Goal: Information Seeking & Learning: Learn about a topic

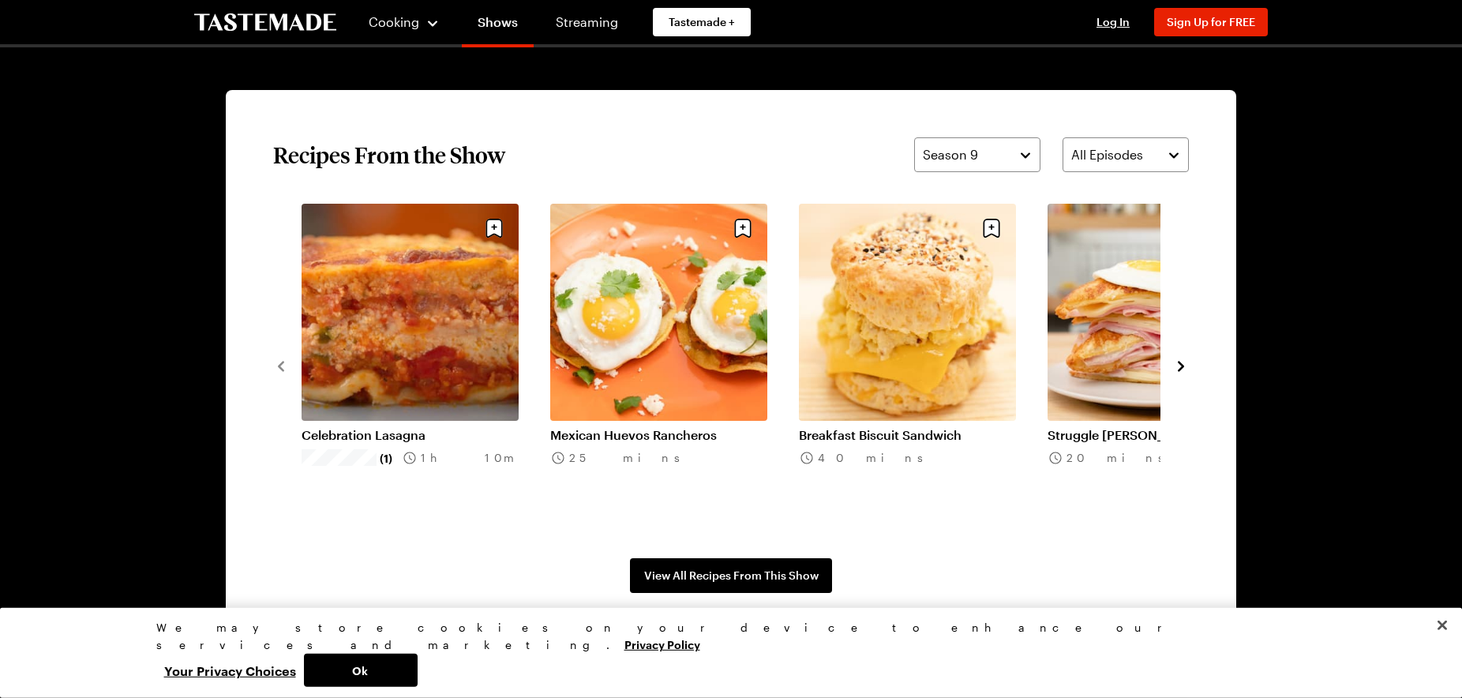
scroll to position [1156, 0]
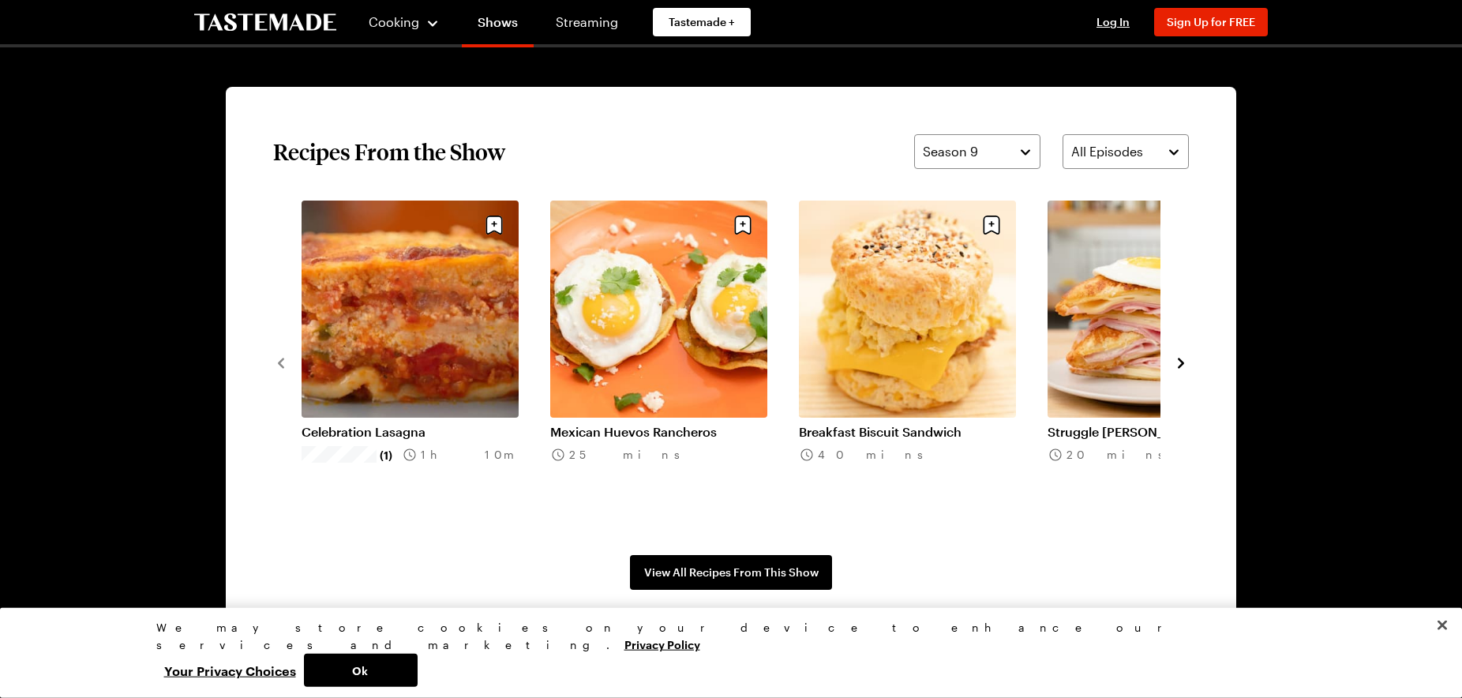
click at [1177, 366] on icon "navigate to next item" at bounding box center [1181, 363] width 16 height 16
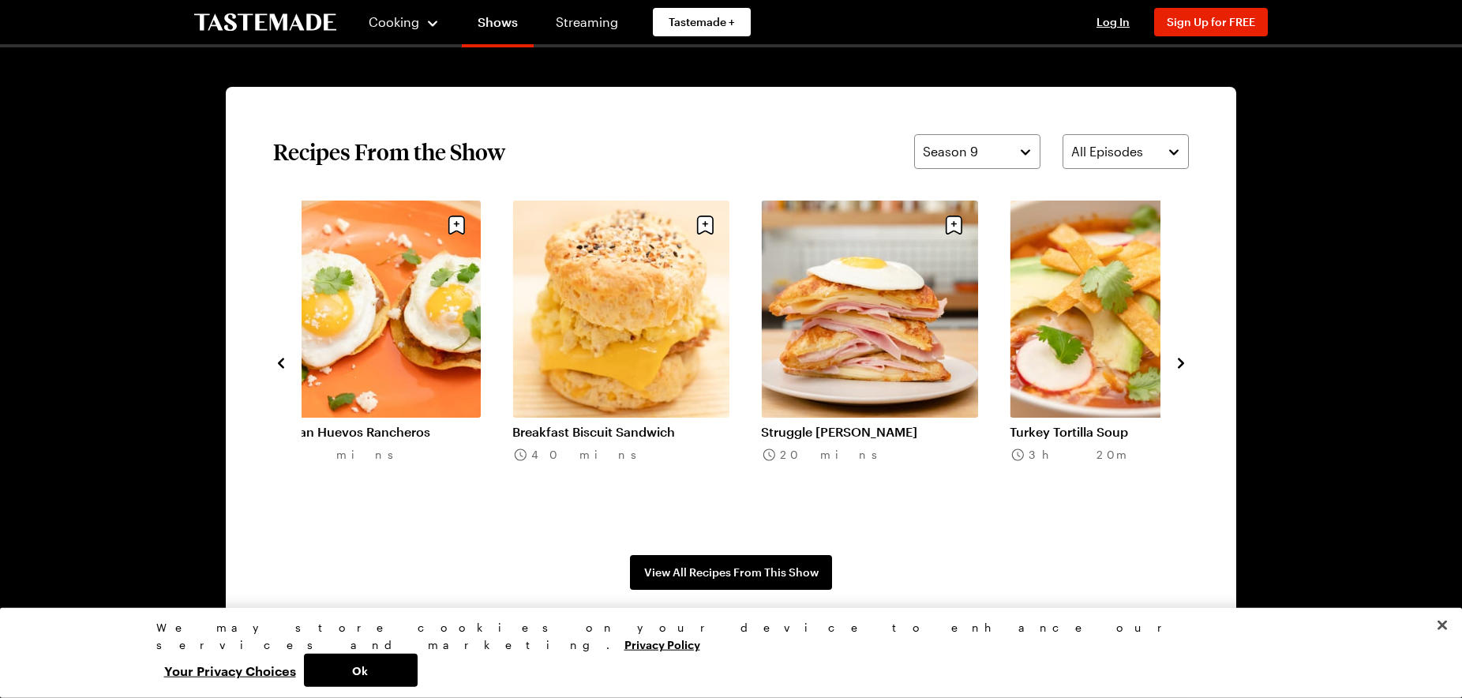
click at [1177, 366] on icon "navigate to next item" at bounding box center [1181, 363] width 16 height 16
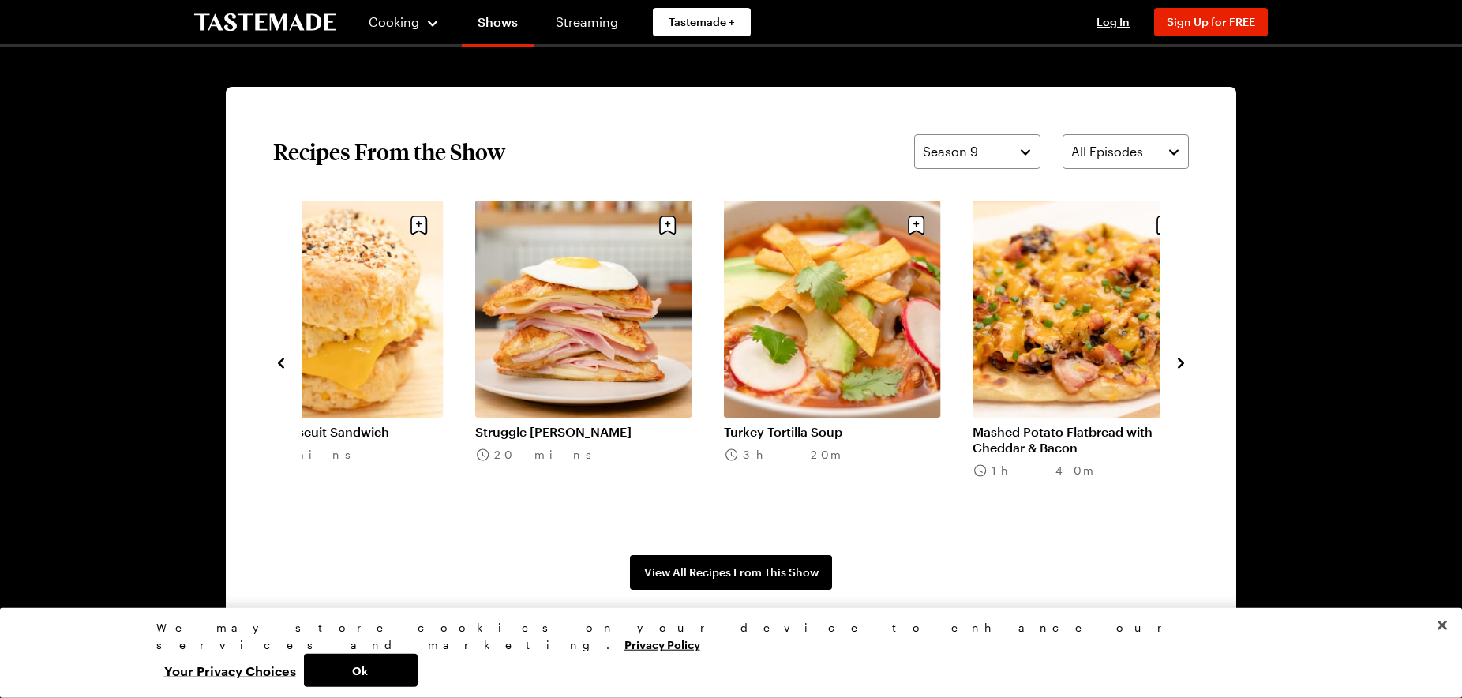
click at [1177, 366] on icon "navigate to next item" at bounding box center [1181, 363] width 16 height 16
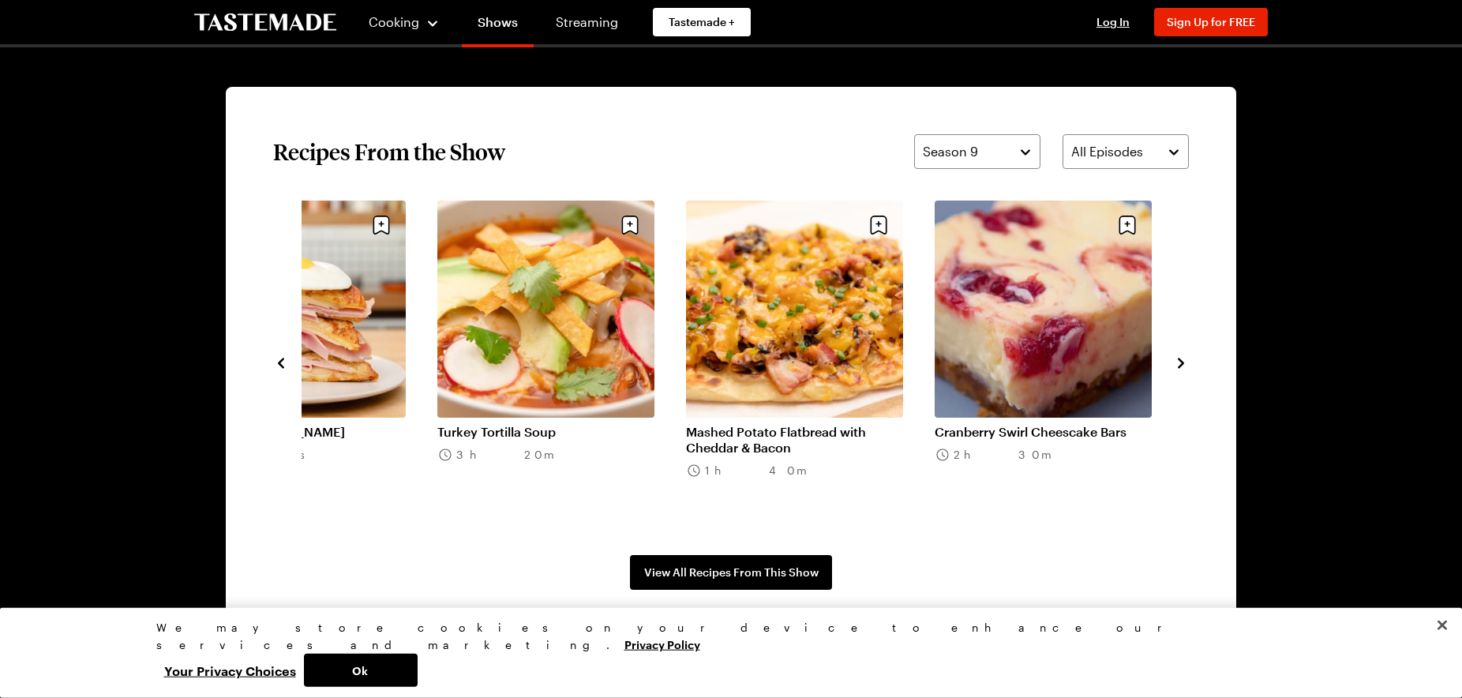
click at [1177, 366] on icon "navigate to next item" at bounding box center [1181, 363] width 16 height 16
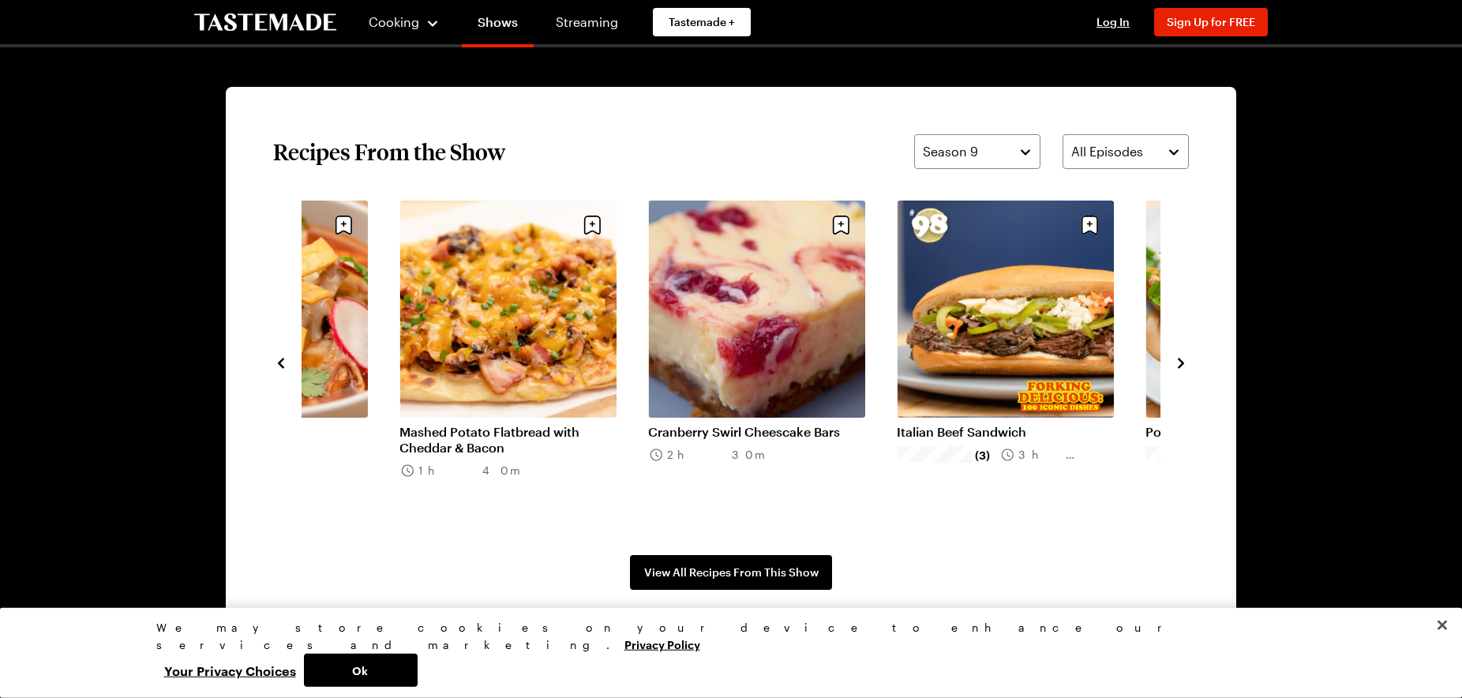
click at [1177, 366] on icon "navigate to next item" at bounding box center [1181, 363] width 16 height 16
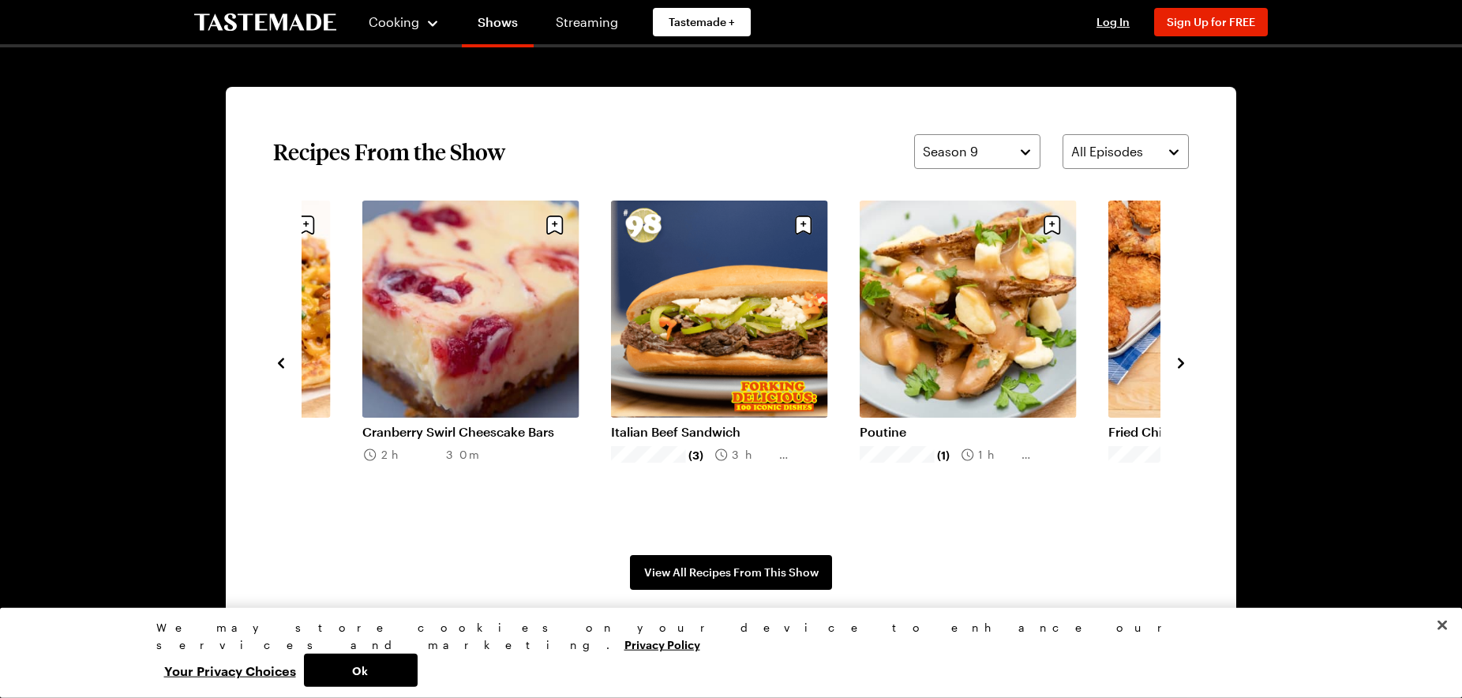
click at [1177, 366] on icon "navigate to next item" at bounding box center [1181, 363] width 16 height 16
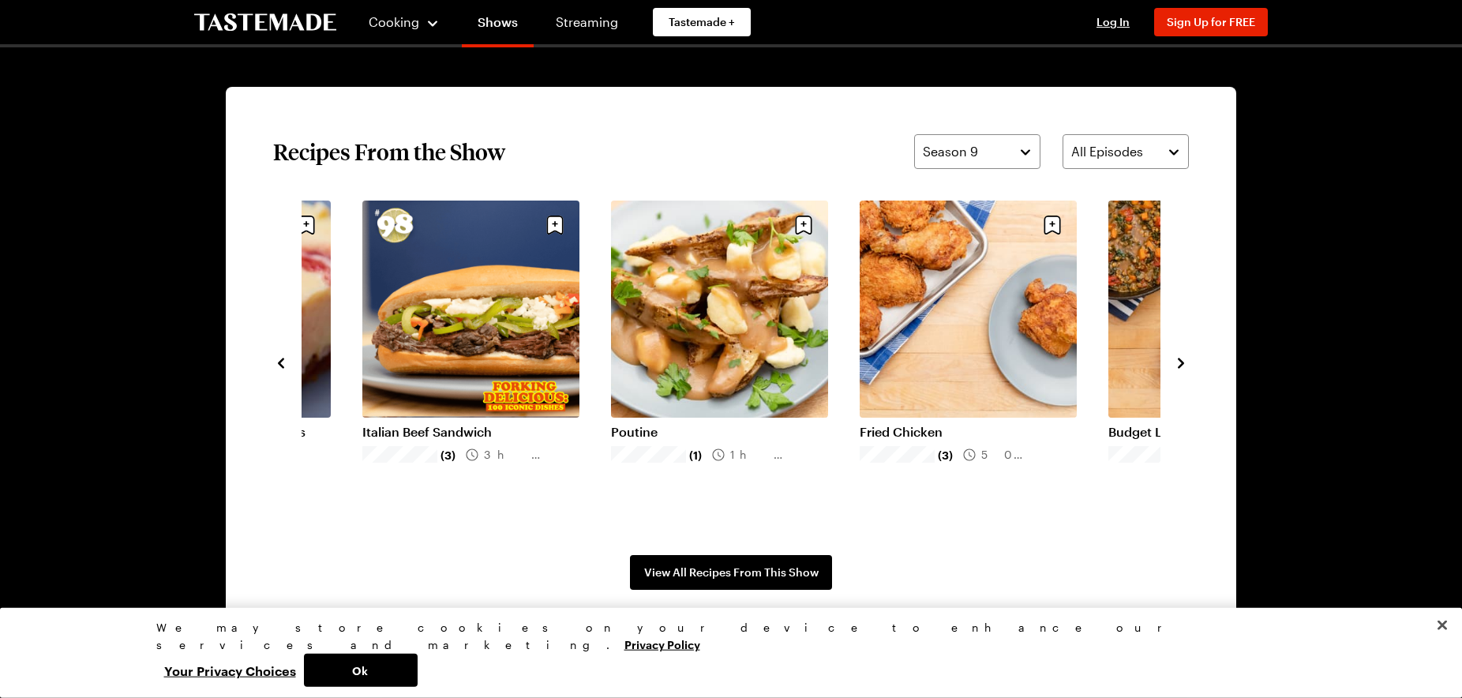
click at [1177, 366] on icon "navigate to next item" at bounding box center [1181, 363] width 16 height 16
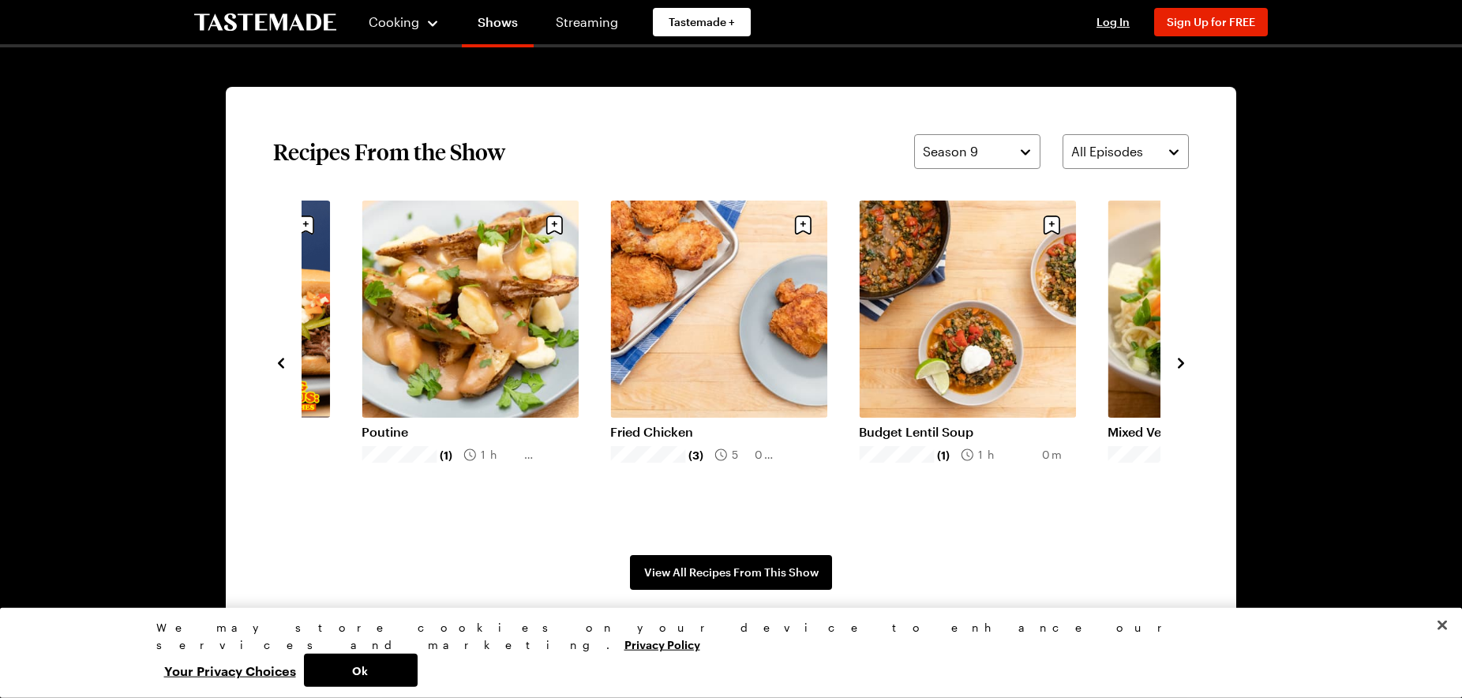
click at [1177, 366] on icon "navigate to next item" at bounding box center [1181, 363] width 16 height 16
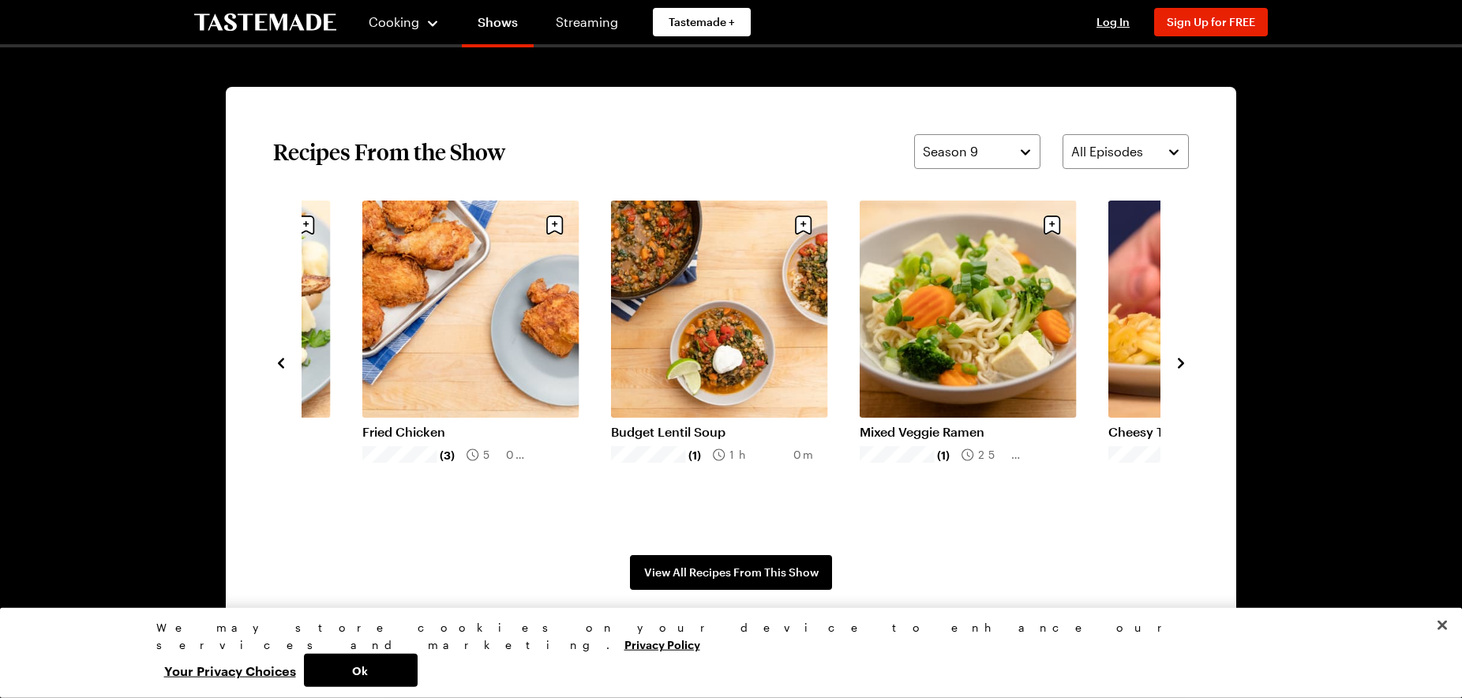
click at [1177, 366] on icon "navigate to next item" at bounding box center [1181, 363] width 16 height 16
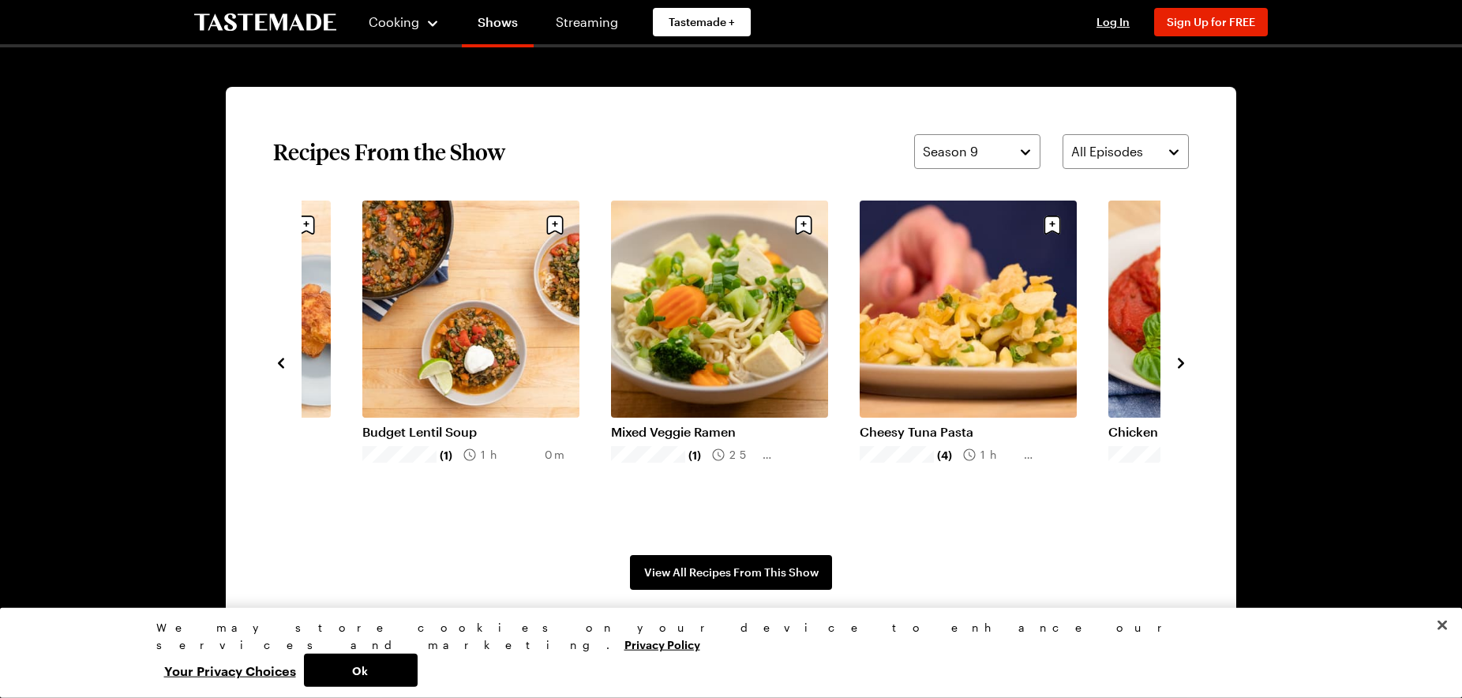
click at [1177, 366] on icon "navigate to next item" at bounding box center [1181, 363] width 16 height 16
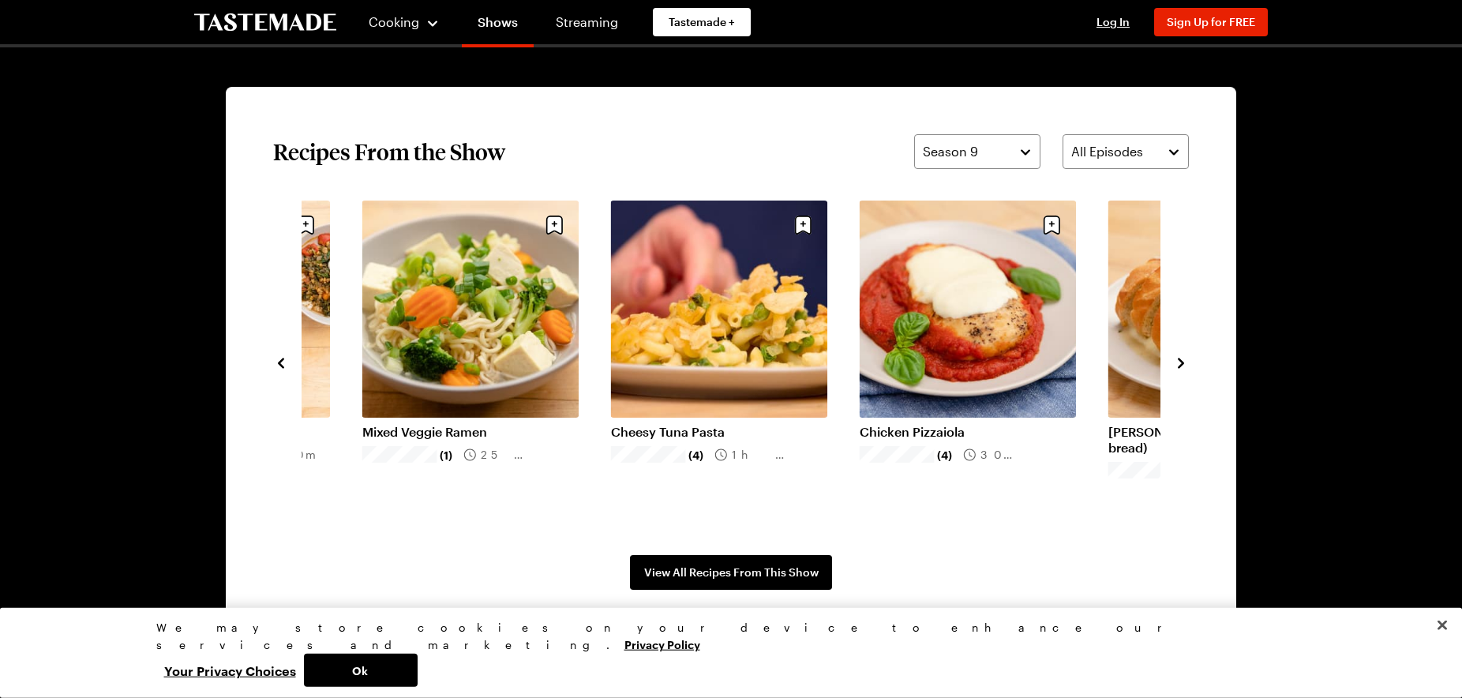
click at [1177, 366] on icon "navigate to next item" at bounding box center [1181, 363] width 16 height 16
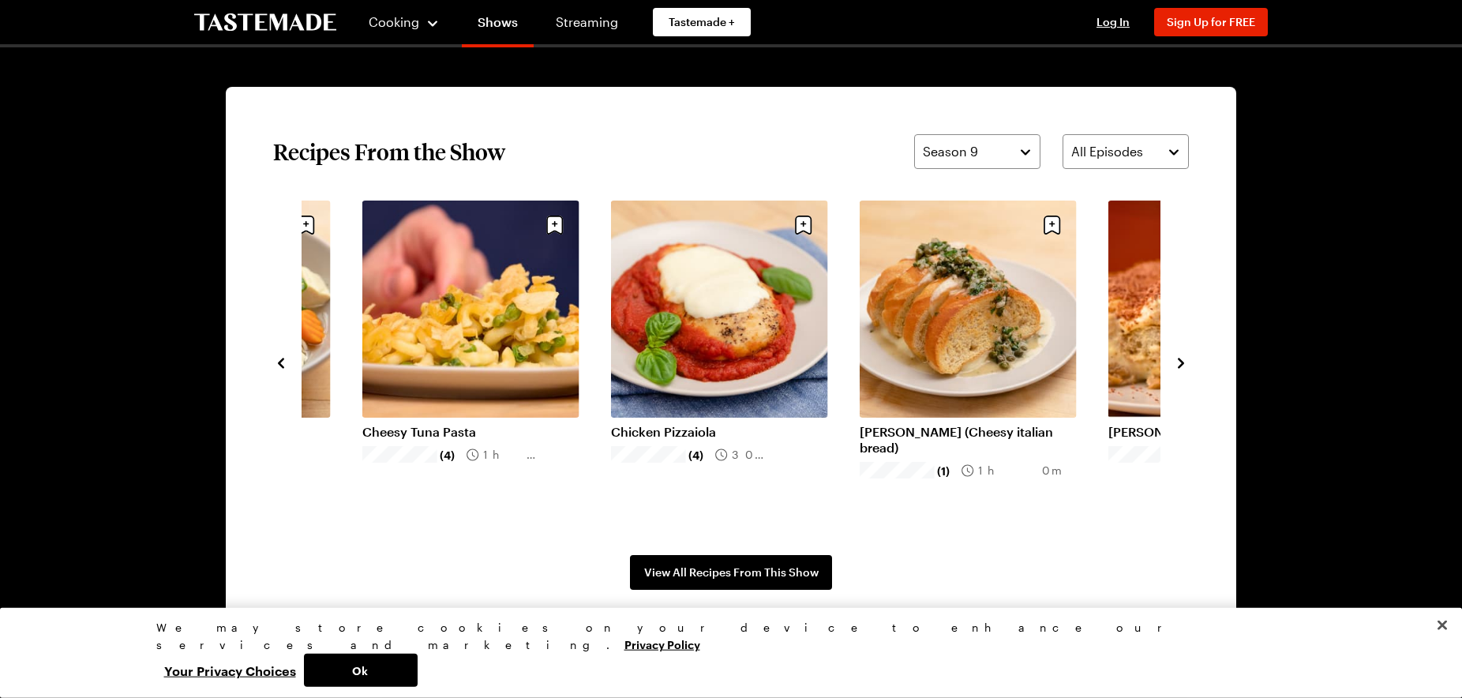
click at [1177, 366] on icon "navigate to next item" at bounding box center [1181, 363] width 16 height 16
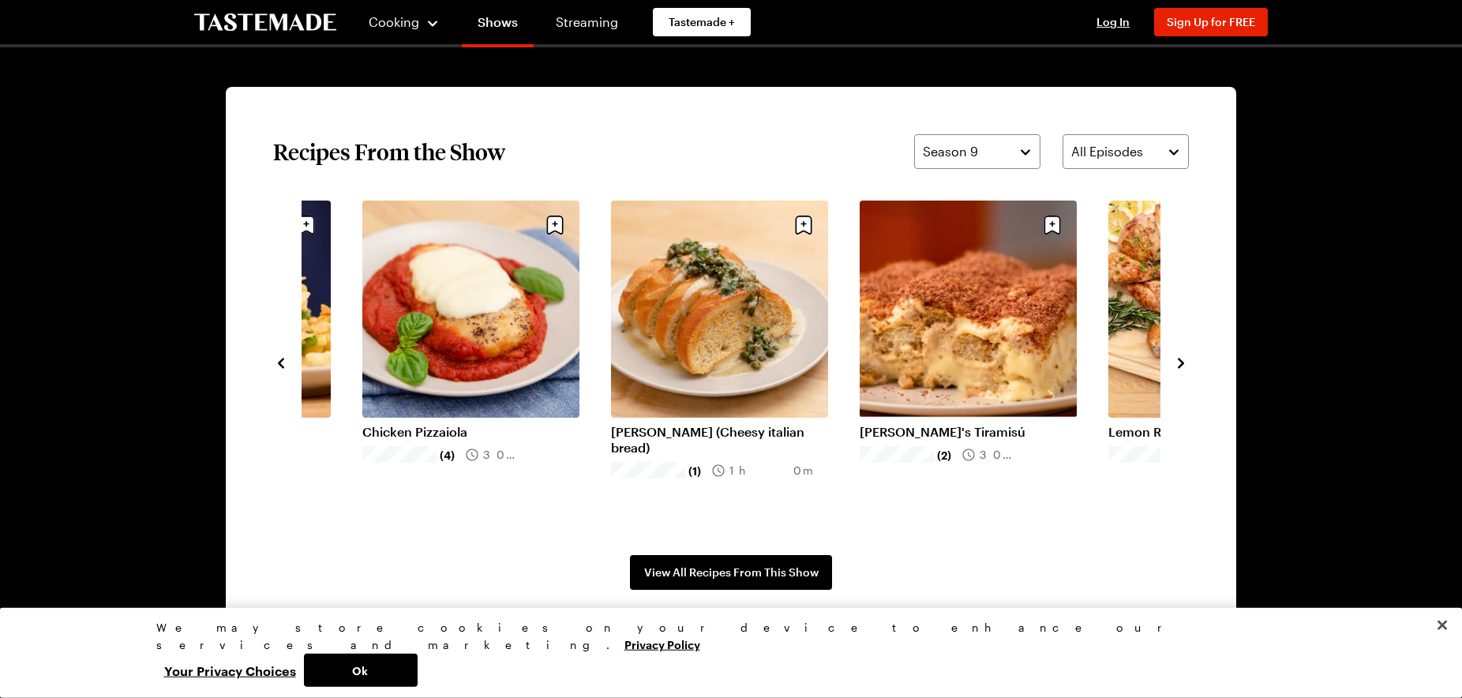
click at [1177, 366] on icon "navigate to next item" at bounding box center [1181, 363] width 16 height 16
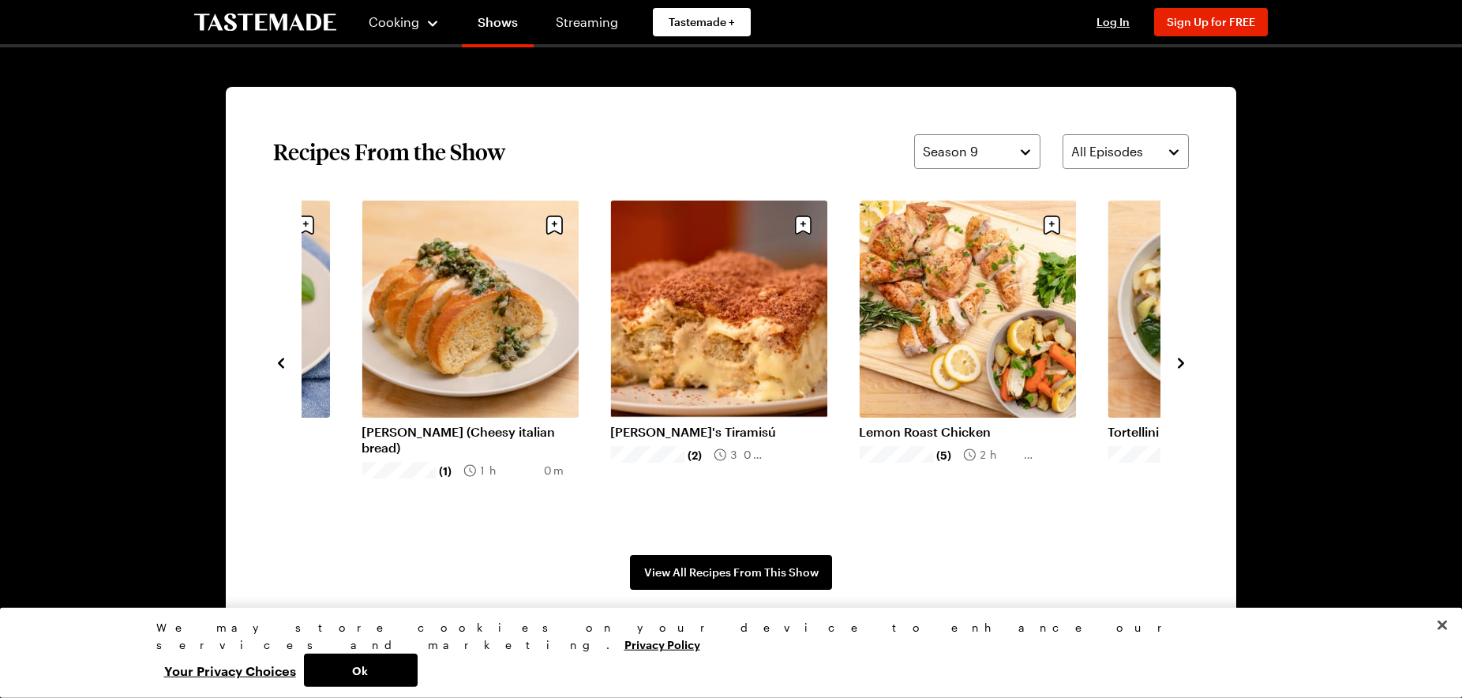
click at [1177, 366] on icon "navigate to next item" at bounding box center [1181, 363] width 16 height 16
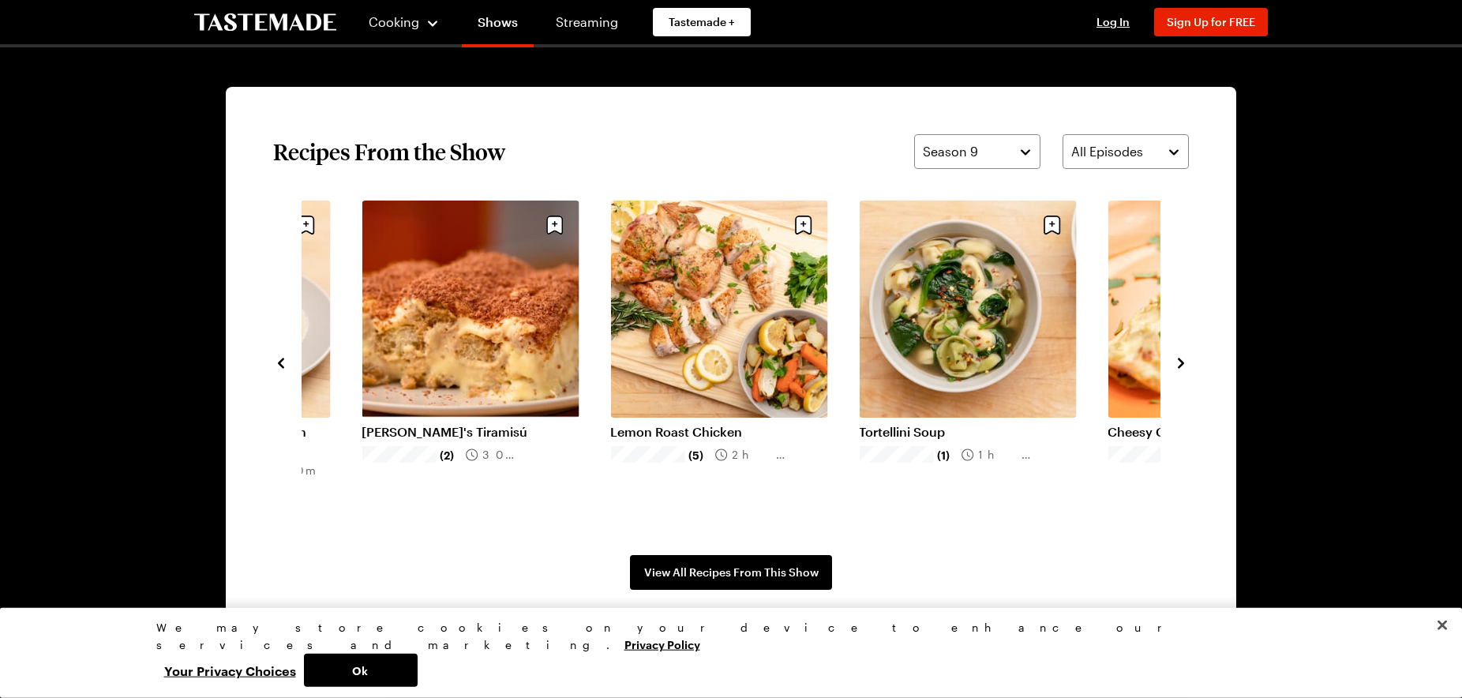
click at [1177, 366] on icon "navigate to next item" at bounding box center [1181, 363] width 16 height 16
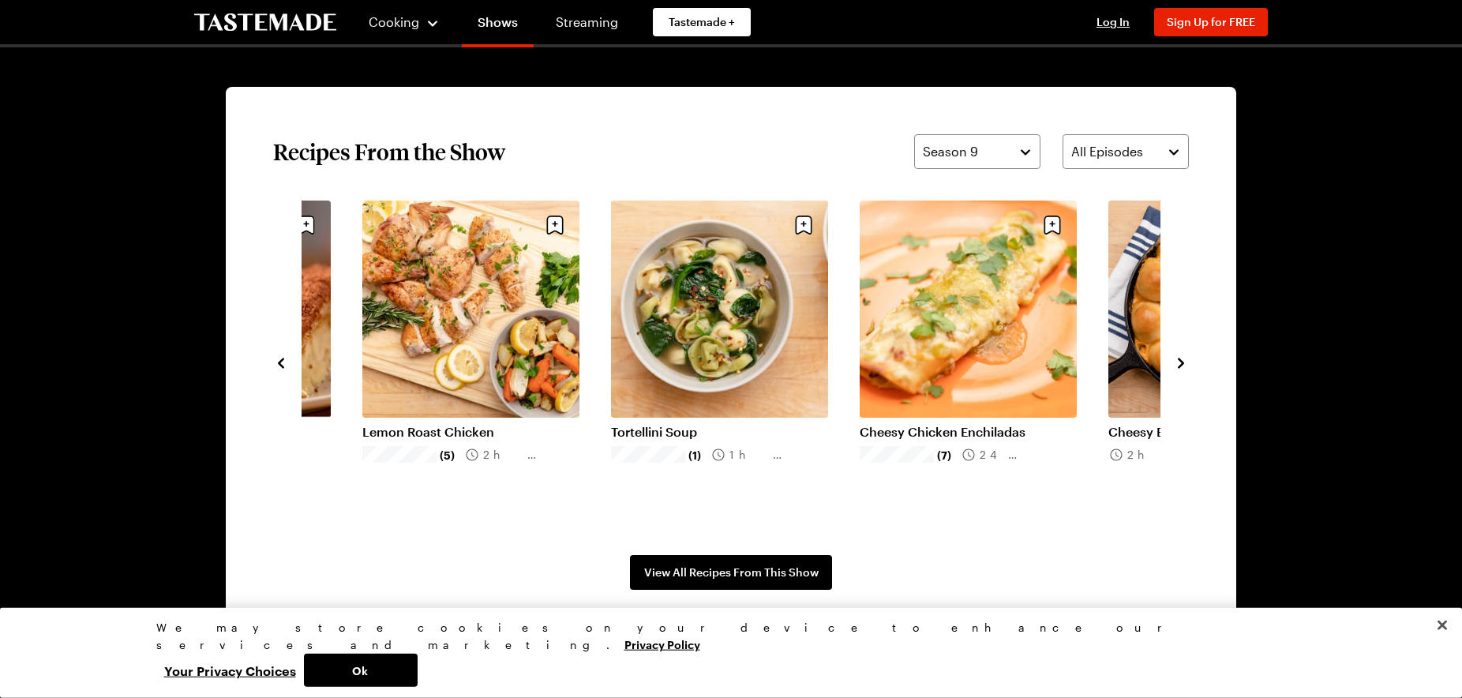
click at [1177, 366] on icon "navigate to next item" at bounding box center [1181, 363] width 16 height 16
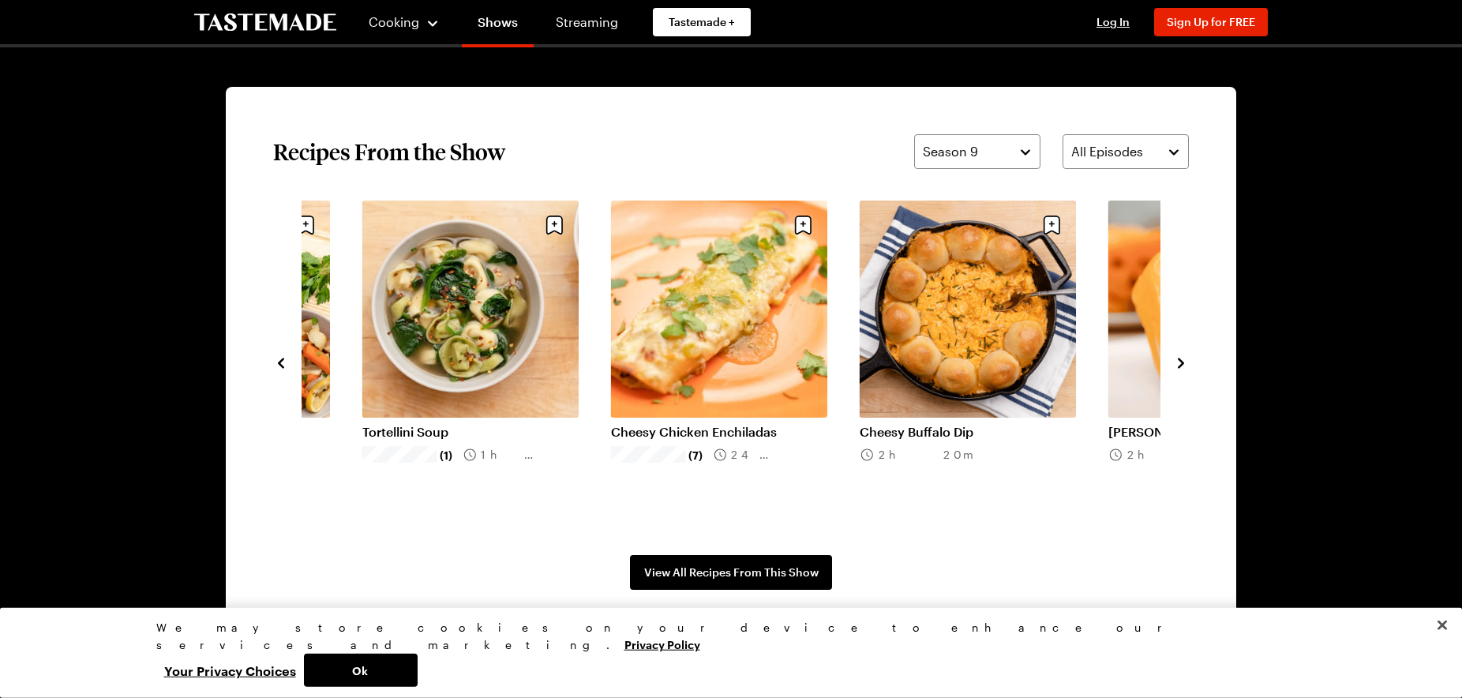
click at [1177, 366] on icon "navigate to next item" at bounding box center [1181, 363] width 16 height 16
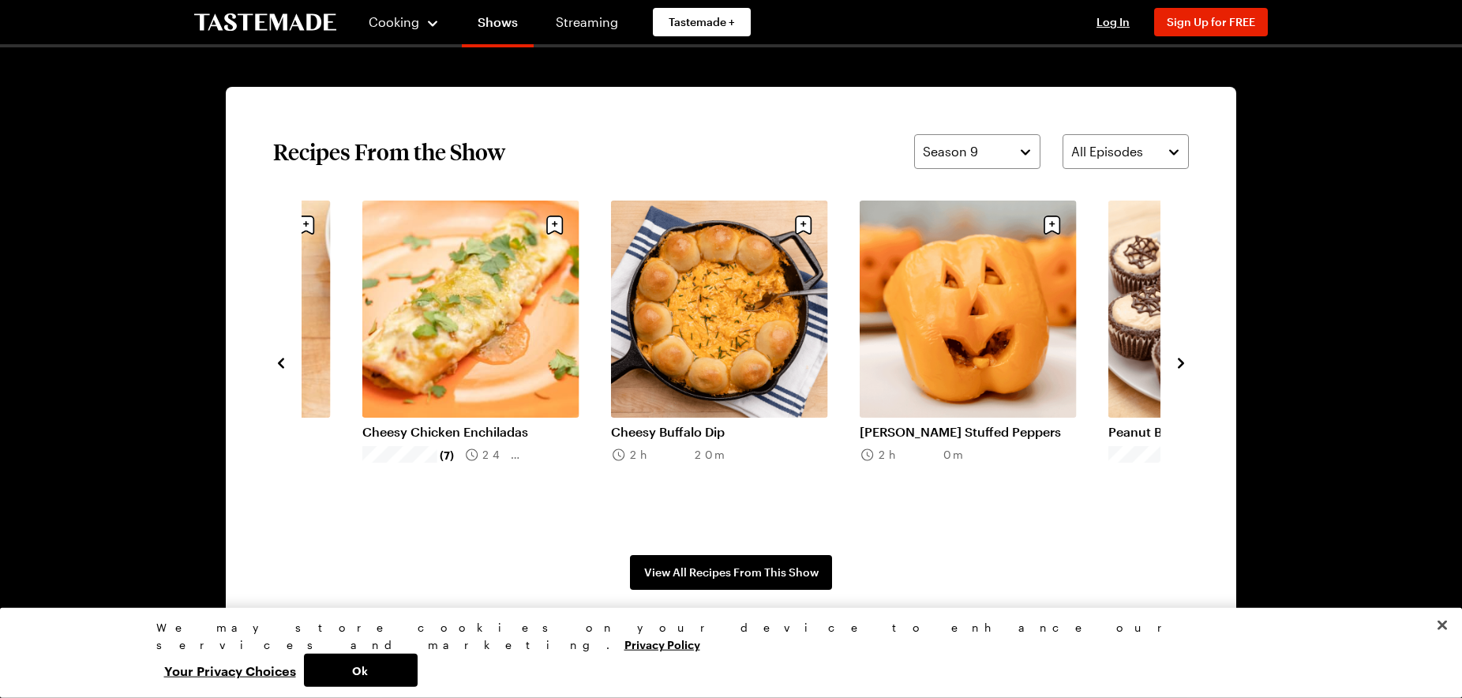
click at [1177, 366] on icon "navigate to next item" at bounding box center [1181, 363] width 16 height 16
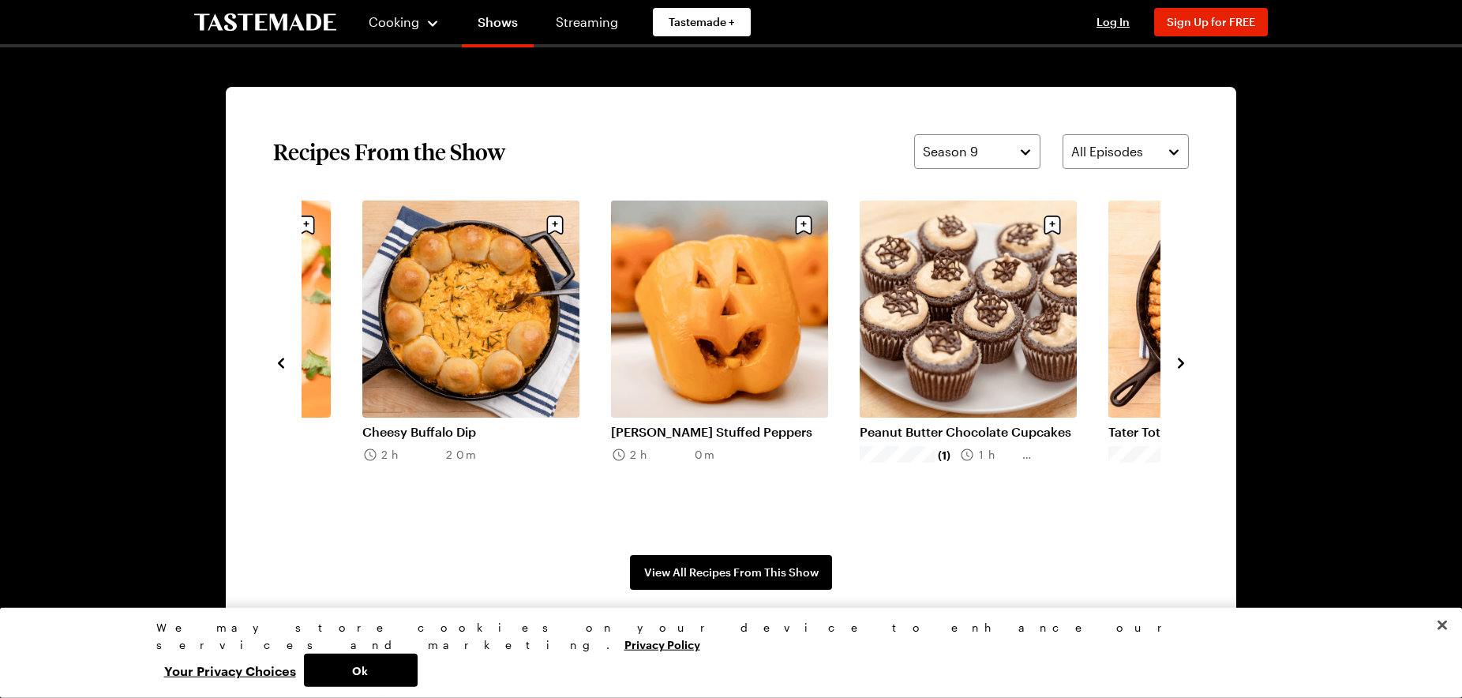
click at [1177, 366] on icon "navigate to next item" at bounding box center [1181, 363] width 16 height 16
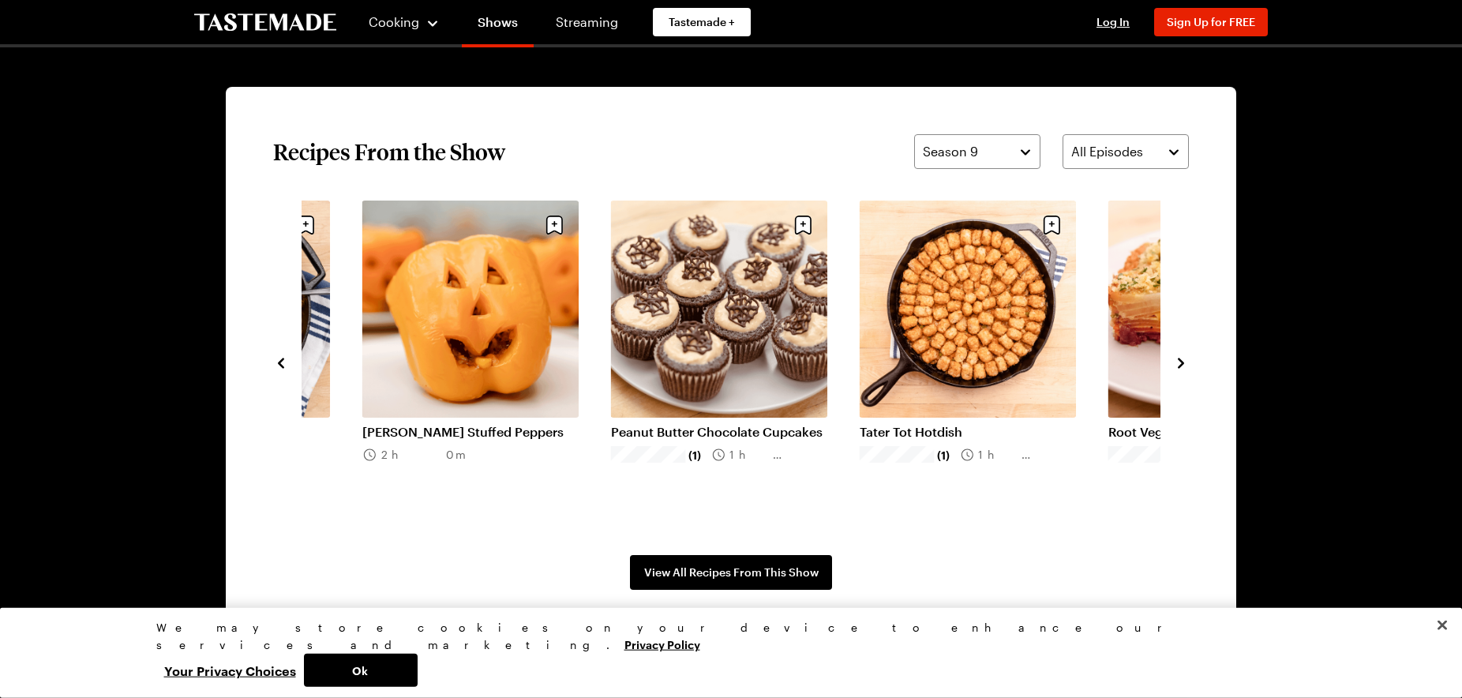
click at [1177, 366] on icon "navigate to next item" at bounding box center [1181, 363] width 16 height 16
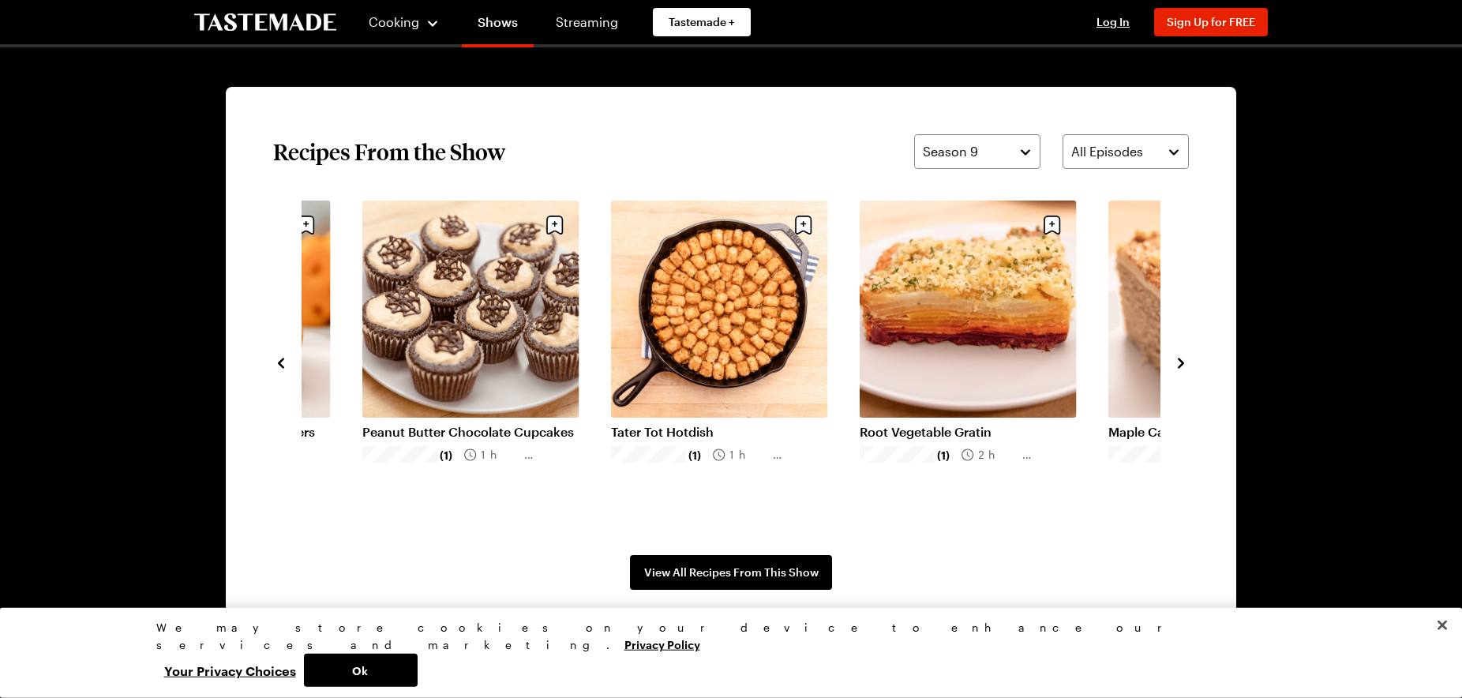
click at [1177, 366] on icon "navigate to next item" at bounding box center [1181, 363] width 16 height 16
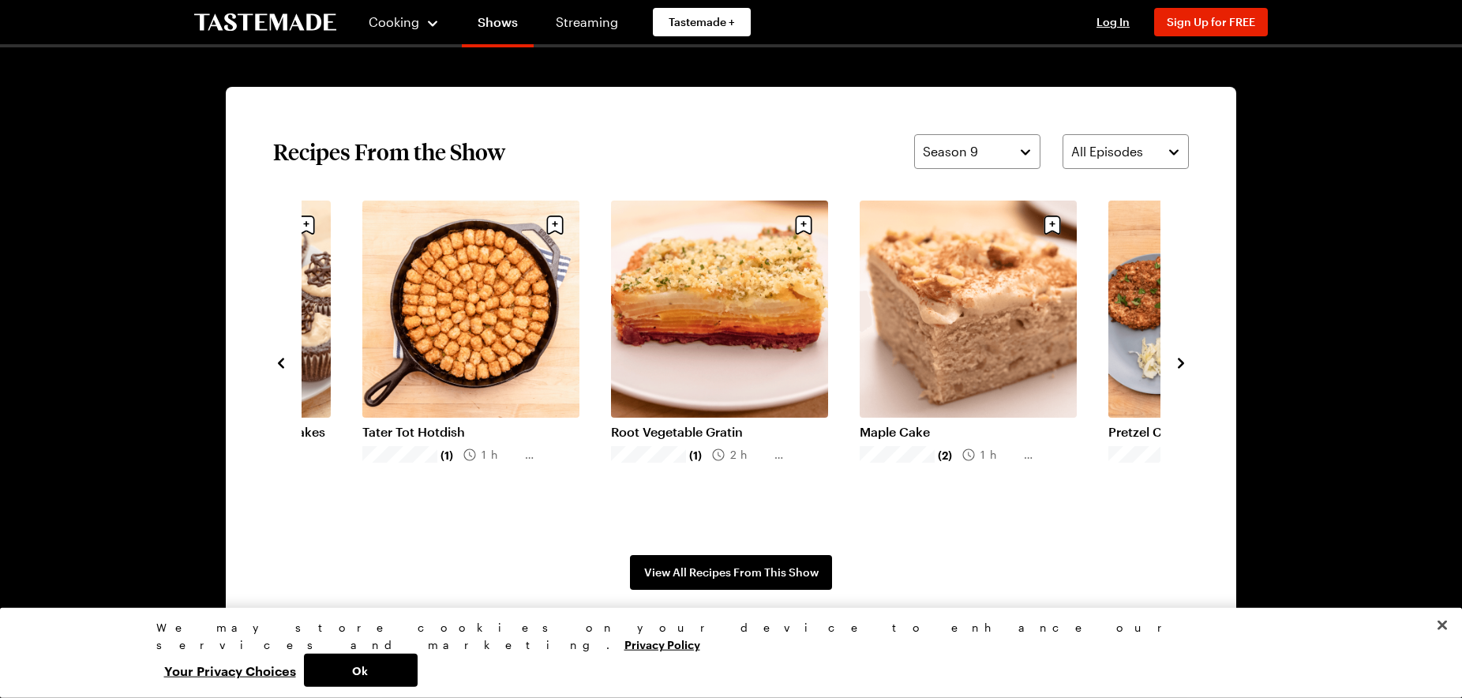
click at [1177, 366] on icon "navigate to next item" at bounding box center [1181, 363] width 16 height 16
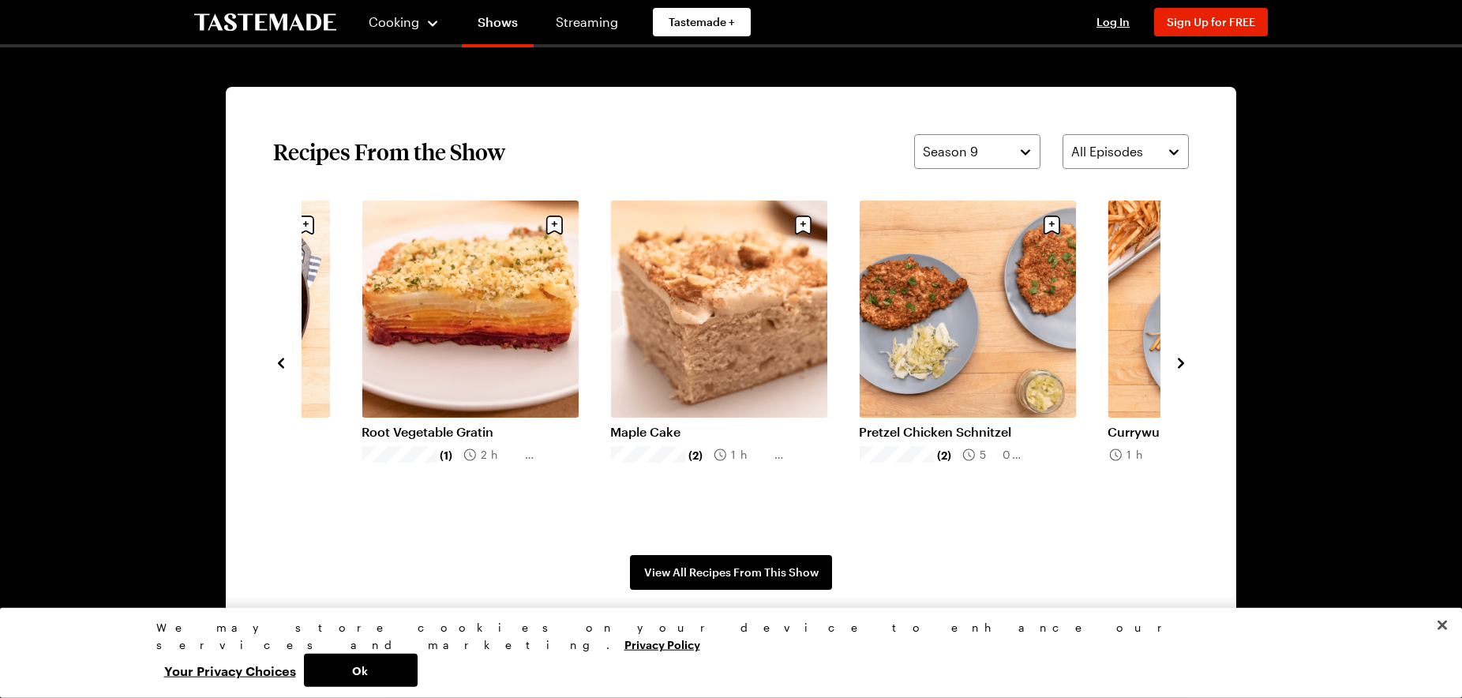
click at [1177, 366] on icon "navigate to next item" at bounding box center [1181, 363] width 16 height 16
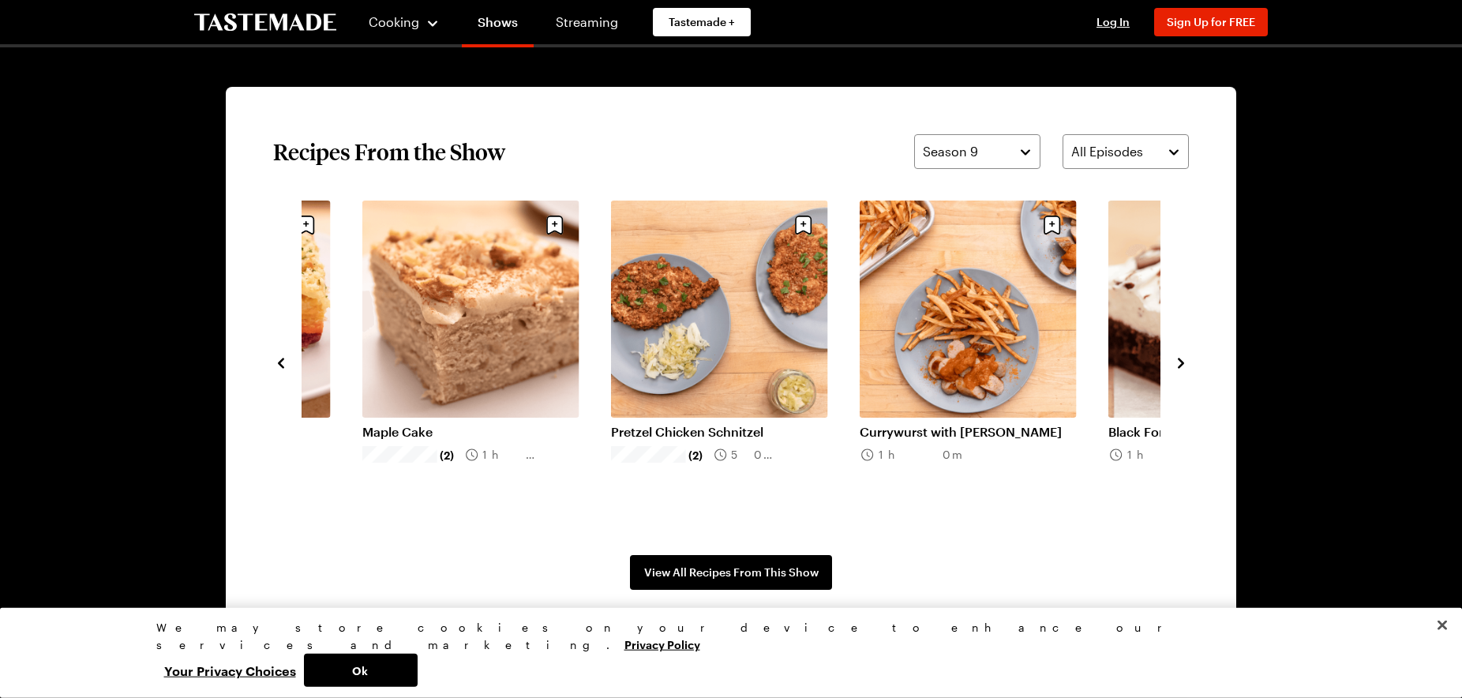
click at [1177, 366] on icon "navigate to next item" at bounding box center [1181, 363] width 16 height 16
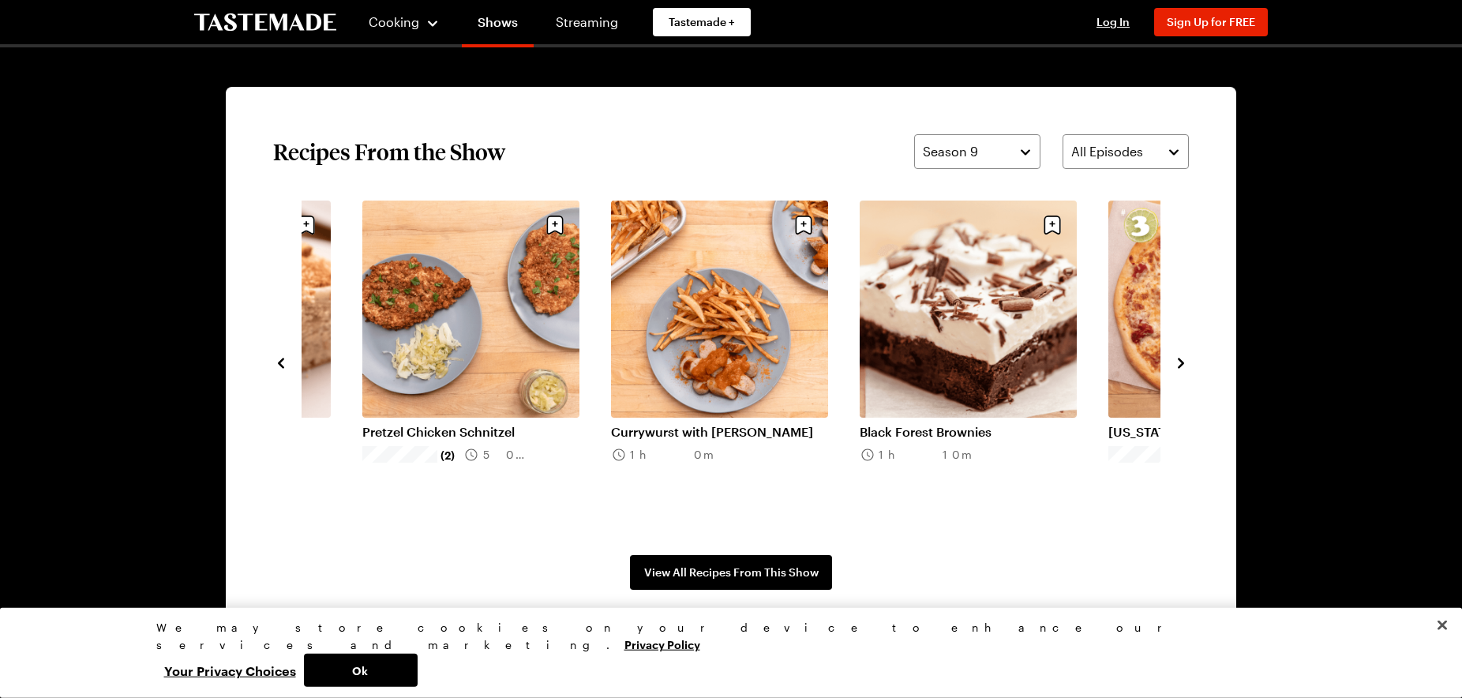
click at [1177, 366] on icon "navigate to next item" at bounding box center [1181, 363] width 16 height 16
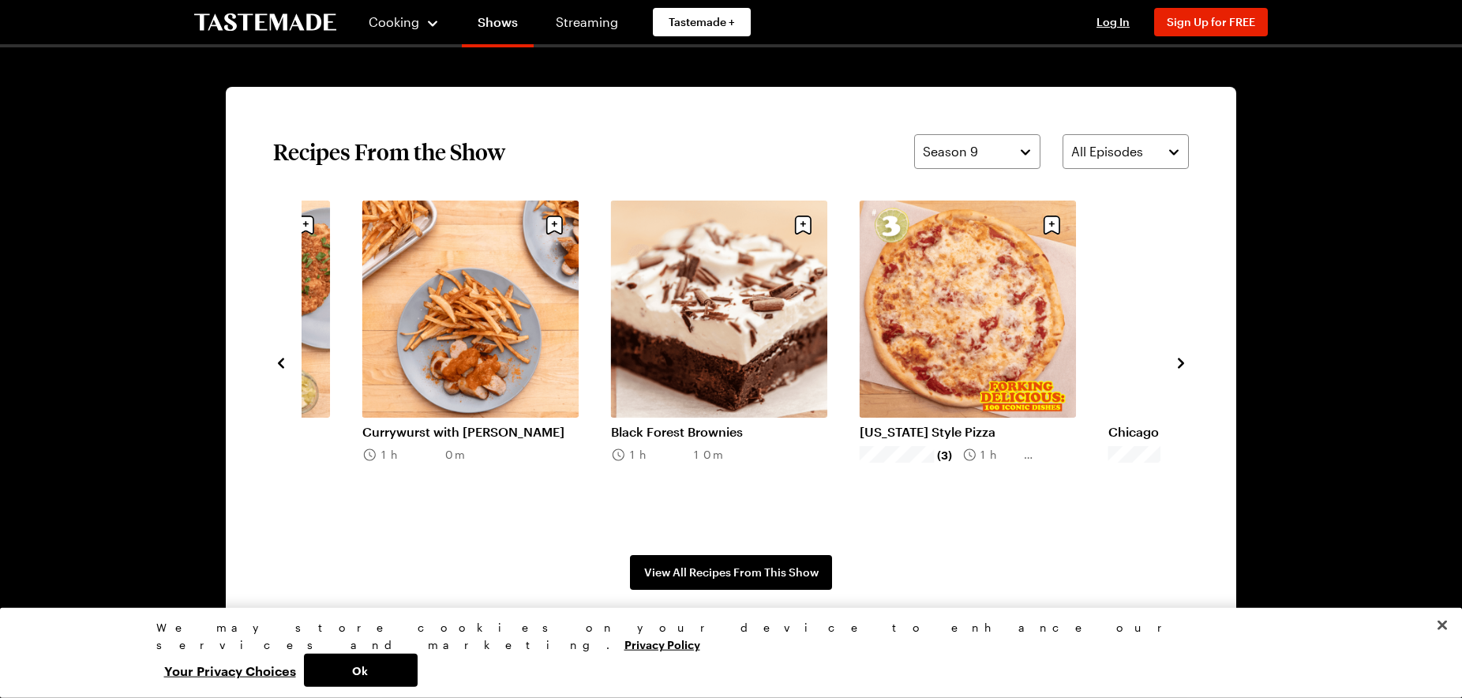
click at [1177, 366] on icon "navigate to next item" at bounding box center [1181, 363] width 16 height 16
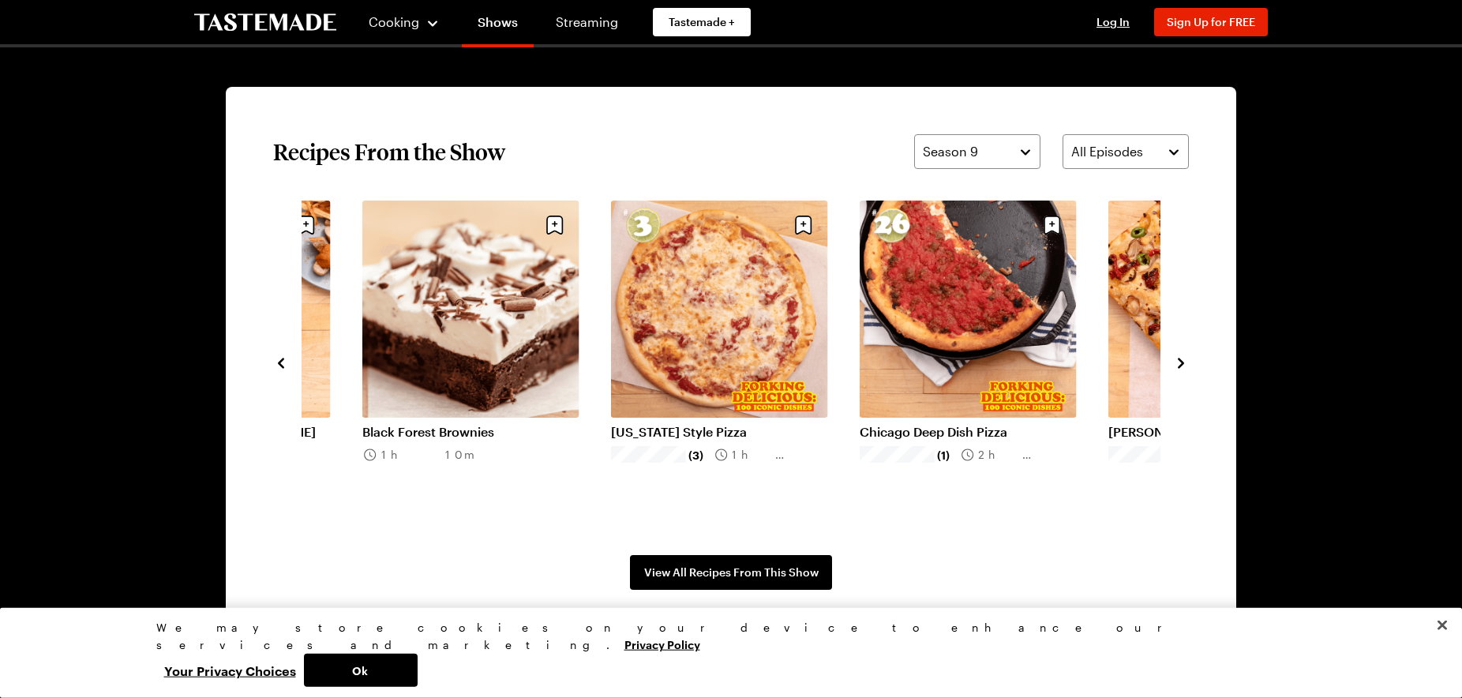
click at [1177, 366] on icon "navigate to next item" at bounding box center [1181, 363] width 16 height 16
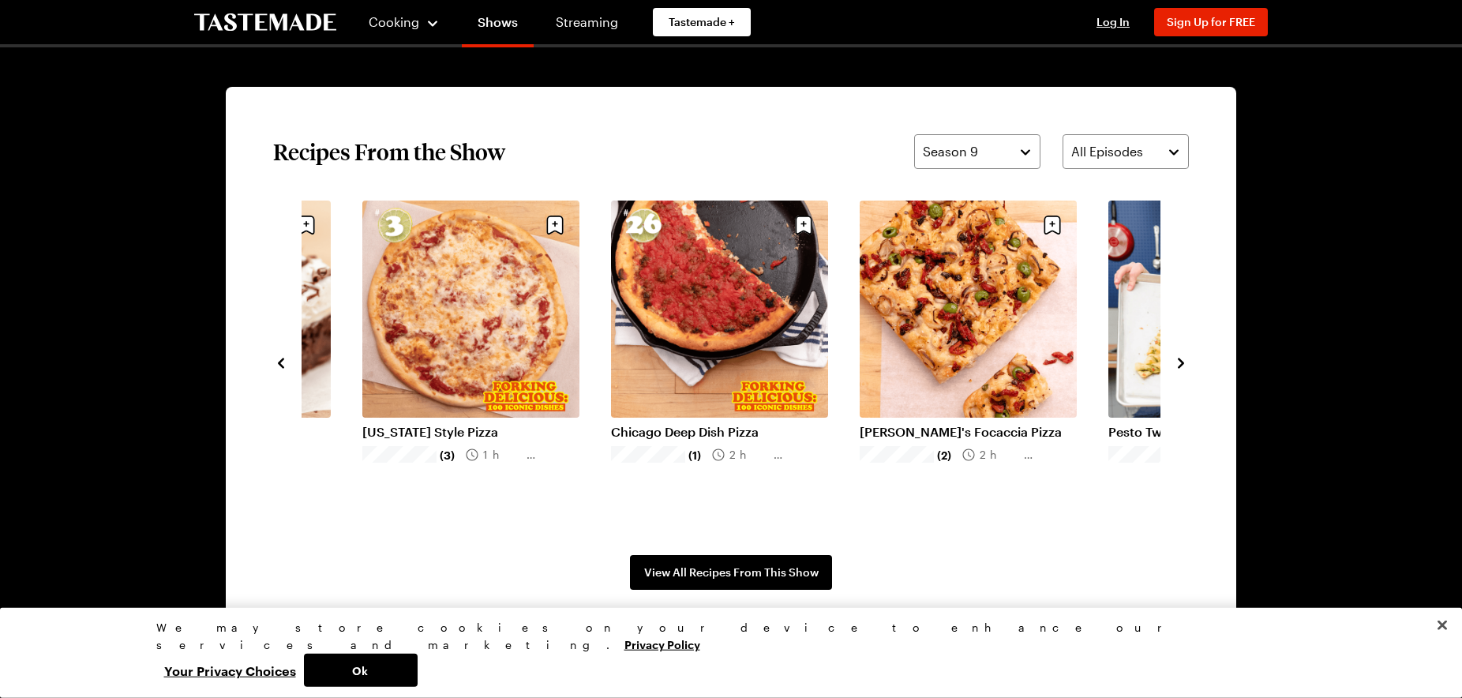
click at [1177, 366] on icon "navigate to next item" at bounding box center [1181, 363] width 16 height 16
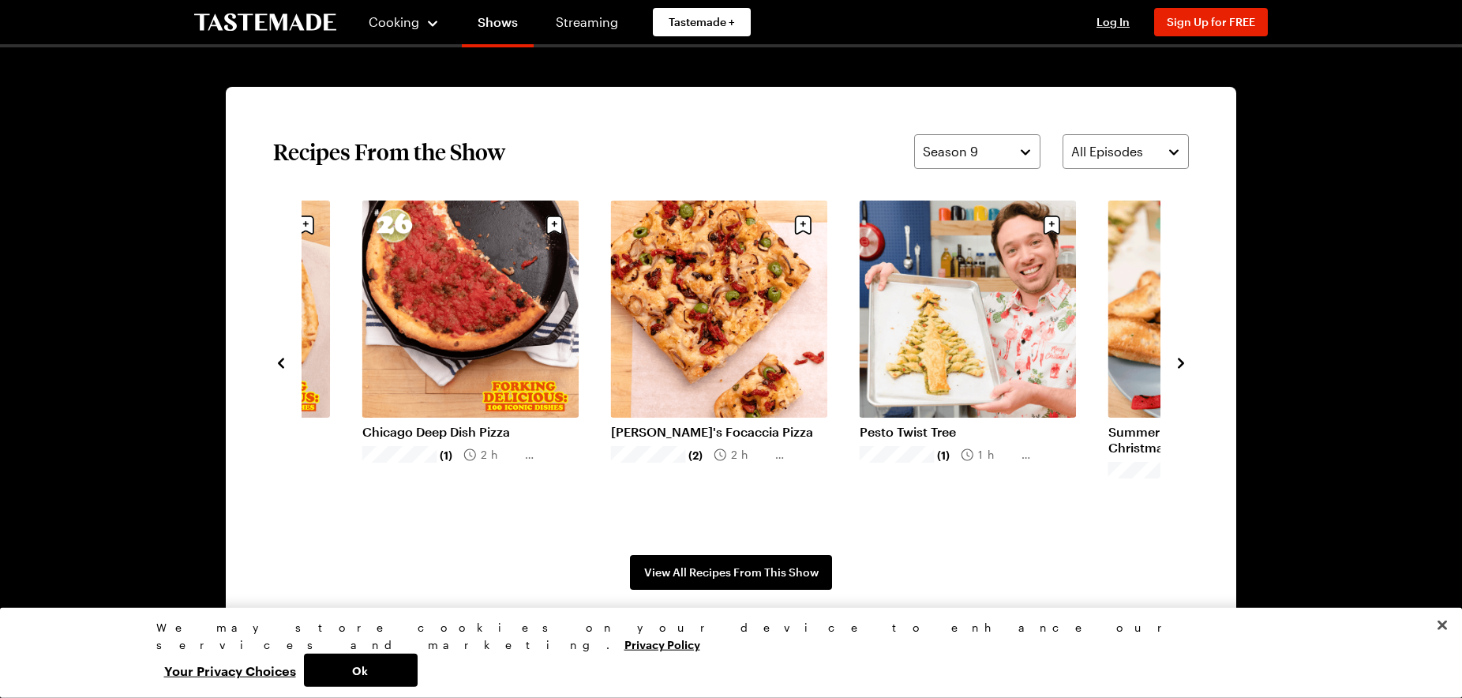
click at [1177, 366] on icon "navigate to next item" at bounding box center [1181, 363] width 16 height 16
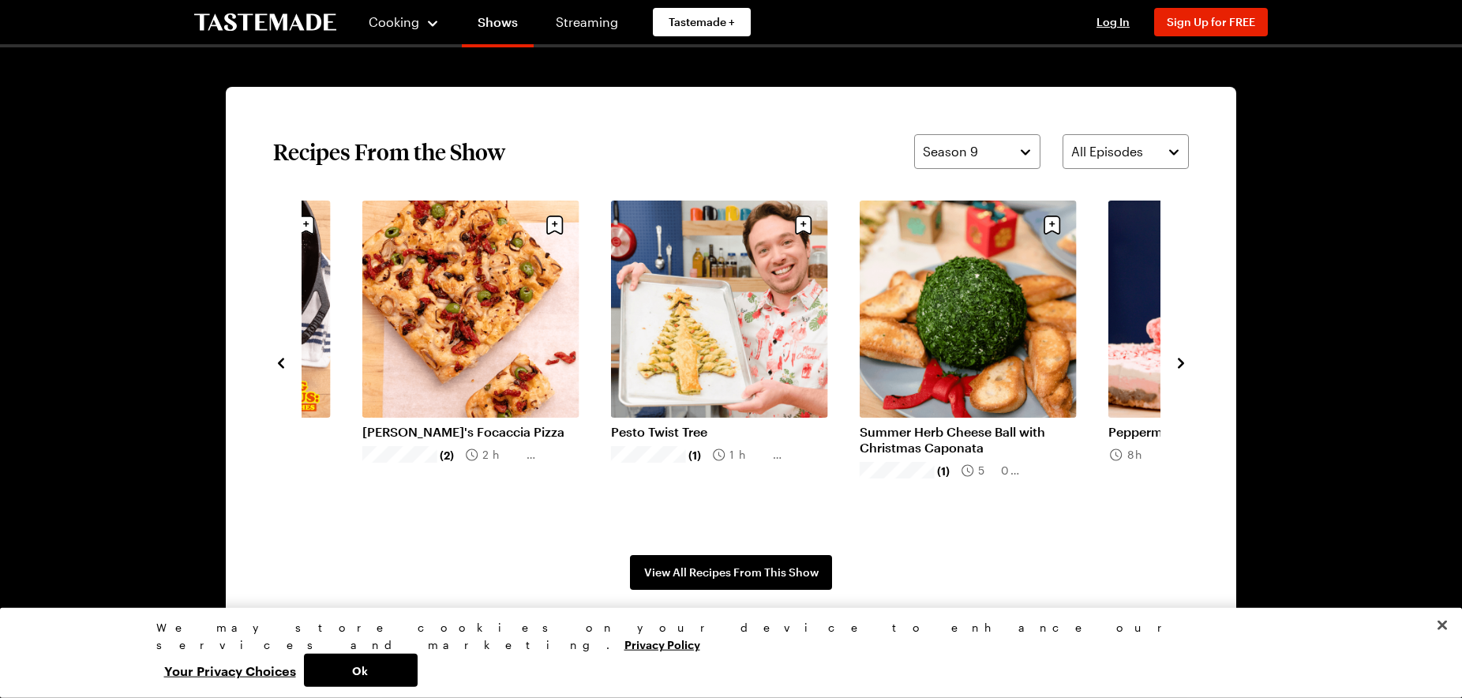
click at [1177, 366] on icon "navigate to next item" at bounding box center [1181, 363] width 16 height 16
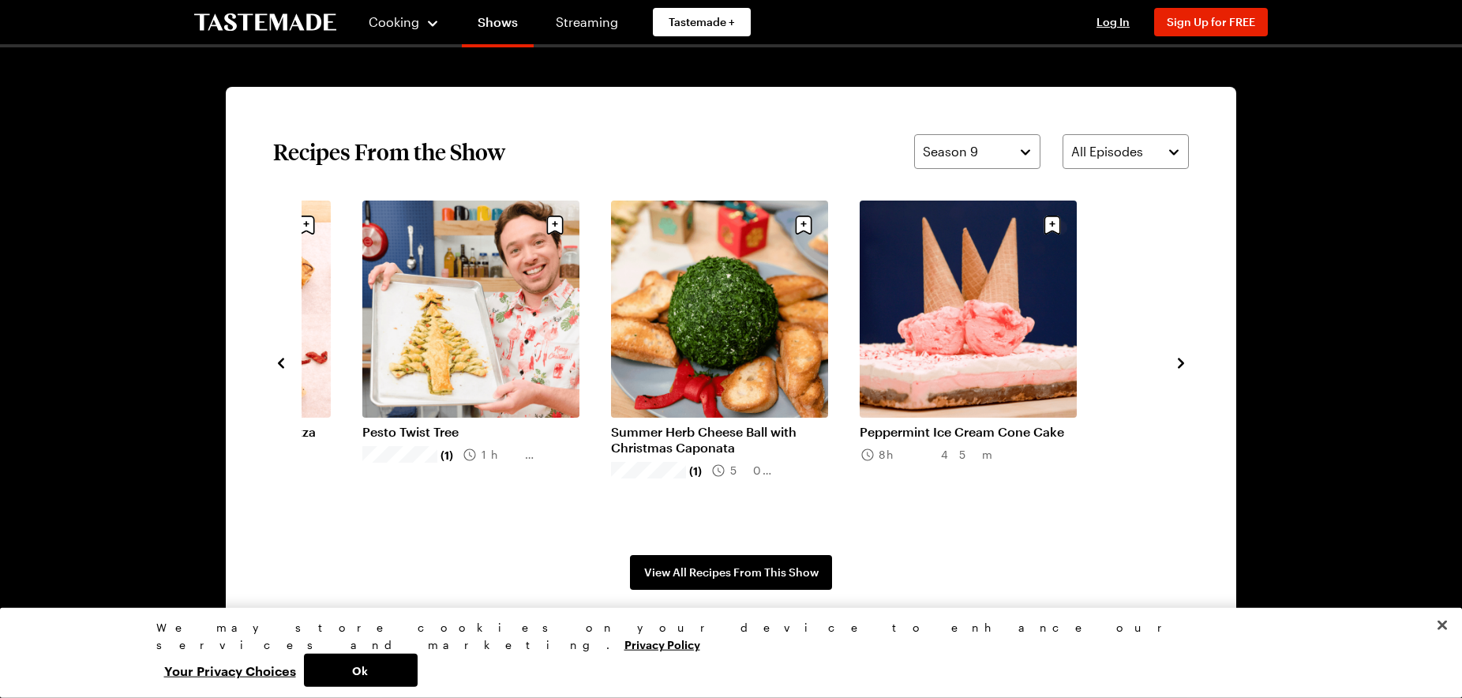
click at [1177, 366] on icon "navigate to next item" at bounding box center [1181, 363] width 16 height 16
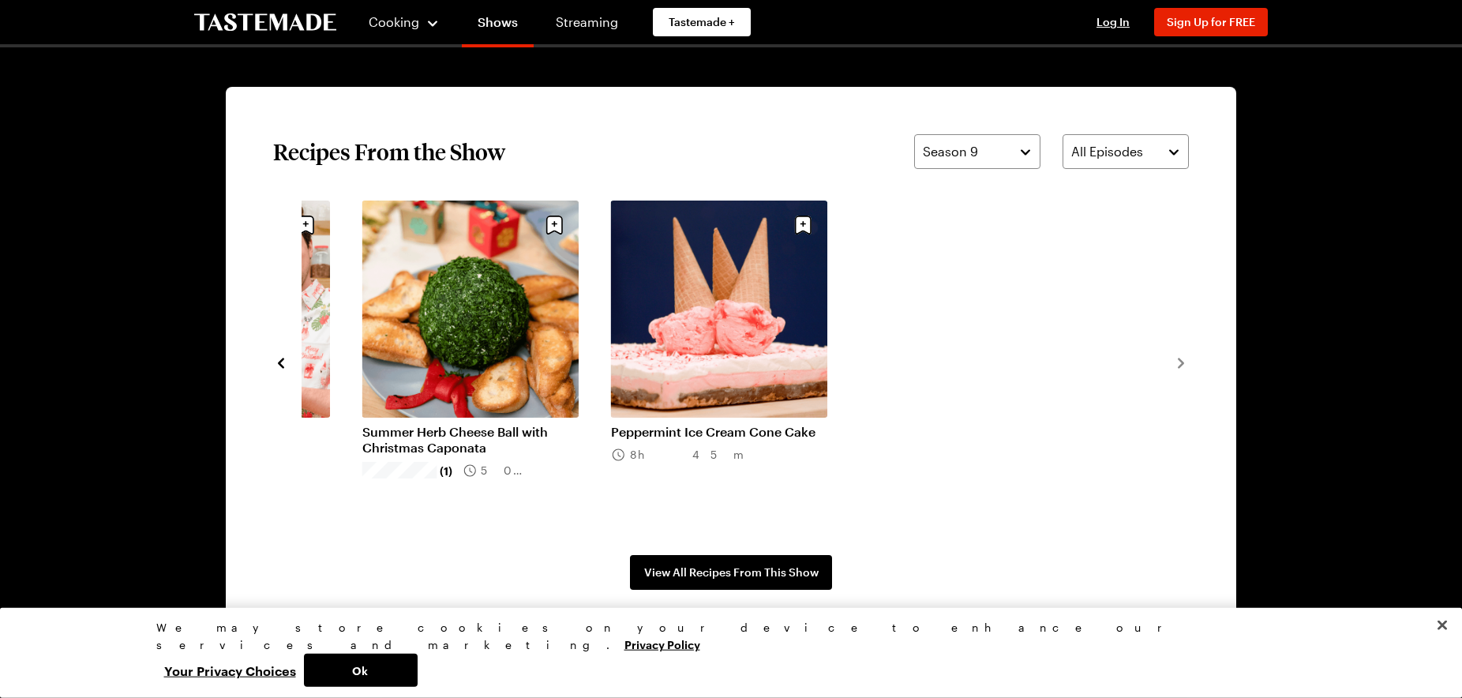
click at [283, 362] on icon "navigate to previous item" at bounding box center [281, 363] width 16 height 16
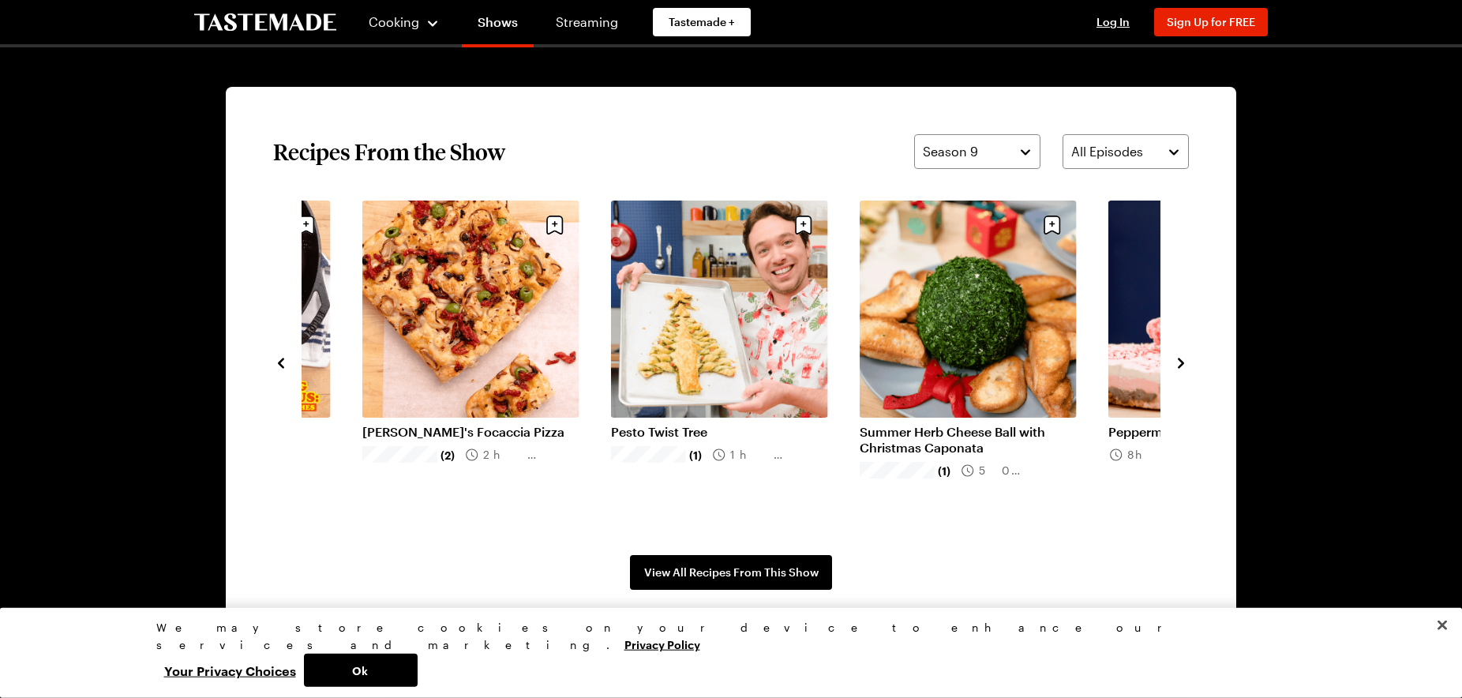
click at [283, 362] on icon "navigate to previous item" at bounding box center [281, 363] width 16 height 16
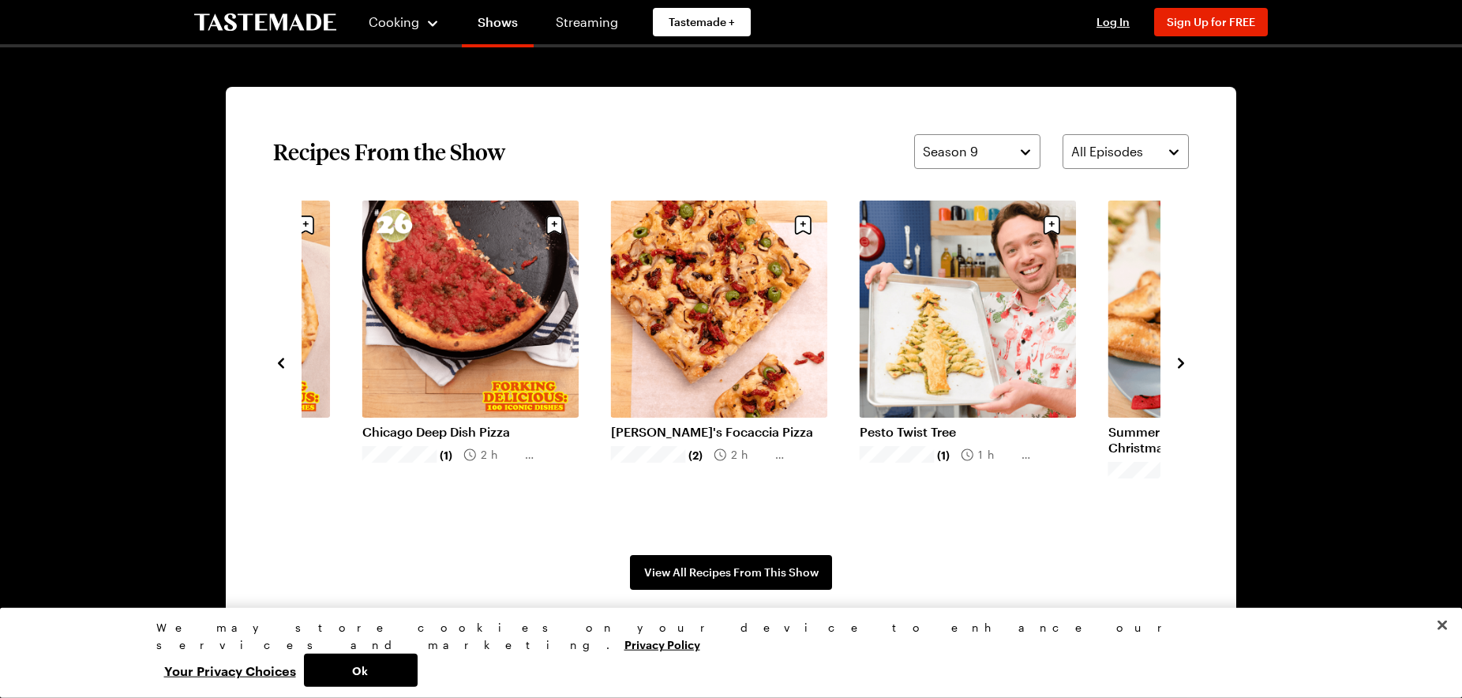
click at [283, 362] on icon "navigate to previous item" at bounding box center [281, 363] width 16 height 16
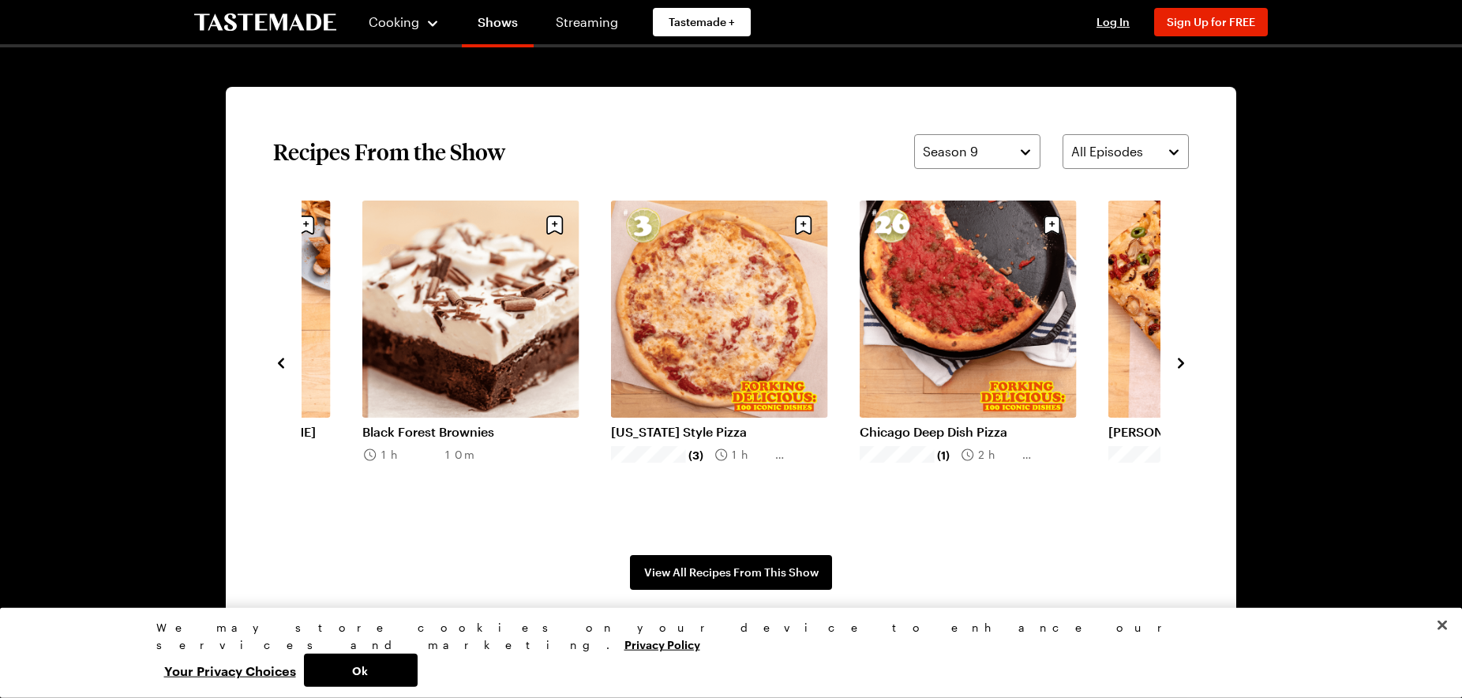
click at [283, 362] on icon "navigate to previous item" at bounding box center [281, 363] width 16 height 16
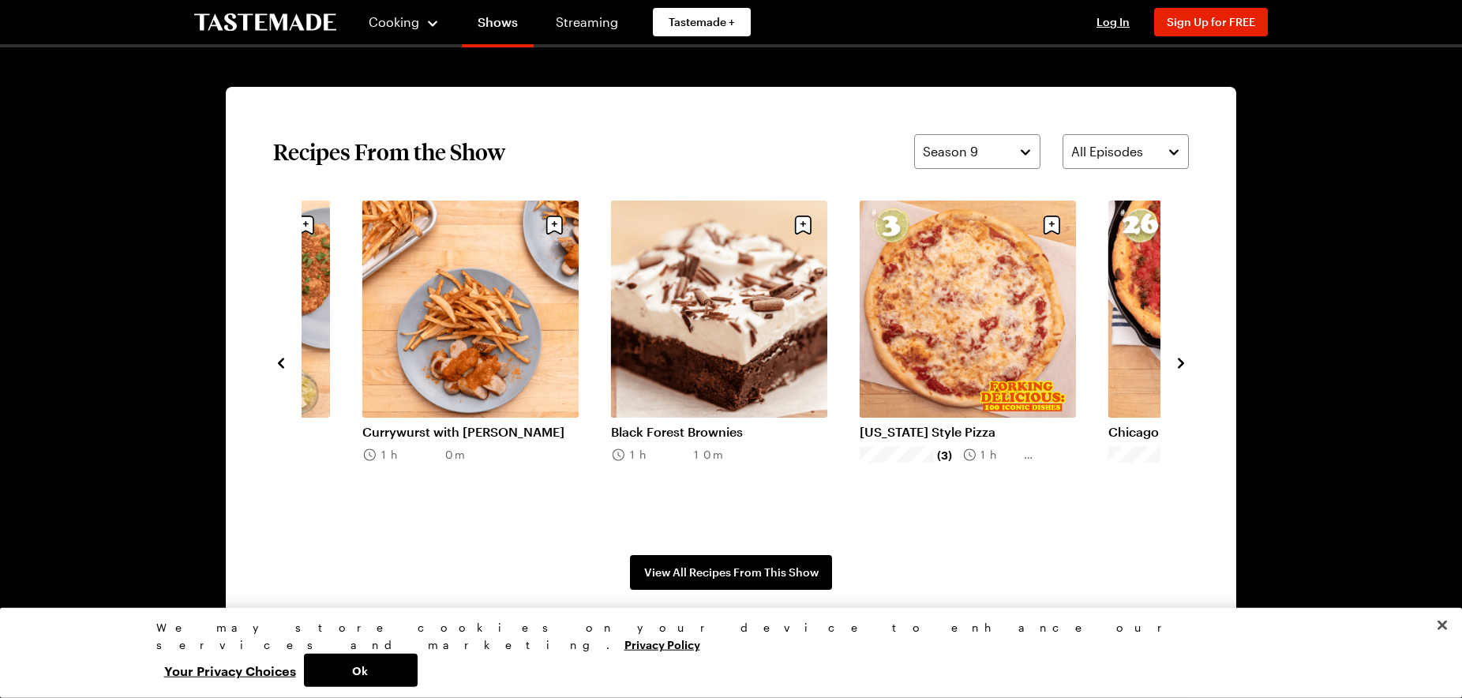
click at [283, 362] on icon "navigate to previous item" at bounding box center [281, 363] width 16 height 16
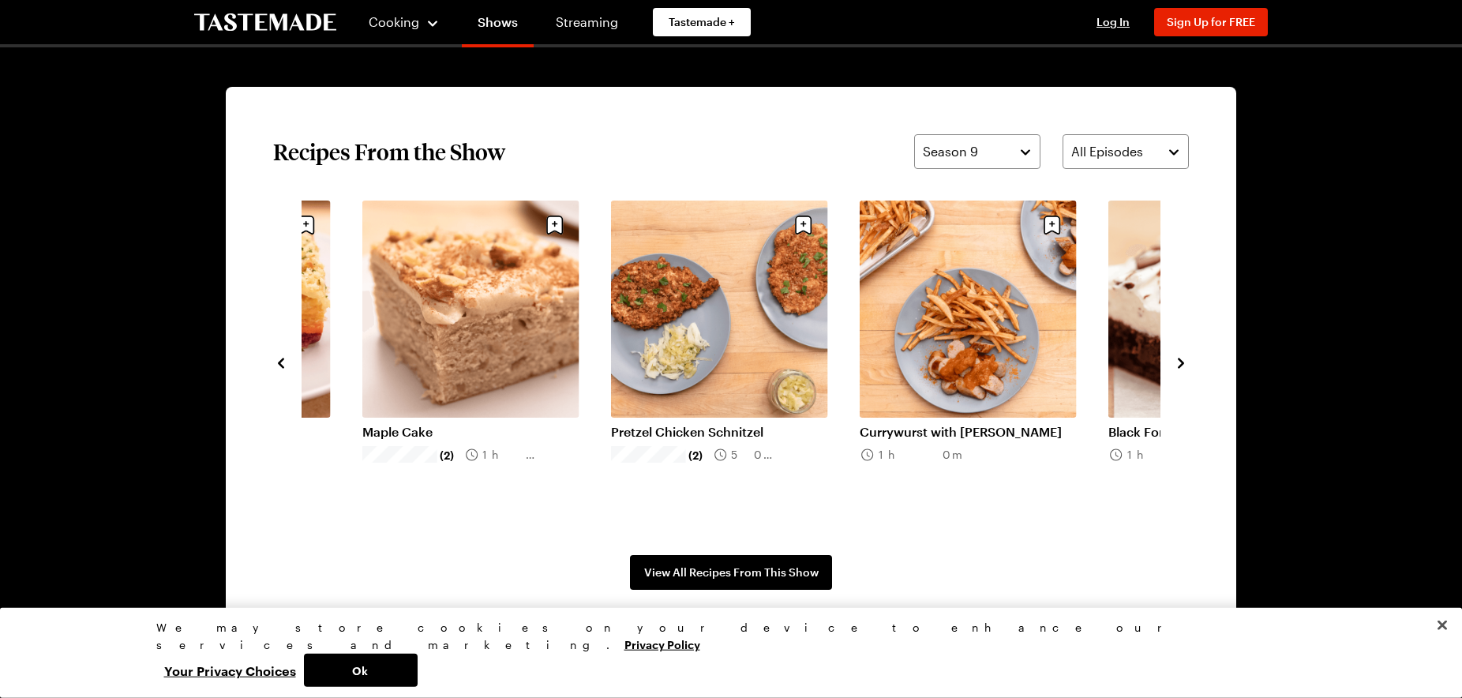
click at [283, 362] on icon "navigate to previous item" at bounding box center [281, 363] width 16 height 16
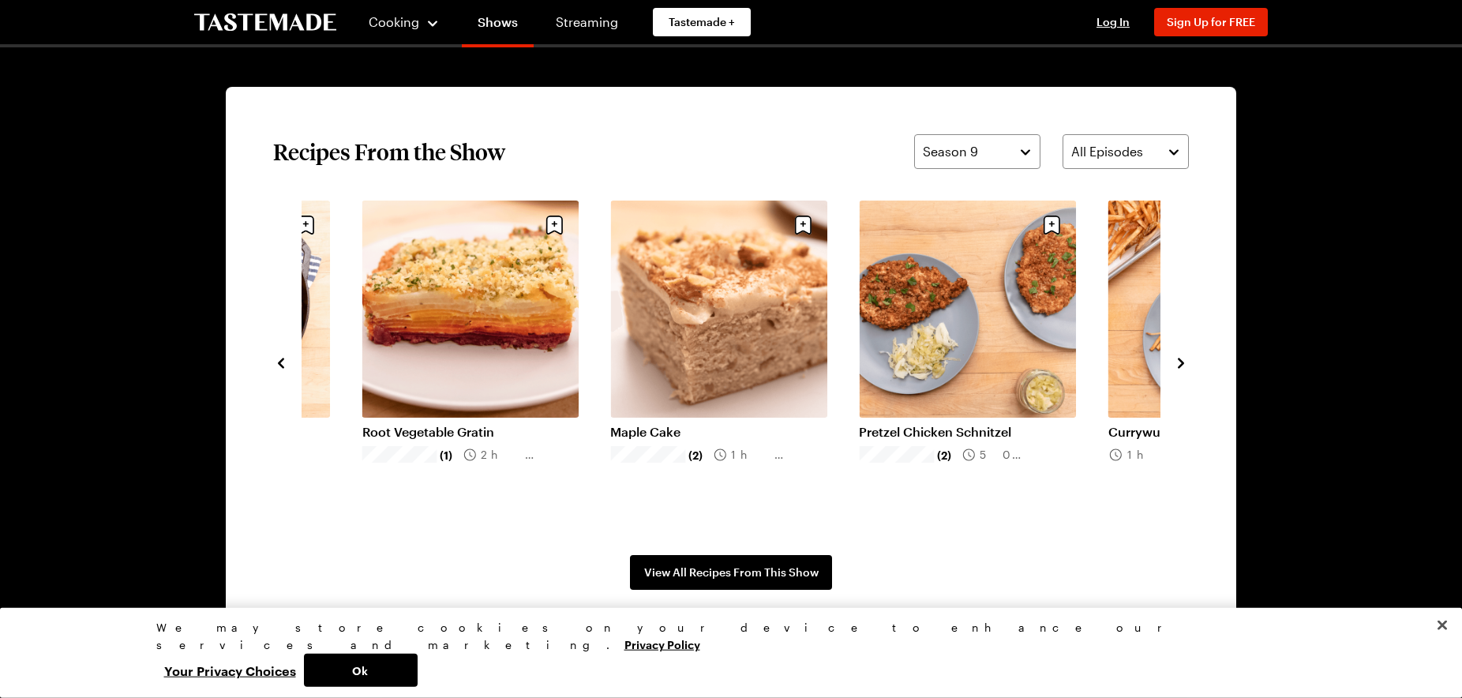
click at [283, 362] on icon "navigate to previous item" at bounding box center [281, 363] width 16 height 16
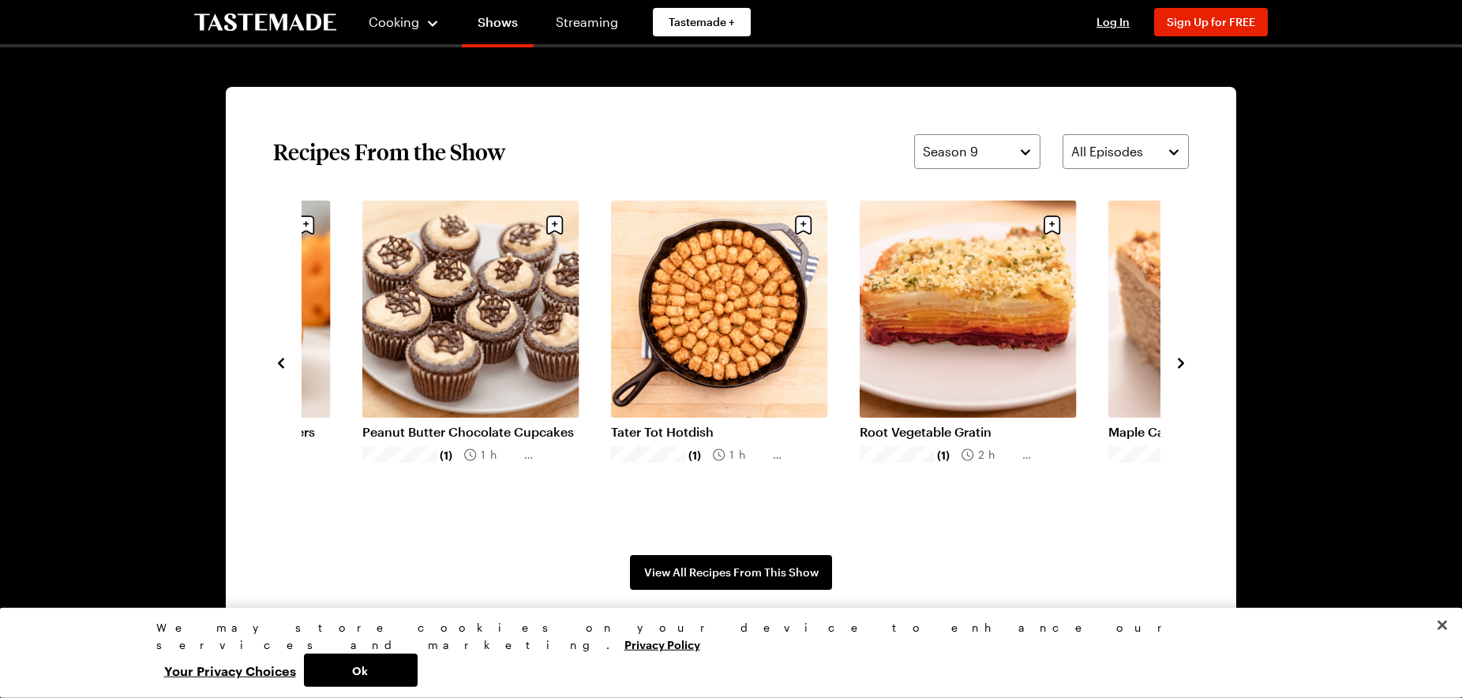
click at [283, 362] on icon "navigate to previous item" at bounding box center [281, 363] width 16 height 16
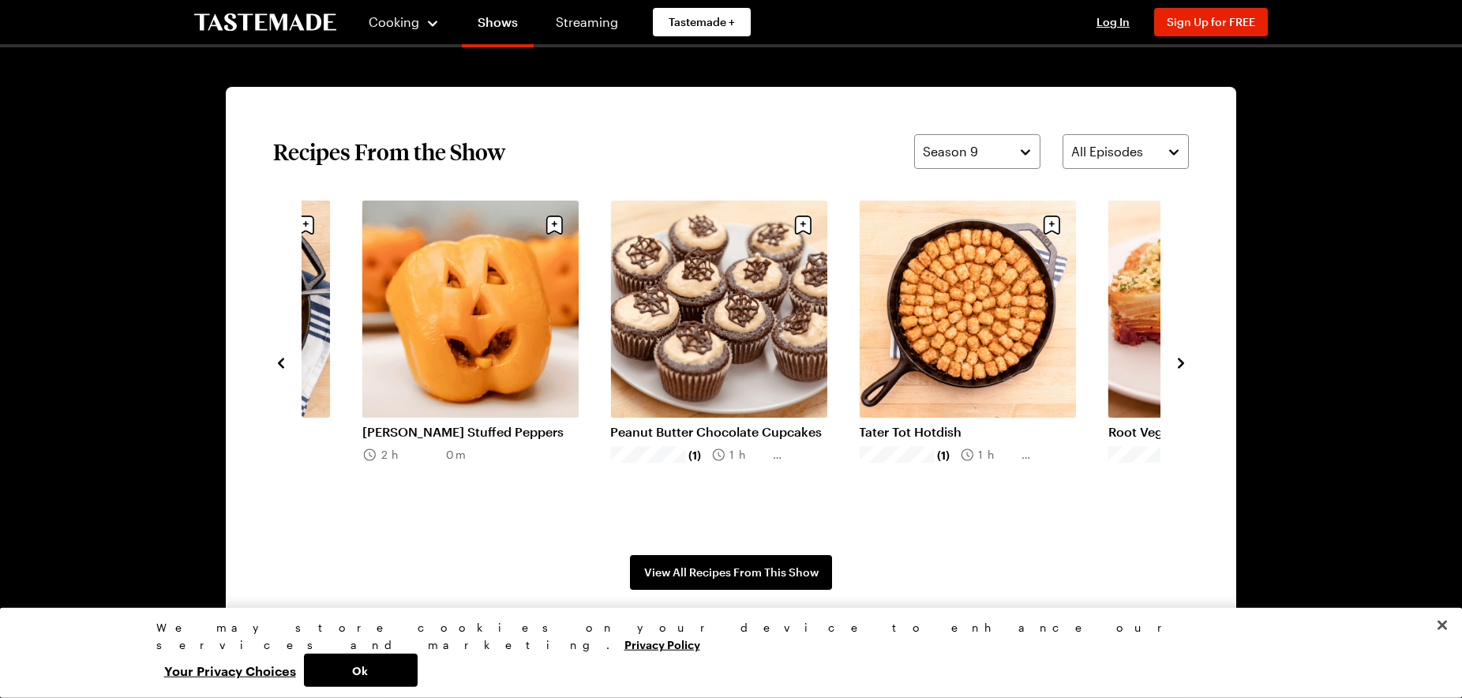
click at [283, 362] on icon "navigate to previous item" at bounding box center [281, 363] width 16 height 16
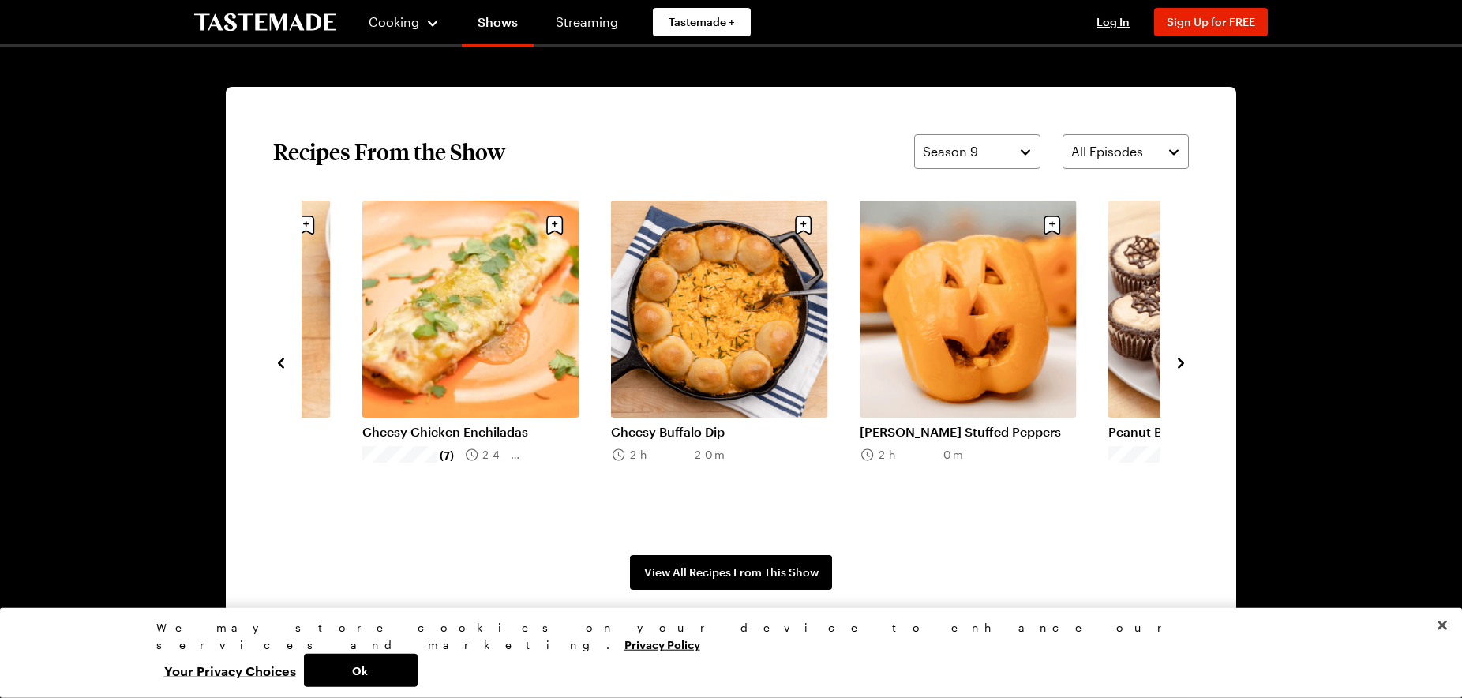
click at [283, 362] on icon "navigate to previous item" at bounding box center [281, 363] width 16 height 16
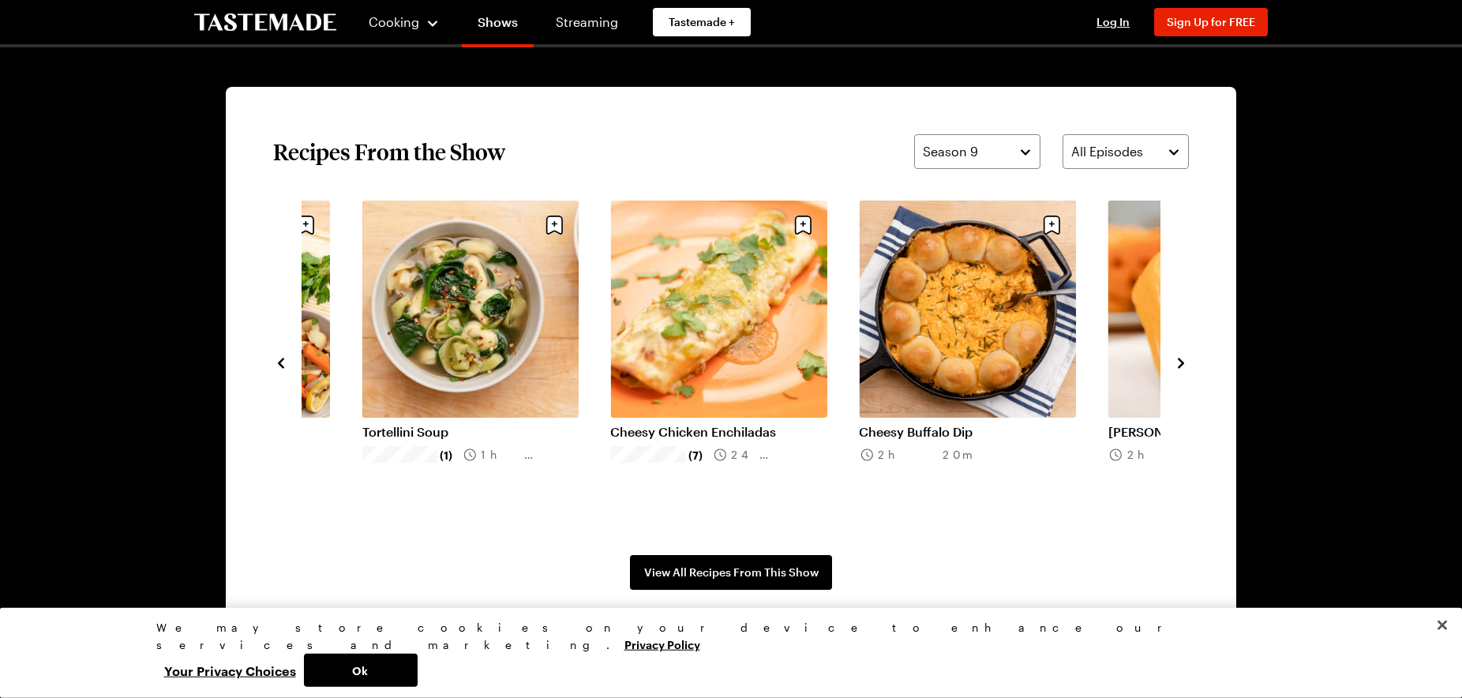
click at [283, 362] on icon "navigate to previous item" at bounding box center [281, 363] width 16 height 16
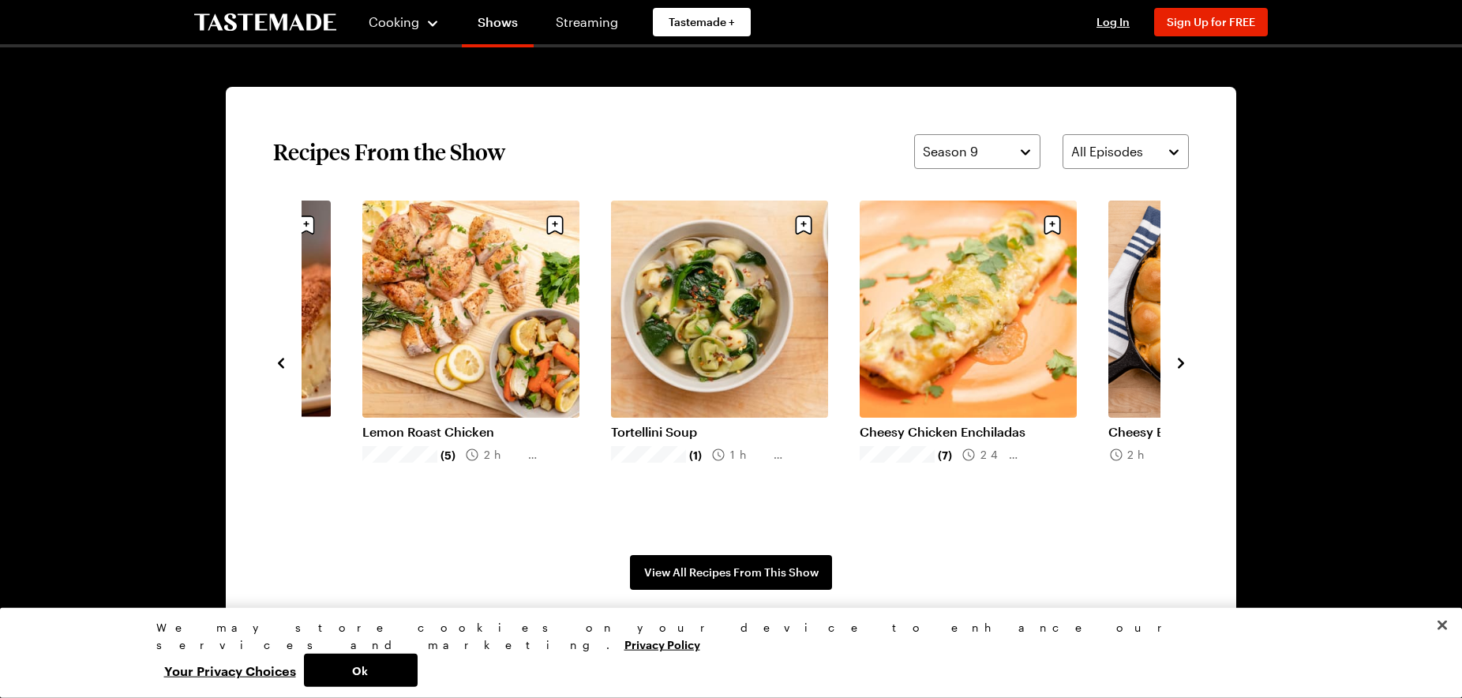
click at [283, 362] on icon "navigate to previous item" at bounding box center [281, 363] width 16 height 16
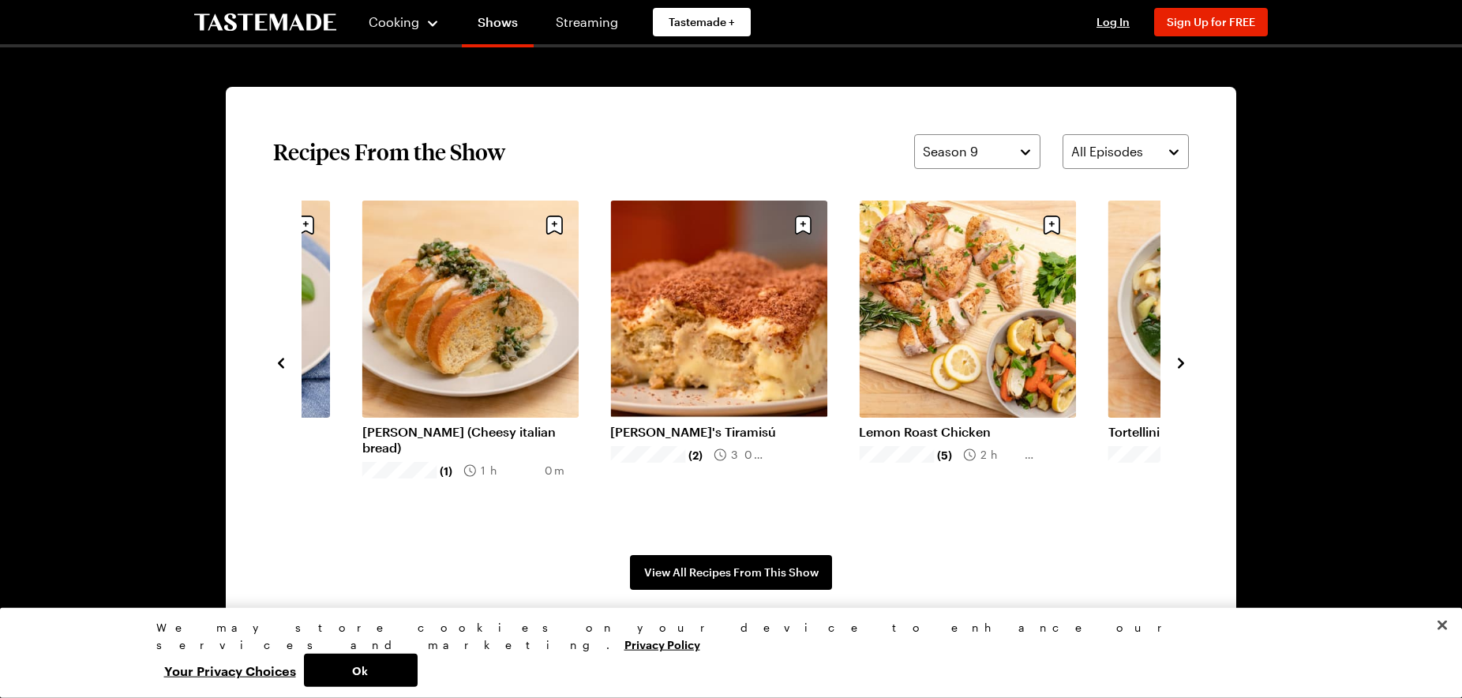
click at [283, 362] on icon "navigate to previous item" at bounding box center [281, 363] width 16 height 16
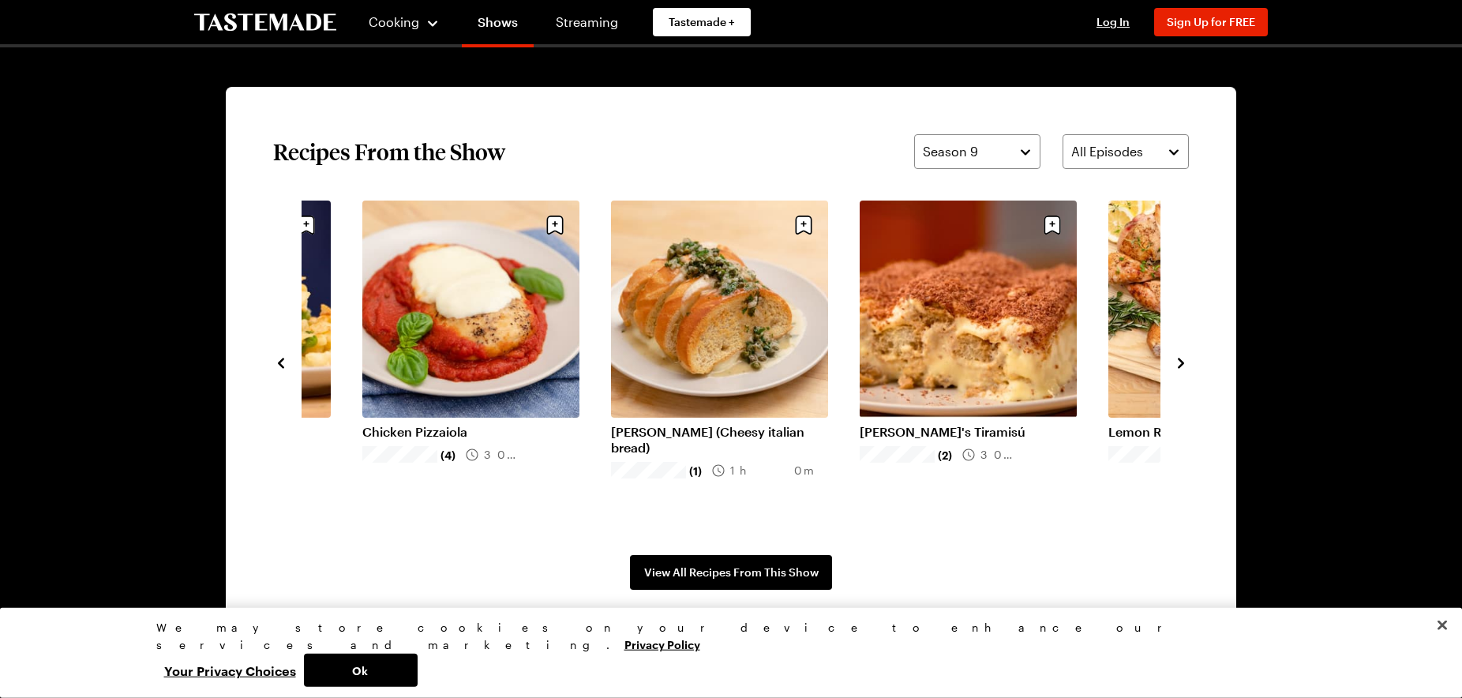
click at [283, 362] on icon "navigate to previous item" at bounding box center [281, 363] width 16 height 16
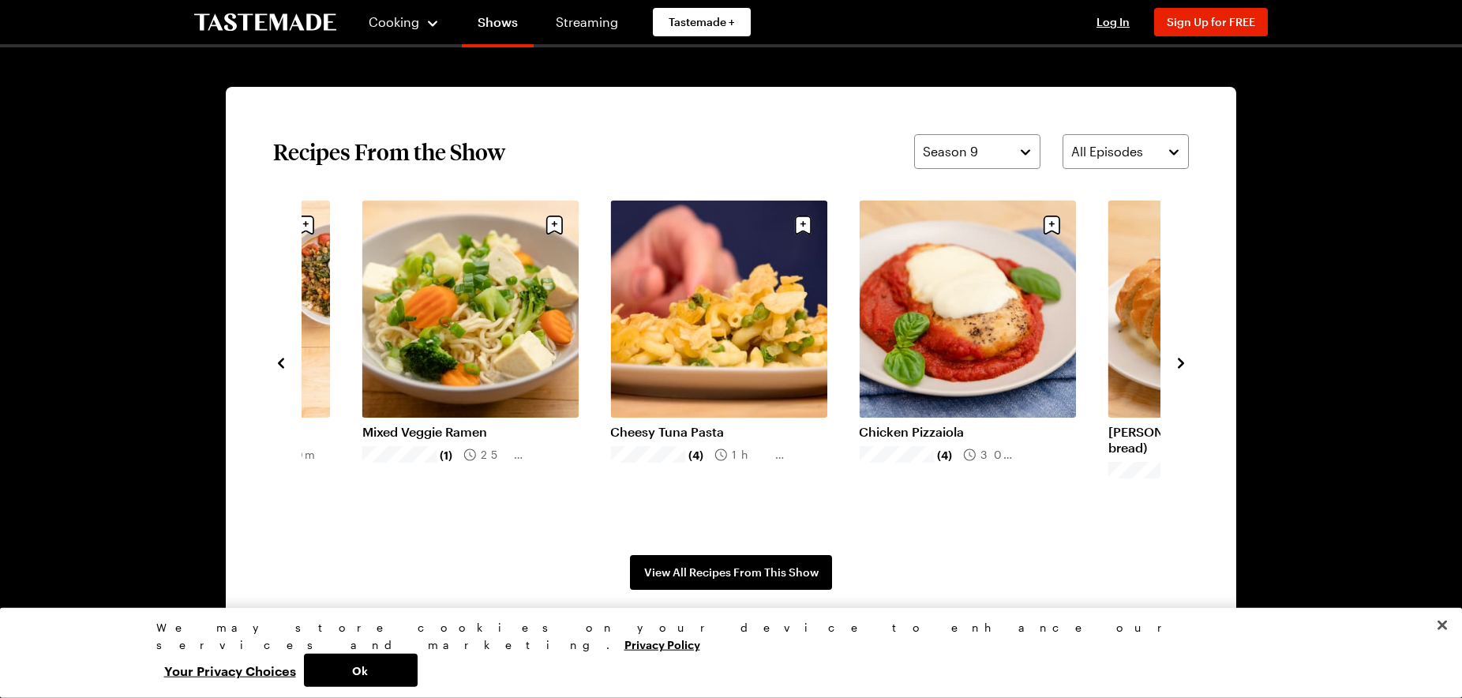
click at [283, 362] on icon "navigate to previous item" at bounding box center [281, 363] width 16 height 16
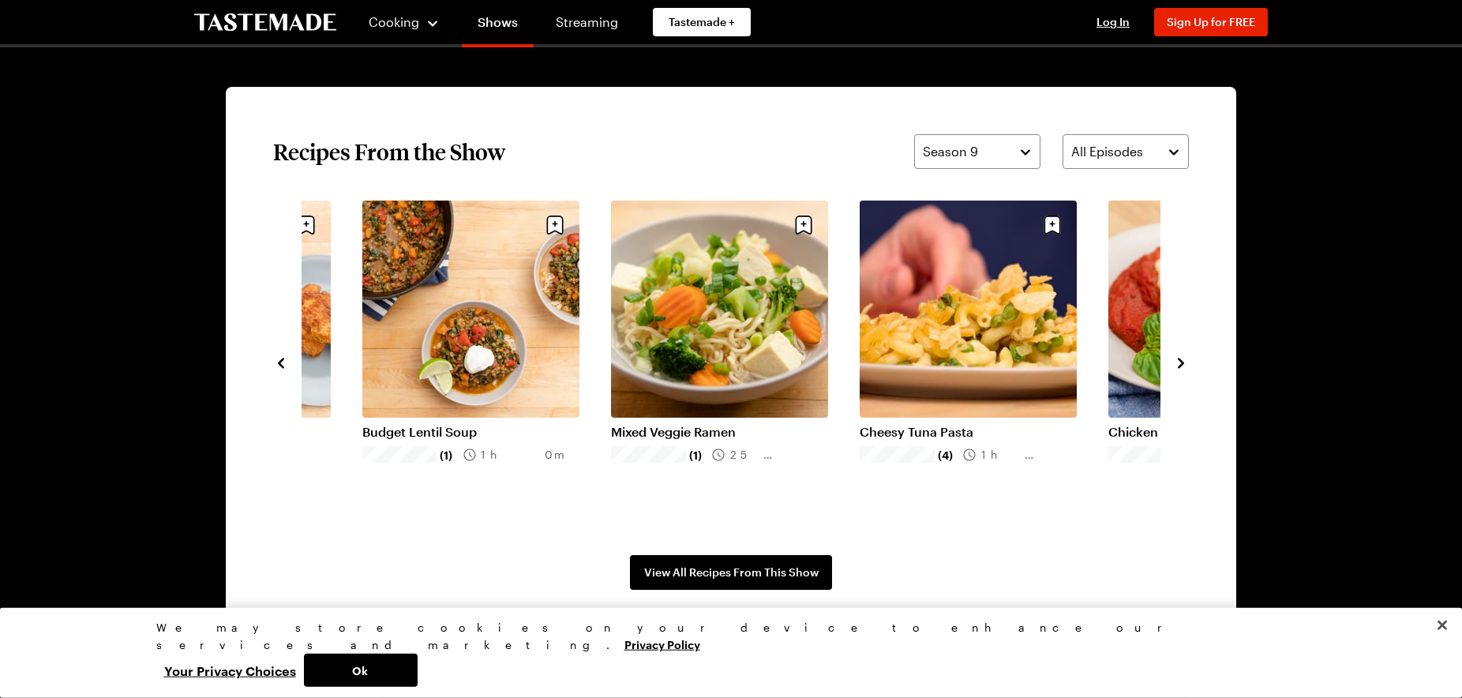
click at [283, 362] on icon "navigate to previous item" at bounding box center [281, 363] width 16 height 16
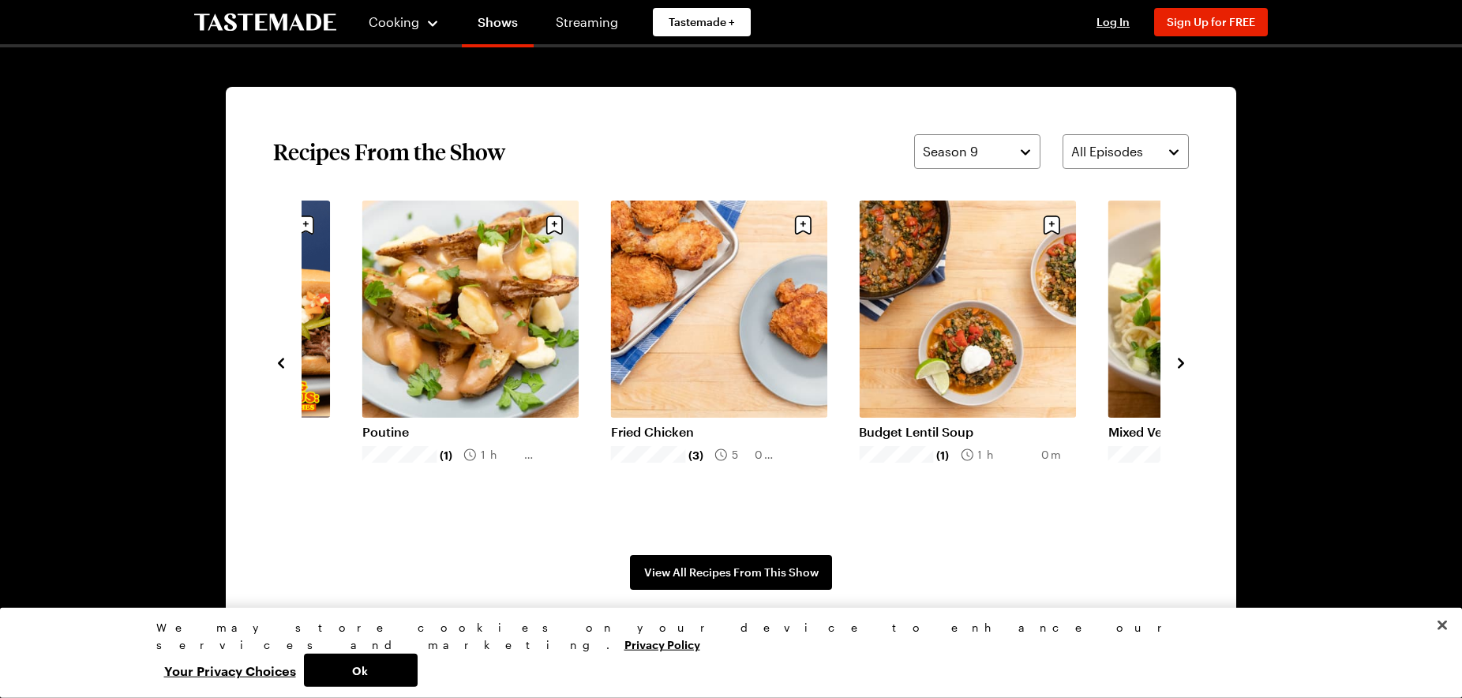
click at [283, 362] on icon "navigate to previous item" at bounding box center [281, 363] width 16 height 16
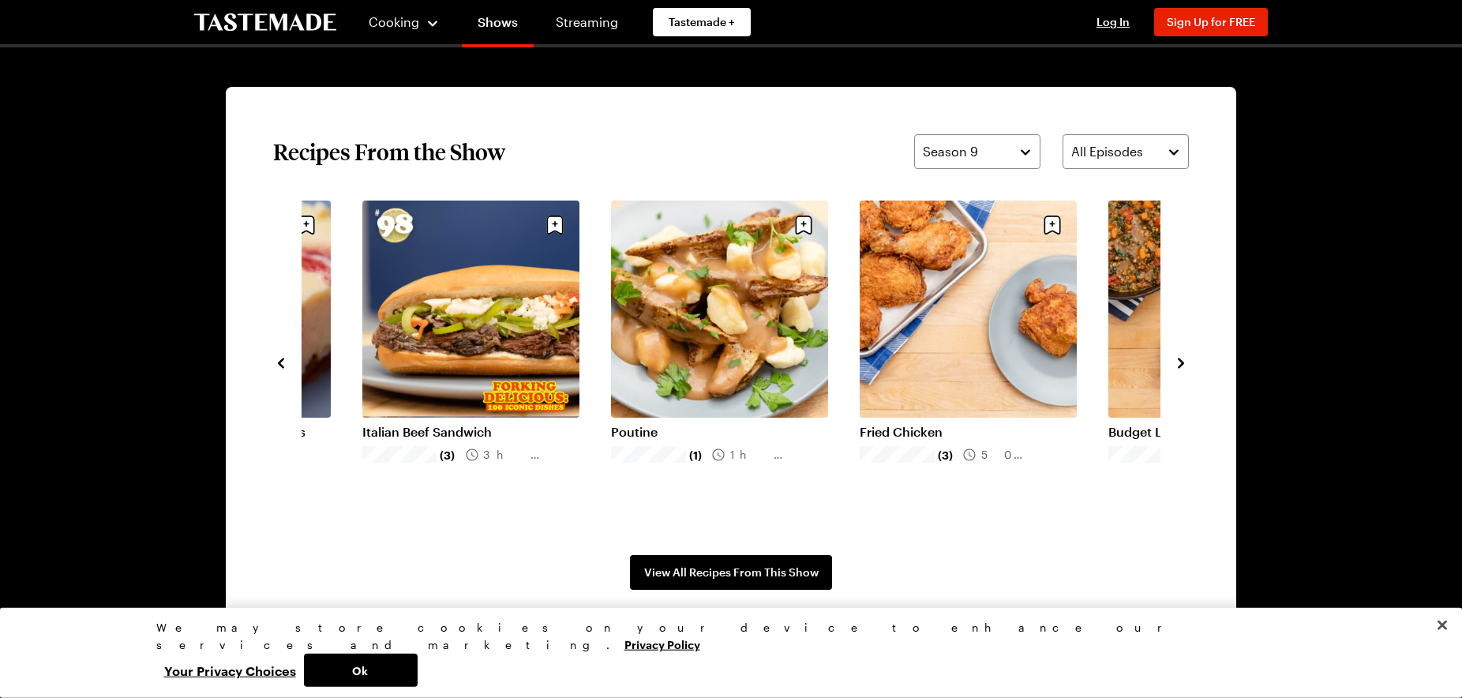
click at [283, 362] on icon "navigate to previous item" at bounding box center [281, 363] width 16 height 16
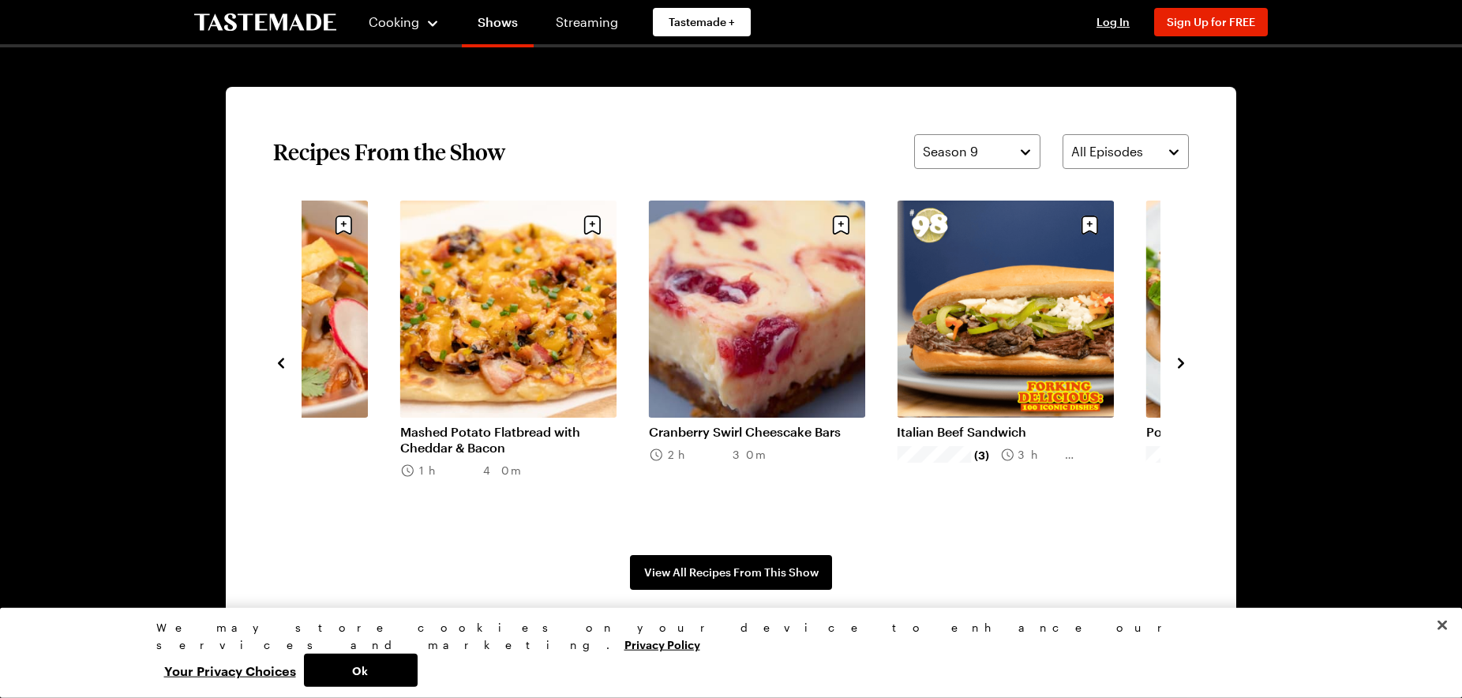
click at [283, 362] on icon "navigate to previous item" at bounding box center [281, 363] width 16 height 16
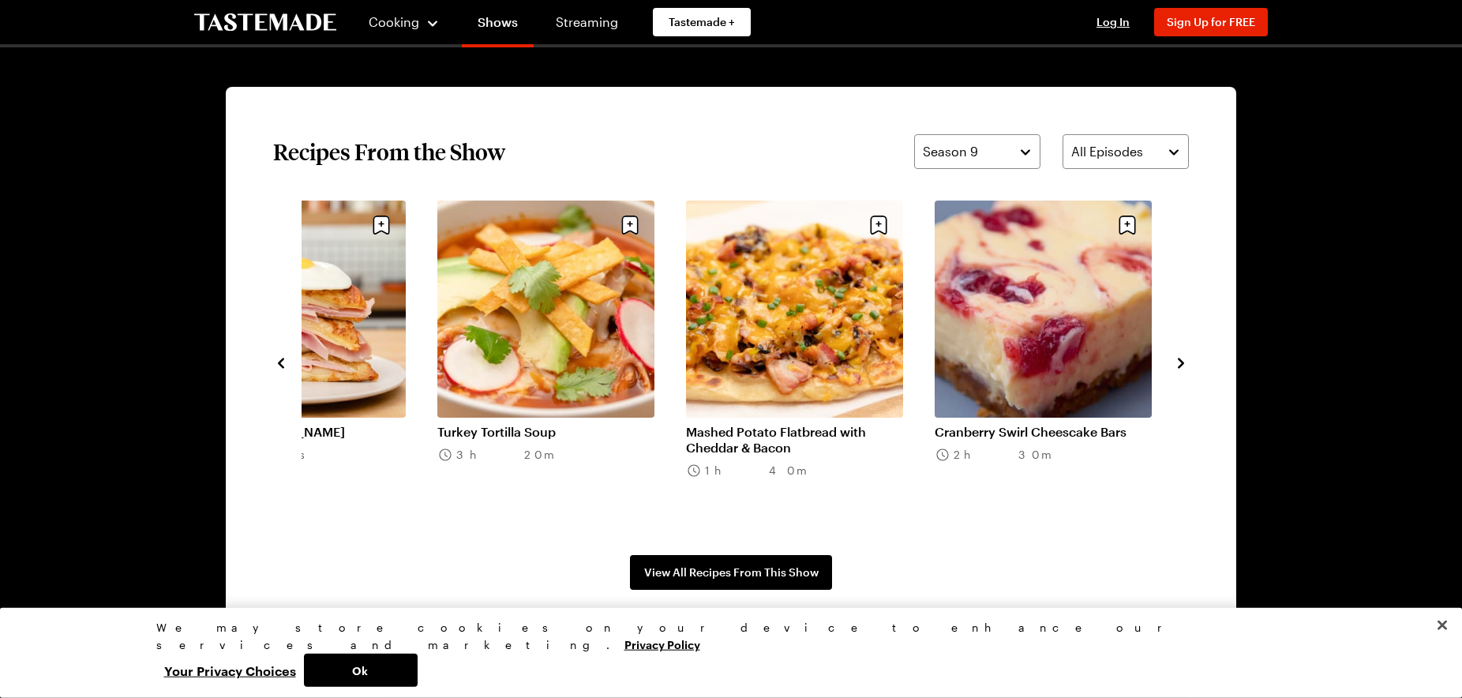
click at [283, 362] on icon "navigate to previous item" at bounding box center [281, 363] width 16 height 16
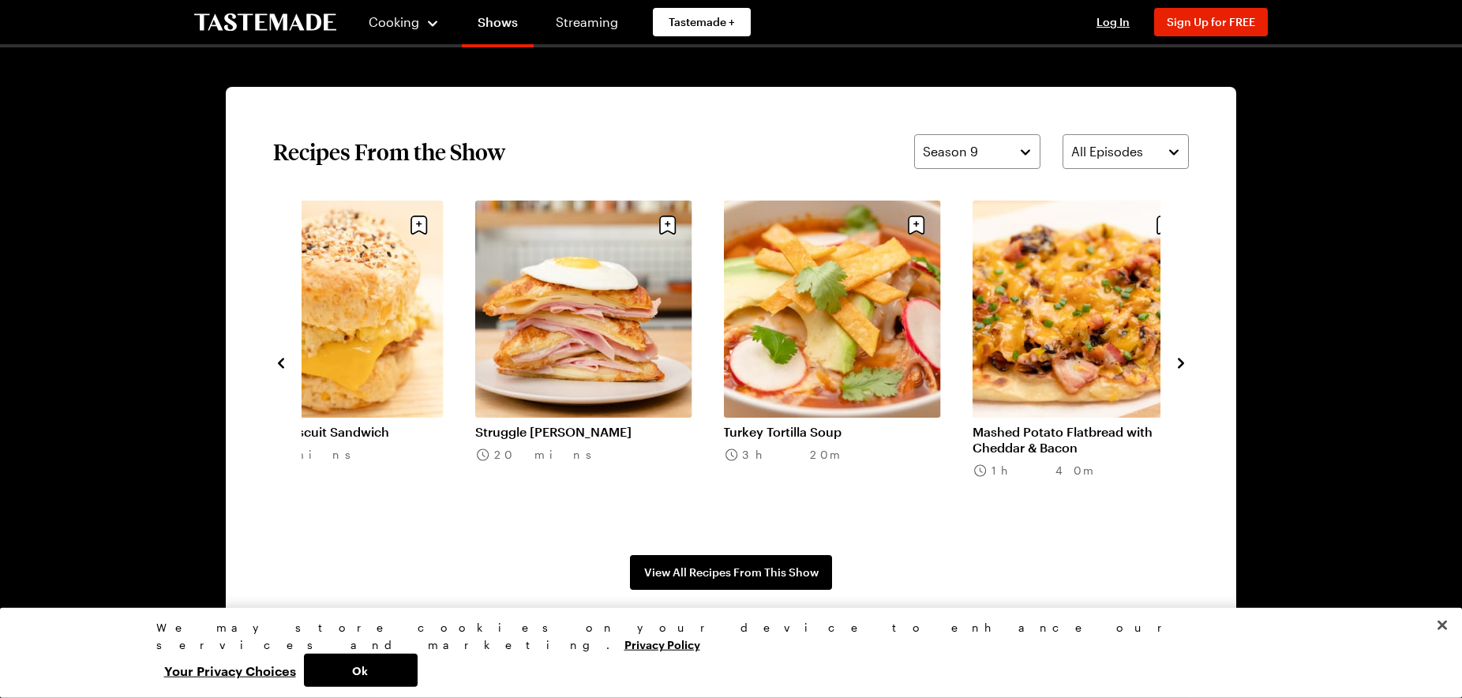
click at [283, 362] on icon "navigate to previous item" at bounding box center [281, 363] width 16 height 16
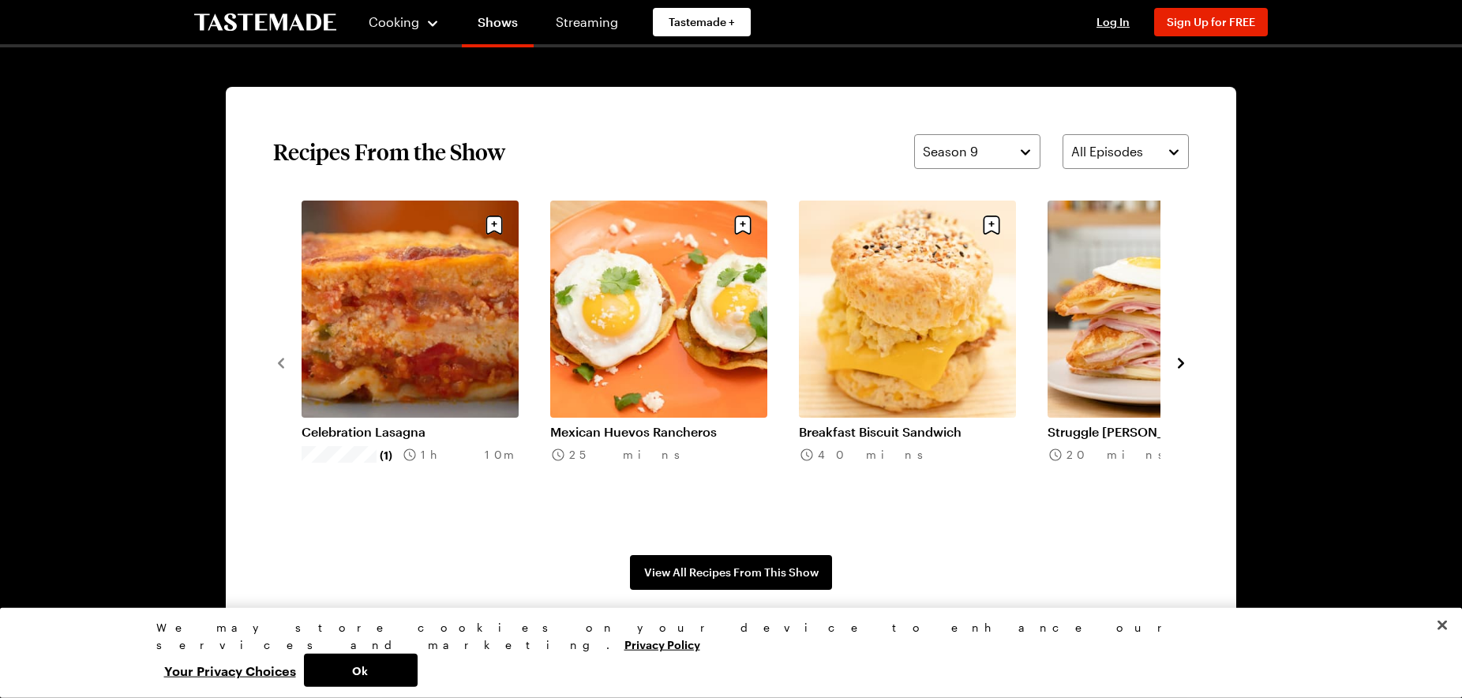
click at [335, 424] on link "Celebration Lasagna" at bounding box center [410, 432] width 217 height 16
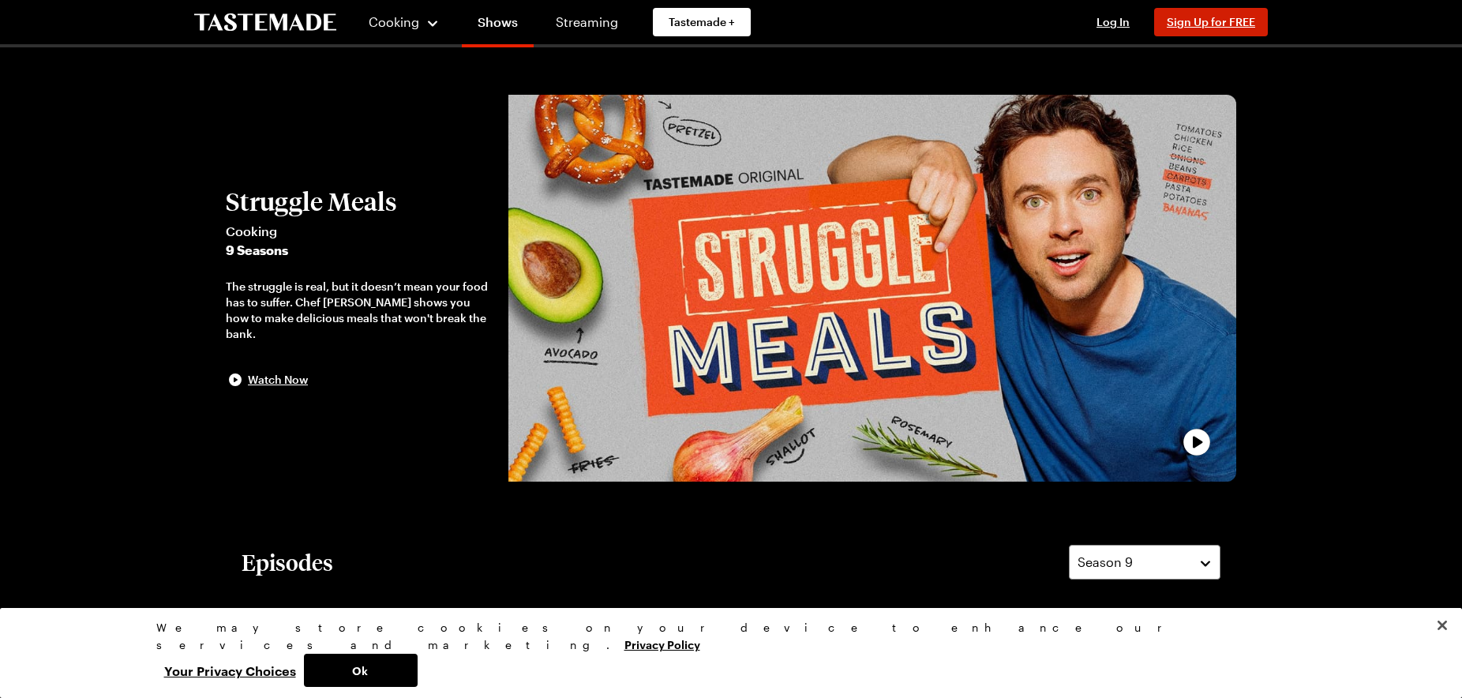
scroll to position [1156, 0]
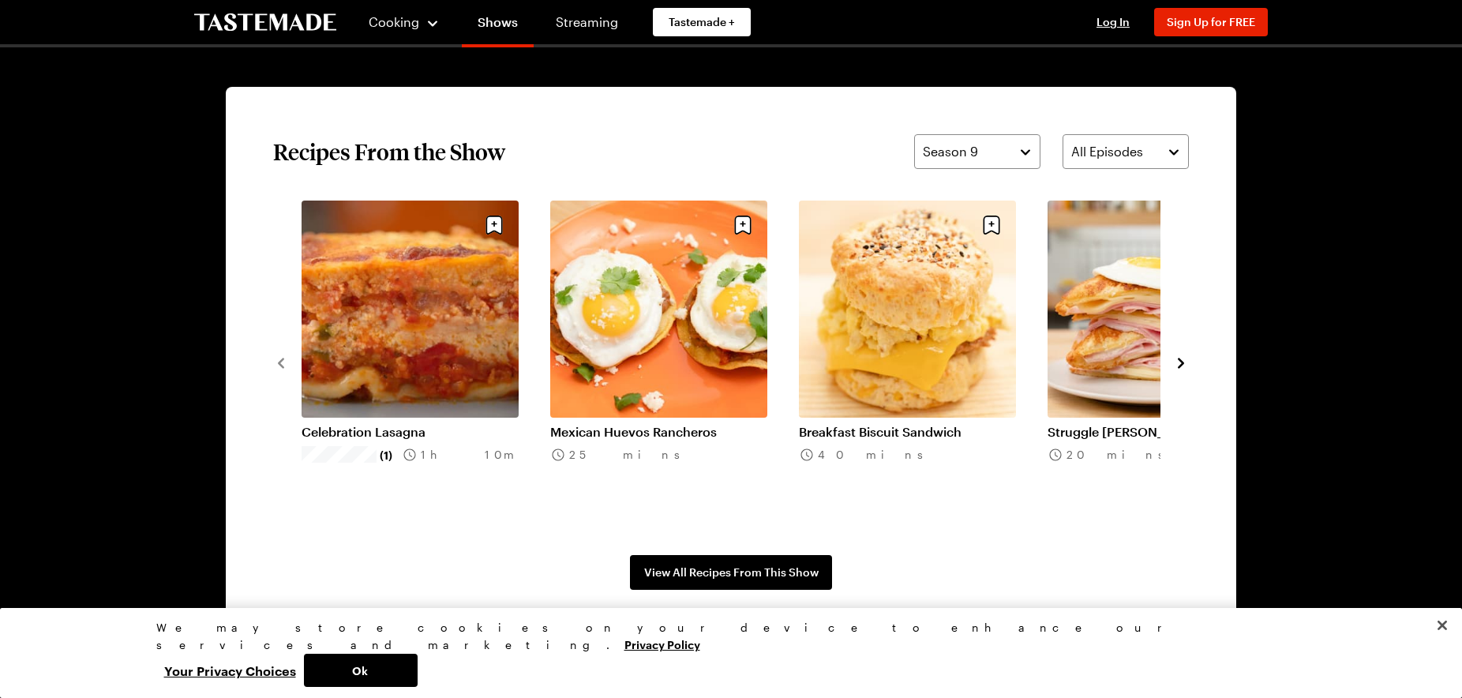
click at [1181, 362] on icon "navigate to next item" at bounding box center [1181, 363] width 6 height 10
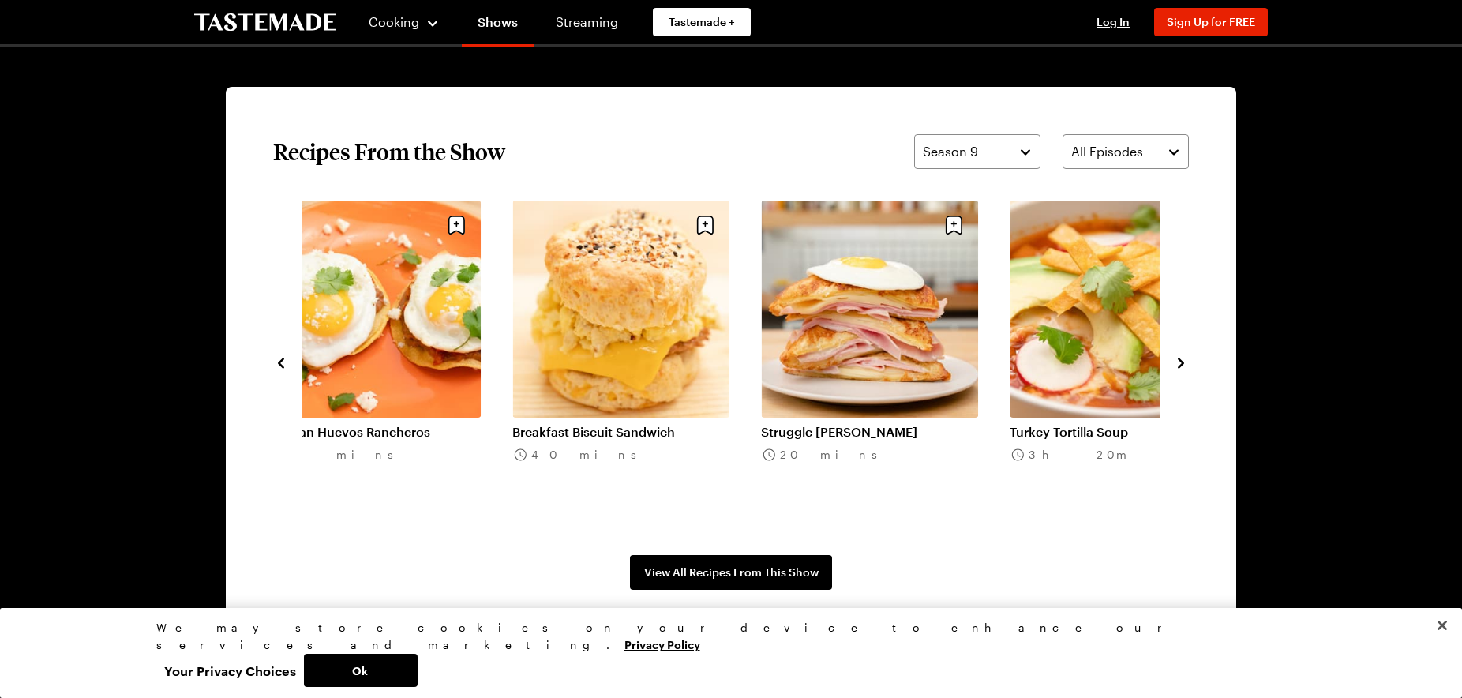
click at [1181, 362] on icon "navigate to next item" at bounding box center [1181, 363] width 6 height 10
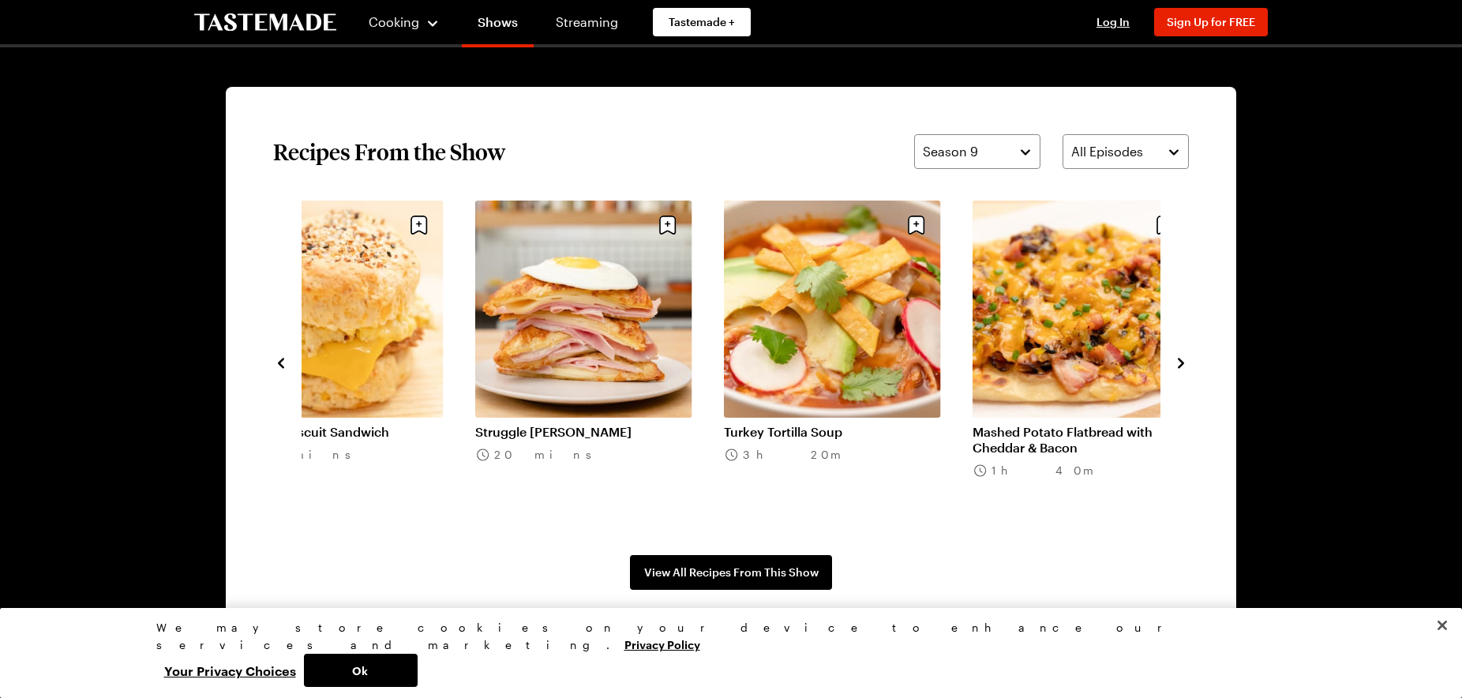
click at [1180, 362] on icon "navigate to next item" at bounding box center [1181, 363] width 6 height 10
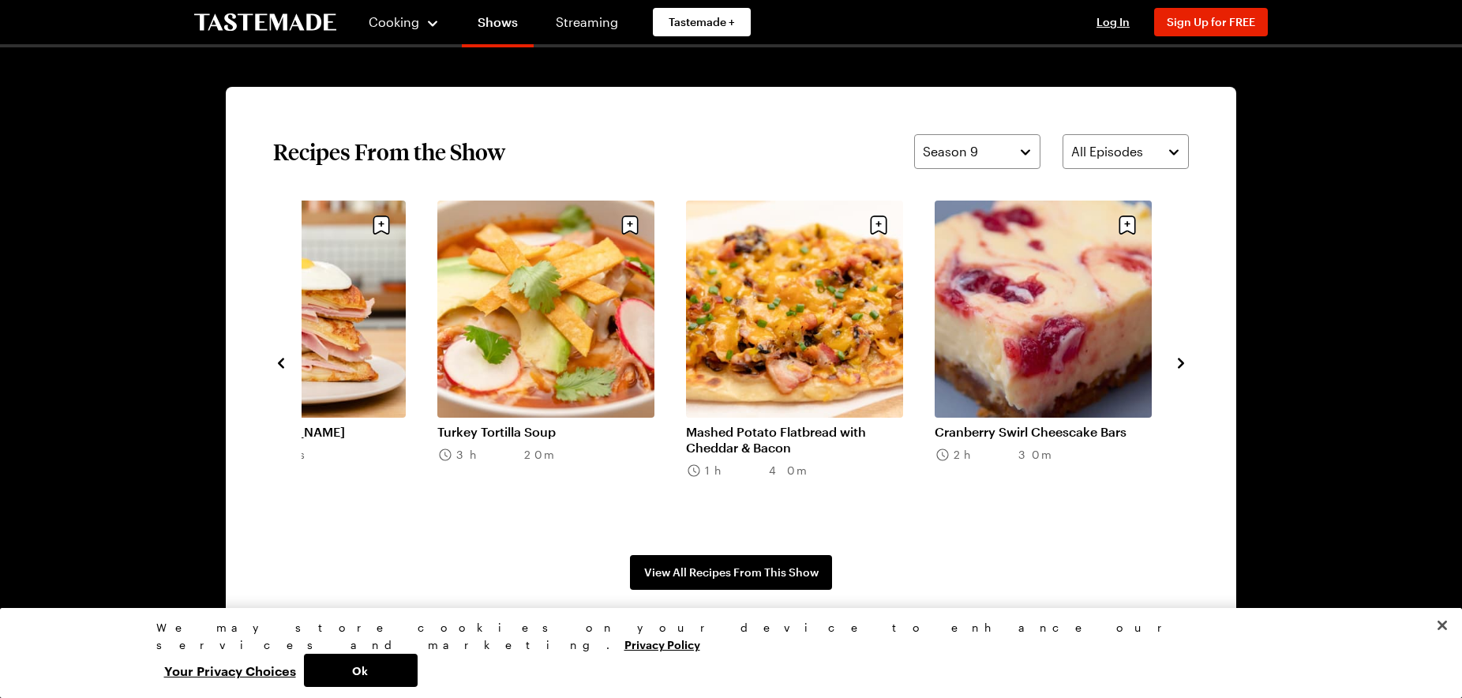
click at [726, 424] on link "Mashed Potato Flatbread with Cheddar & Bacon" at bounding box center [794, 440] width 217 height 32
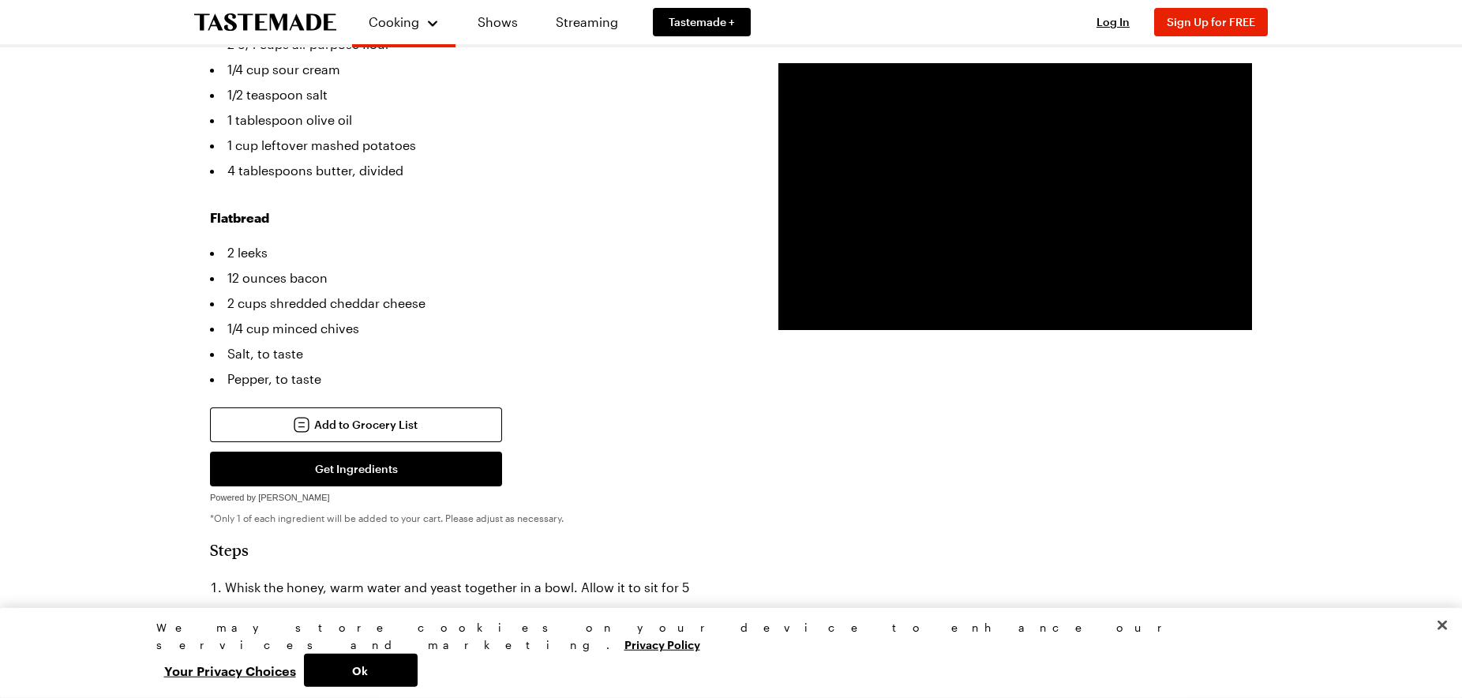
scroll to position [883, 0]
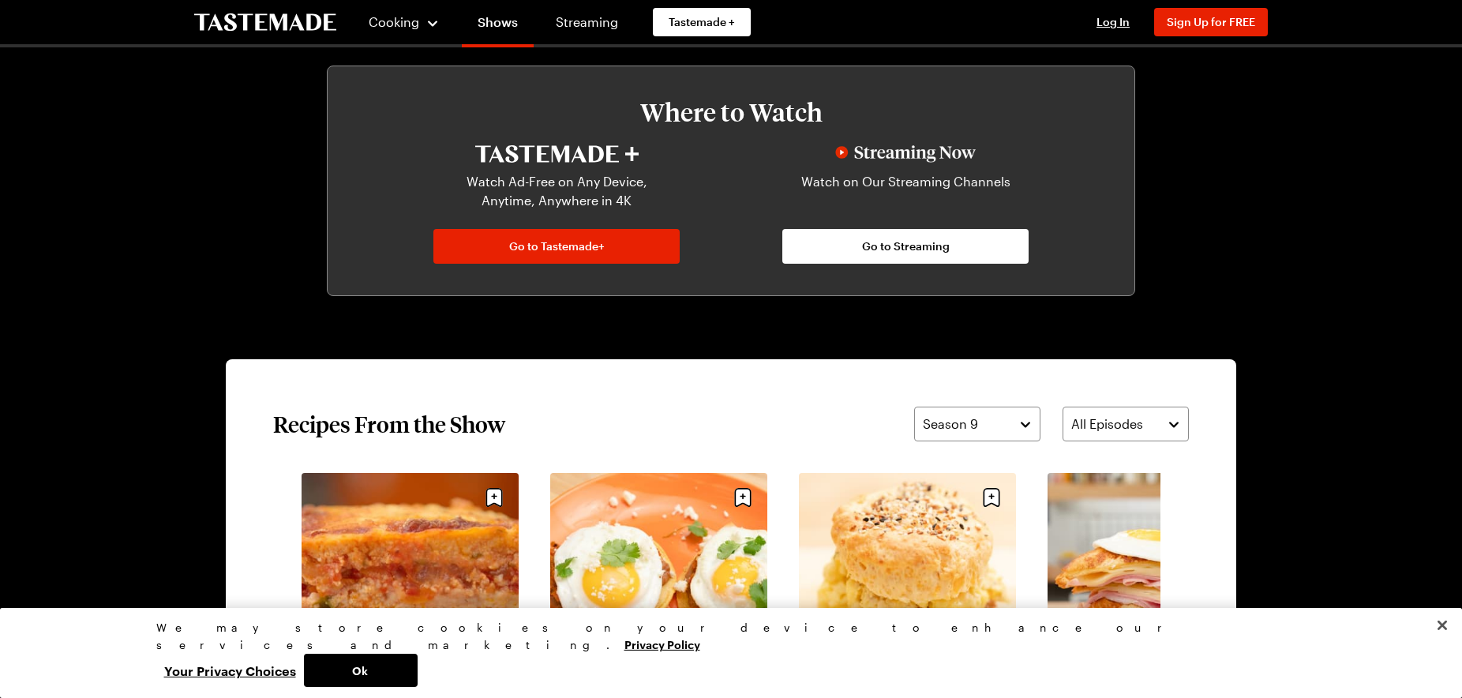
scroll to position [1156, 0]
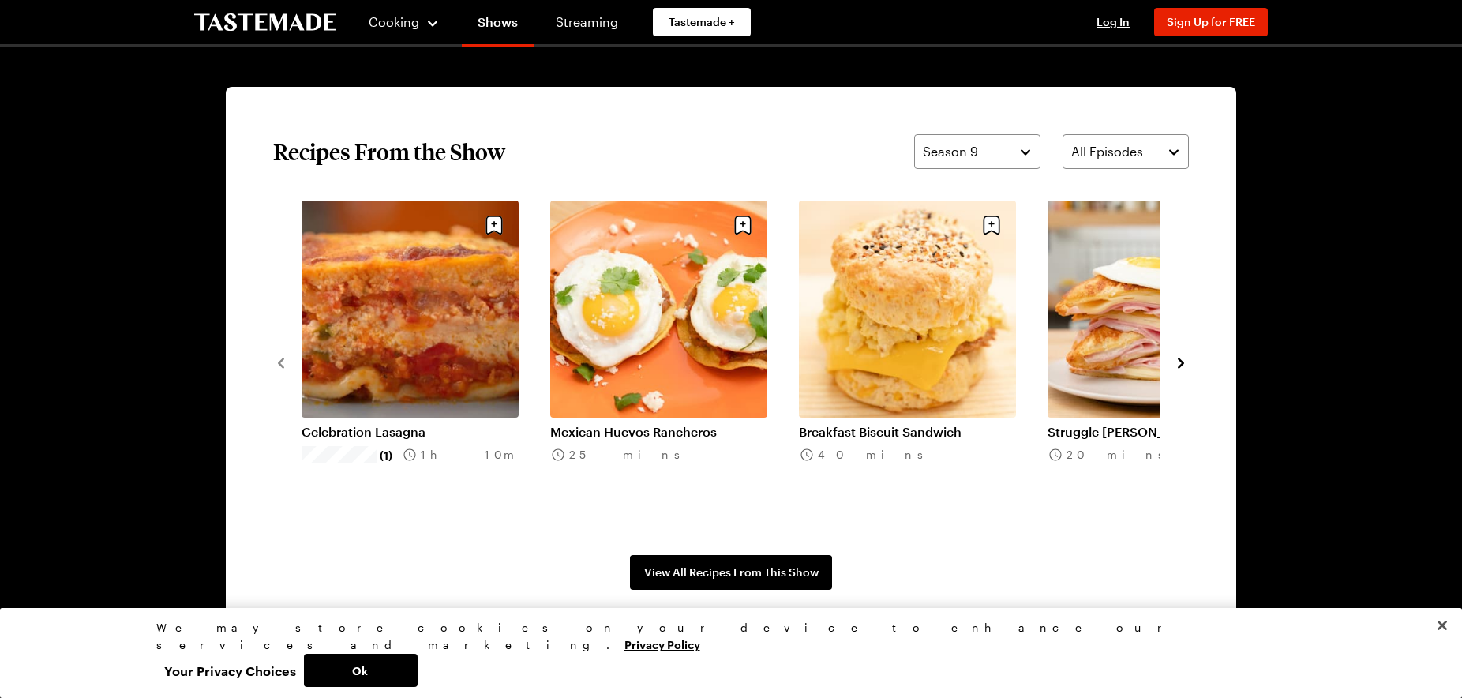
click at [1177, 365] on icon "navigate to next item" at bounding box center [1181, 363] width 16 height 16
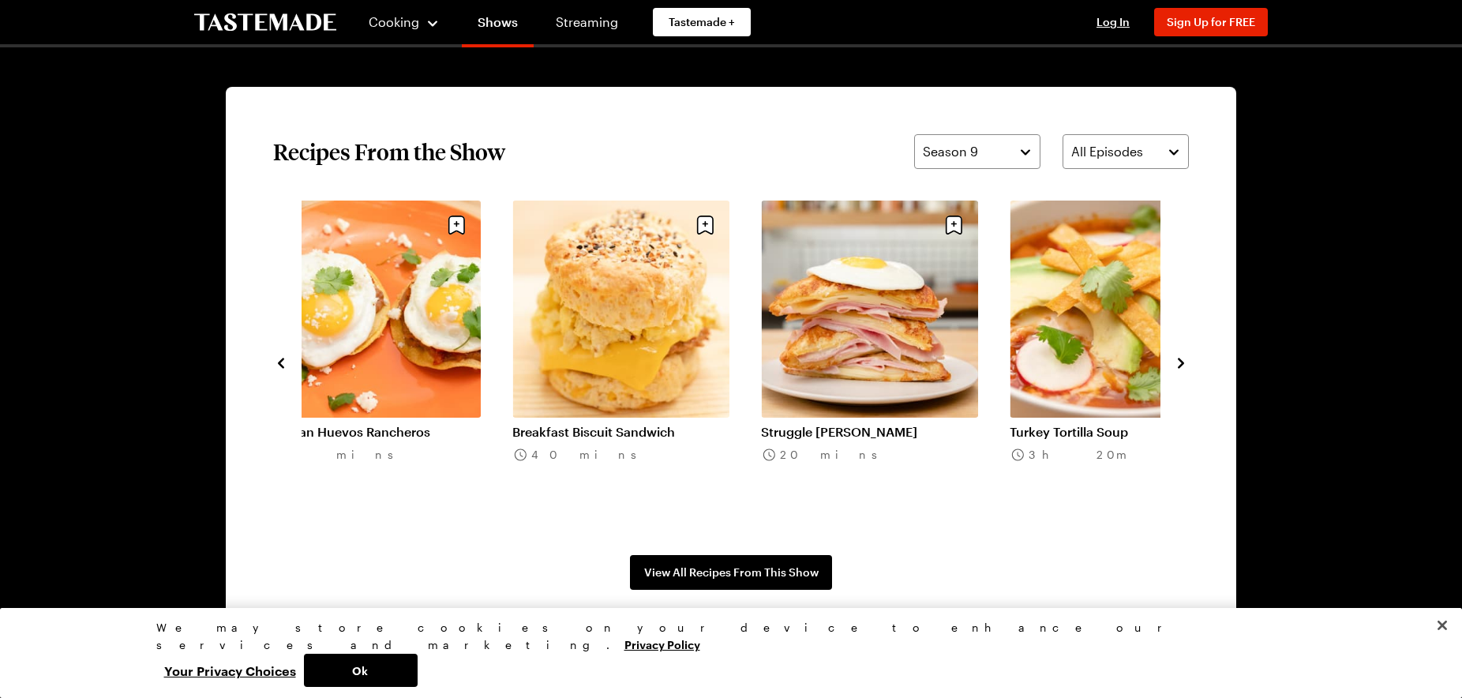
click at [1177, 365] on icon "navigate to next item" at bounding box center [1181, 363] width 16 height 16
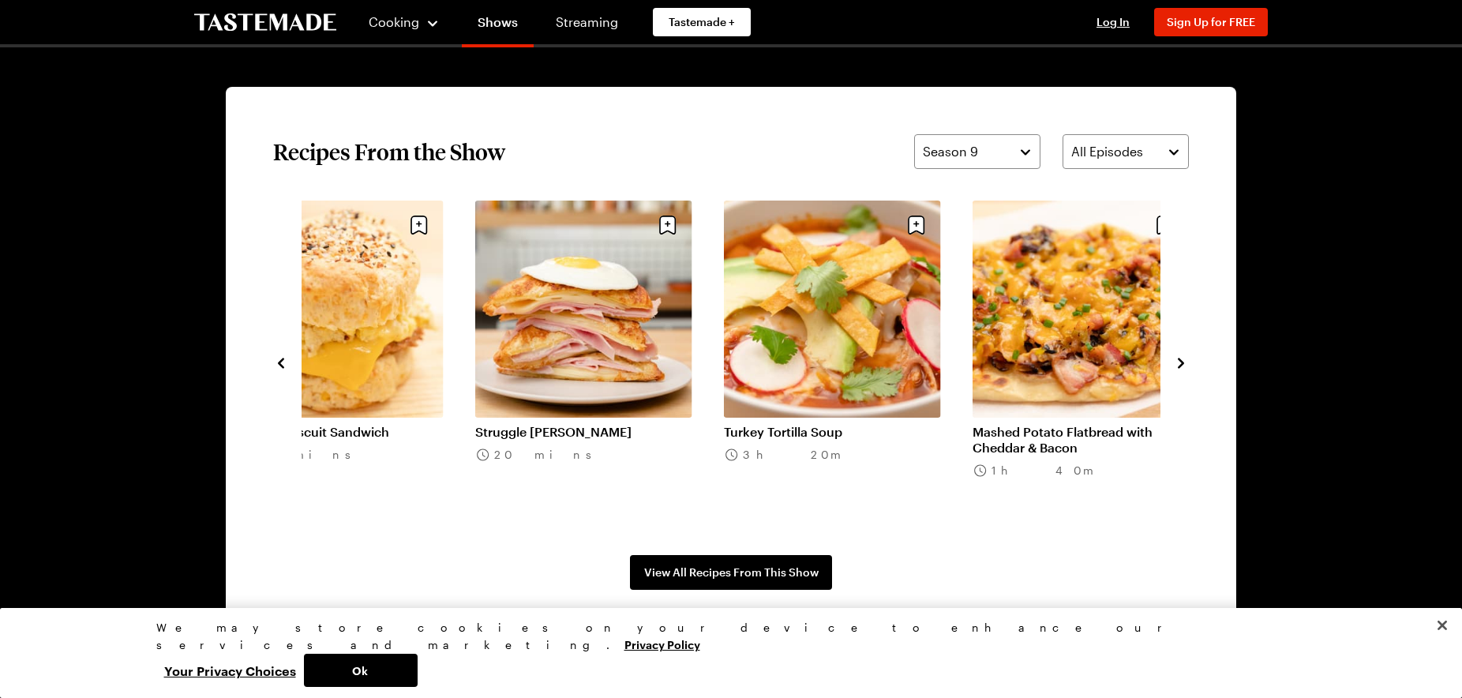
click at [1177, 365] on icon "navigate to next item" at bounding box center [1181, 363] width 16 height 16
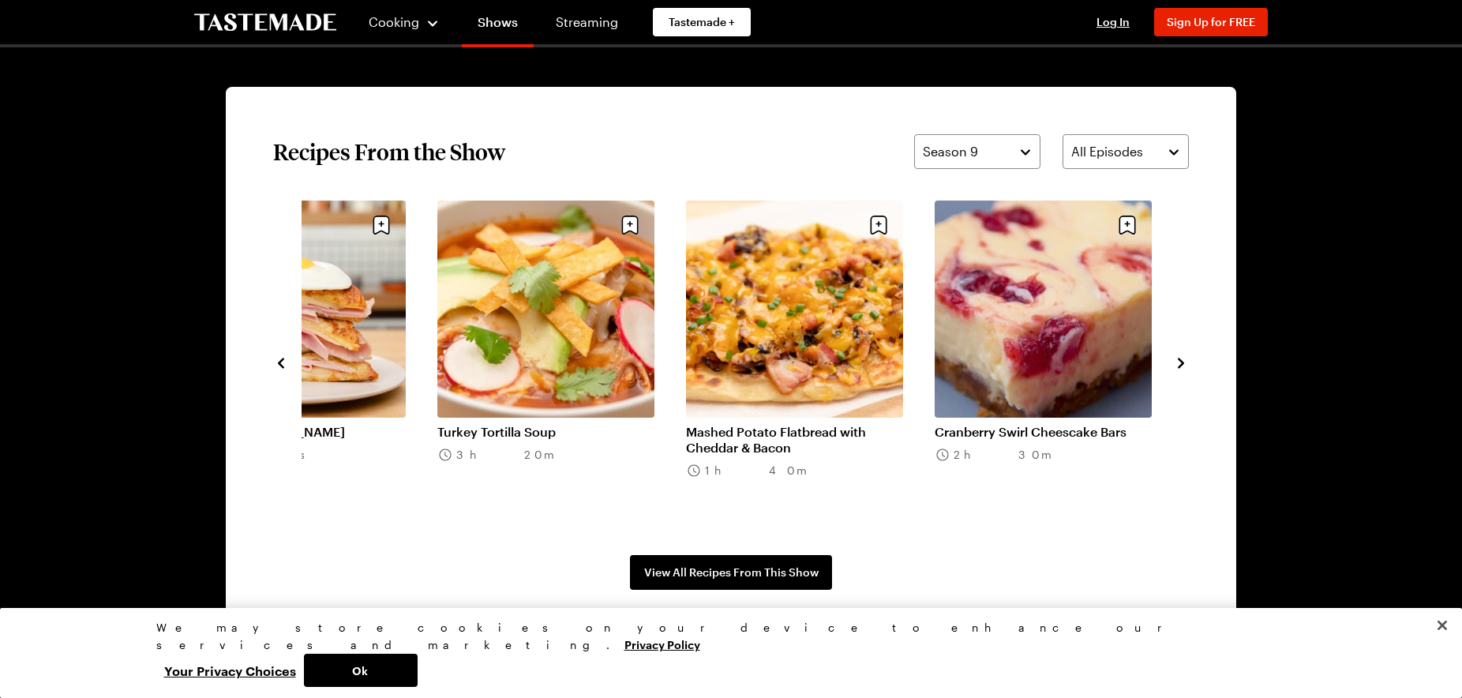
click at [1177, 365] on icon "navigate to next item" at bounding box center [1181, 363] width 16 height 16
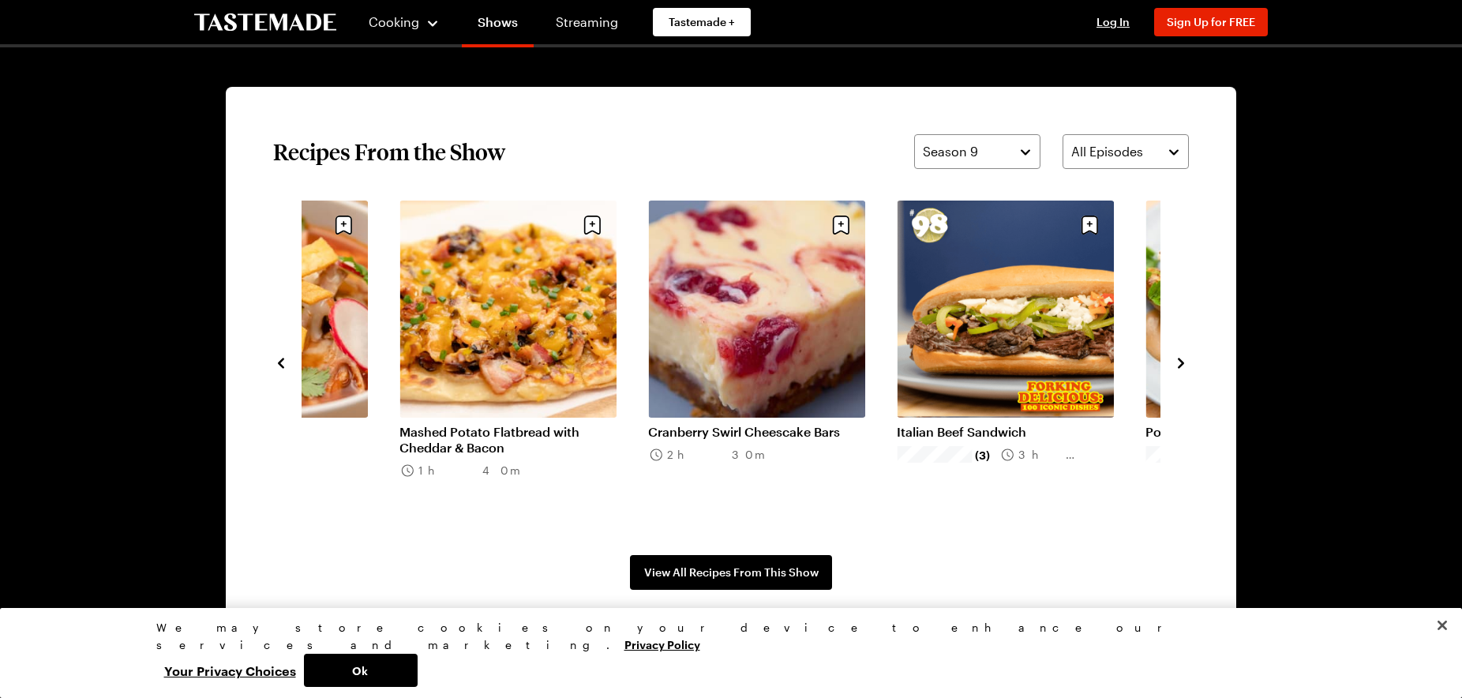
click at [1177, 365] on icon "navigate to next item" at bounding box center [1181, 363] width 16 height 16
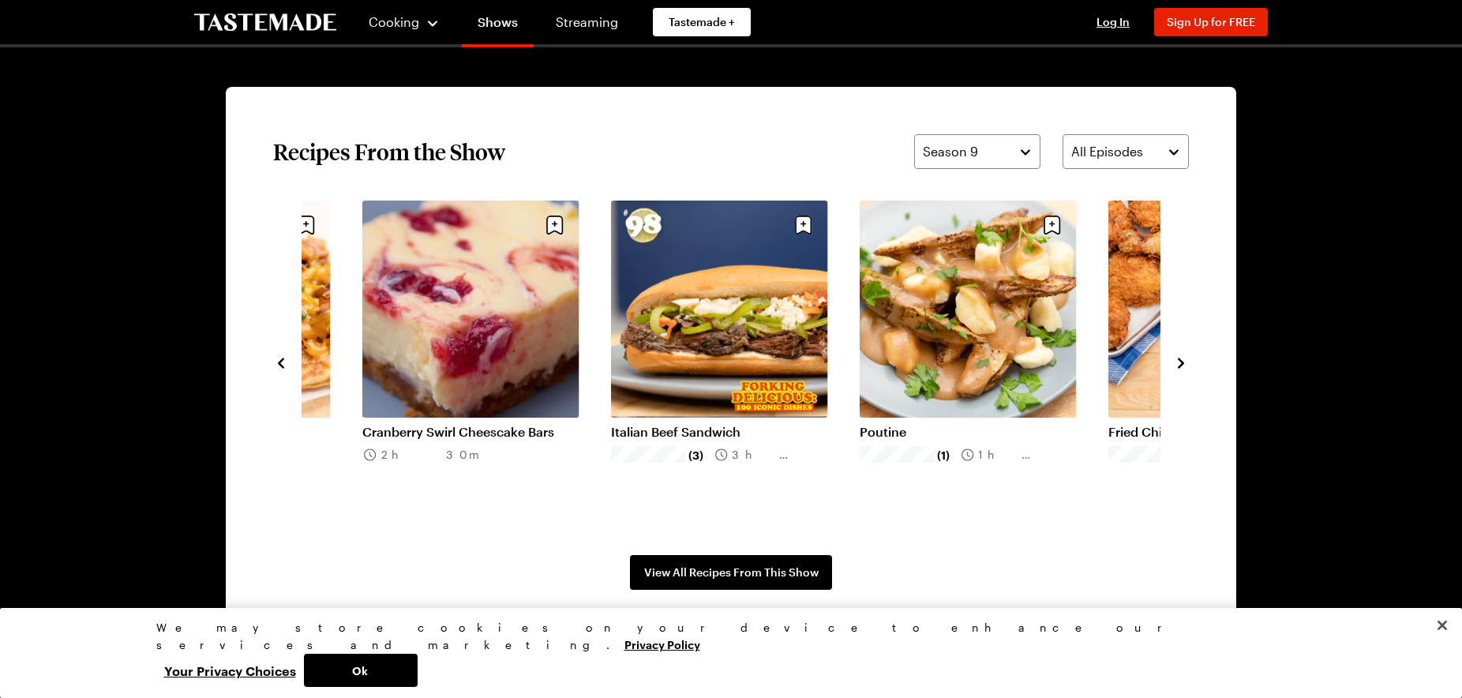
click at [1177, 365] on icon "navigate to next item" at bounding box center [1181, 363] width 16 height 16
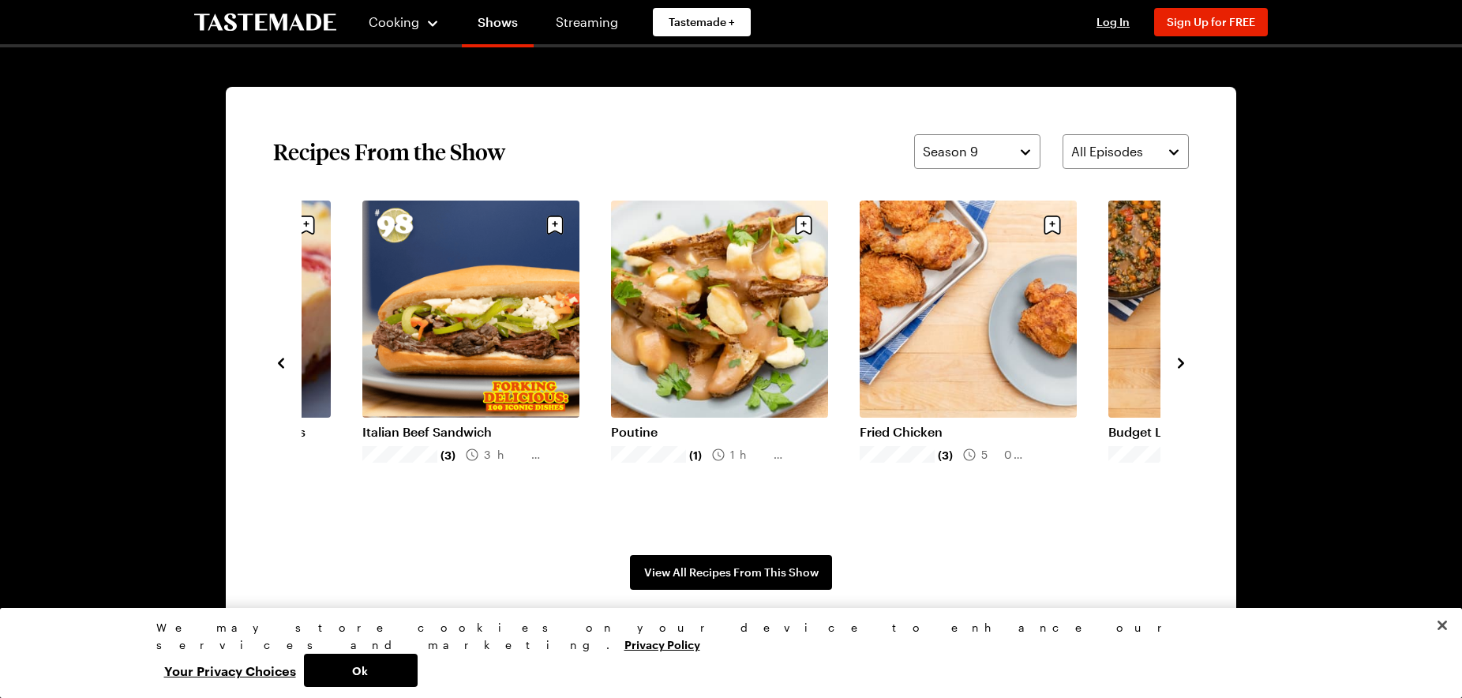
click at [1177, 365] on icon "navigate to next item" at bounding box center [1181, 363] width 16 height 16
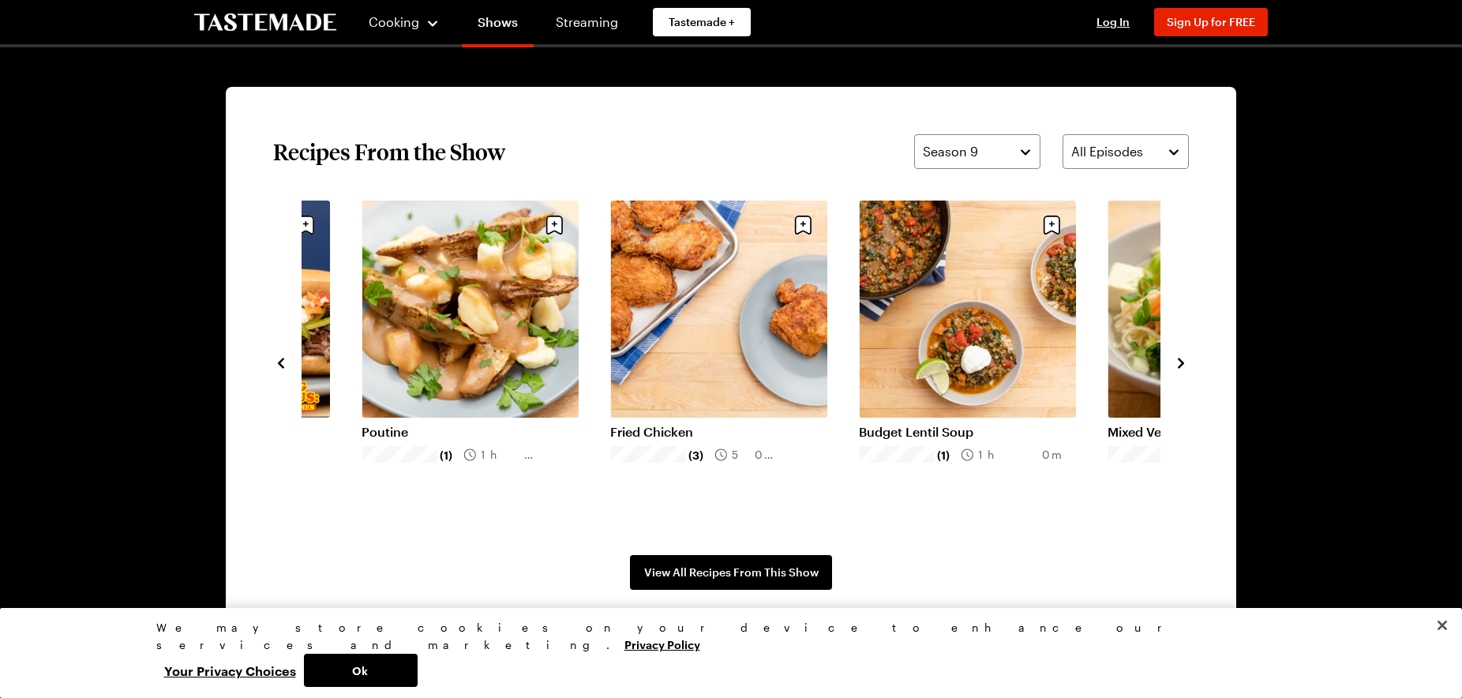
click at [1177, 365] on icon "navigate to next item" at bounding box center [1181, 363] width 16 height 16
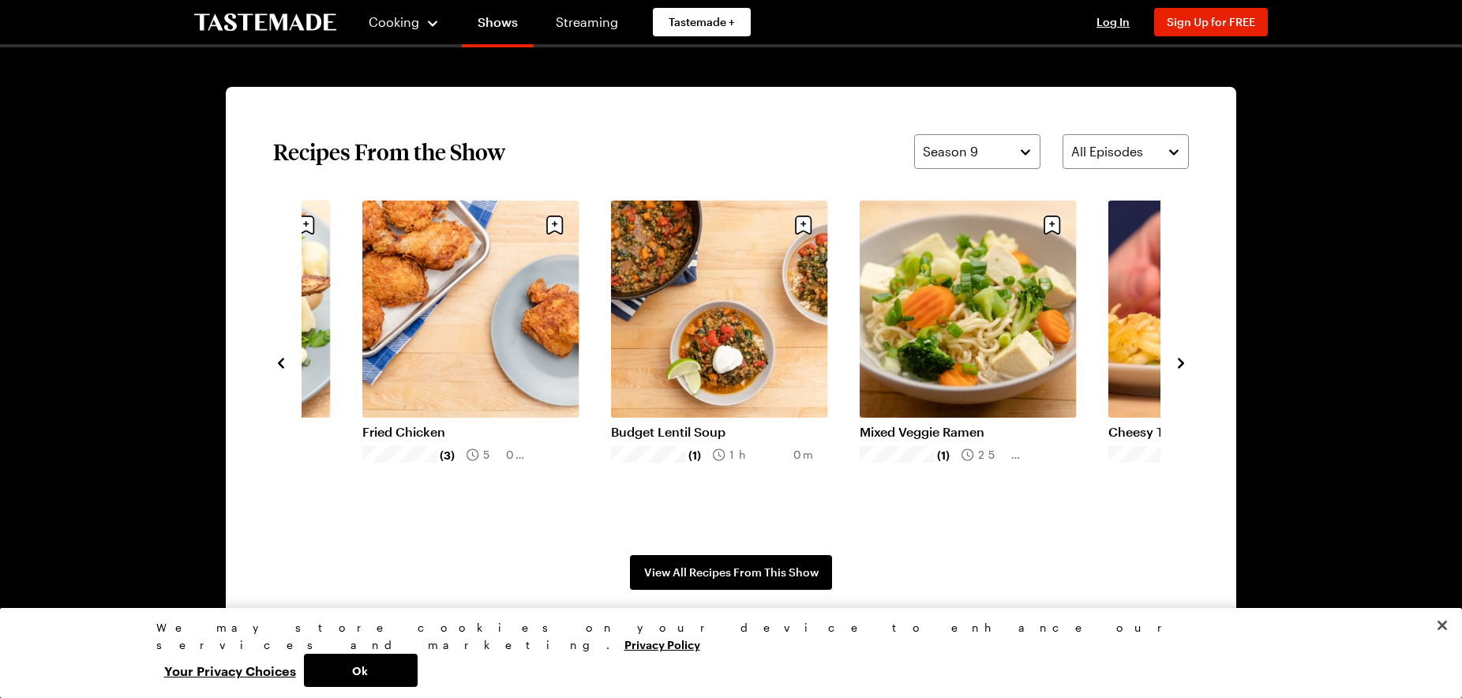
click at [1177, 365] on icon "navigate to next item" at bounding box center [1181, 363] width 16 height 16
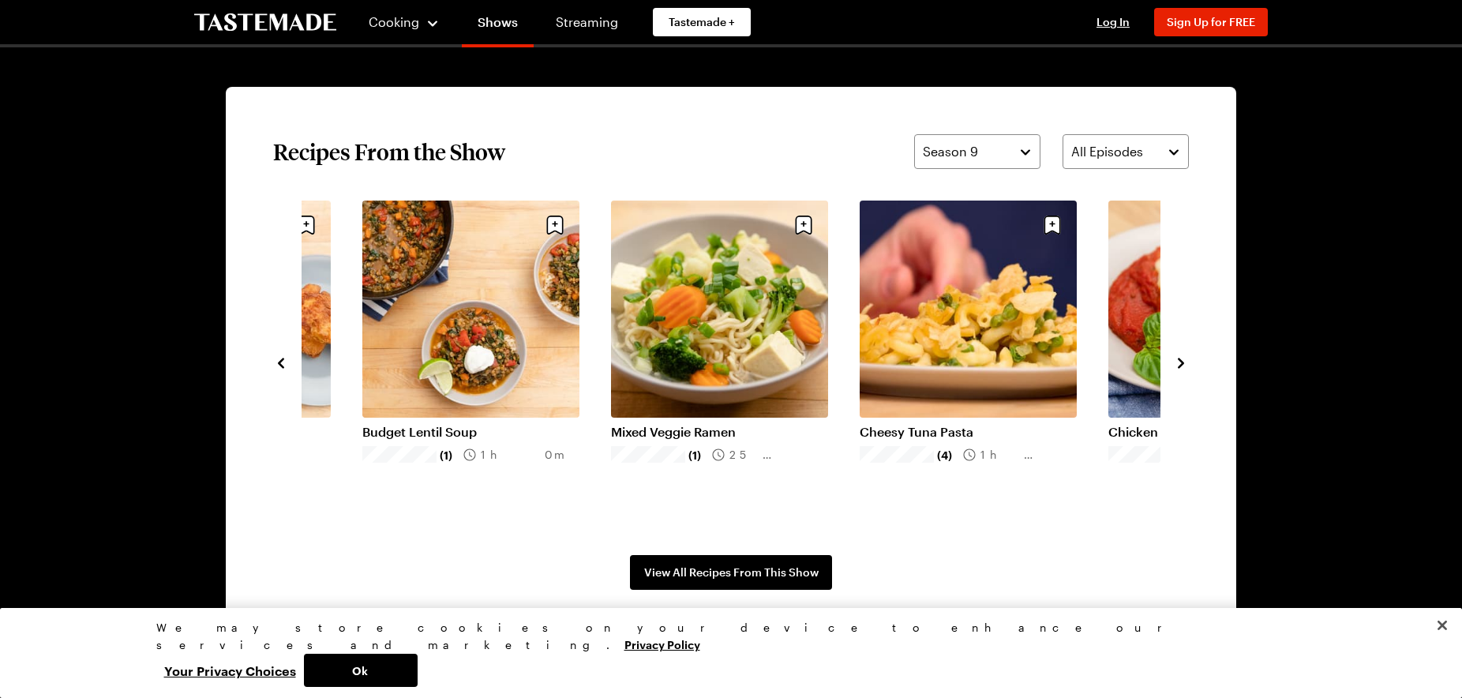
click at [721, 440] on link "Mixed Veggie Ramen" at bounding box center [719, 432] width 217 height 16
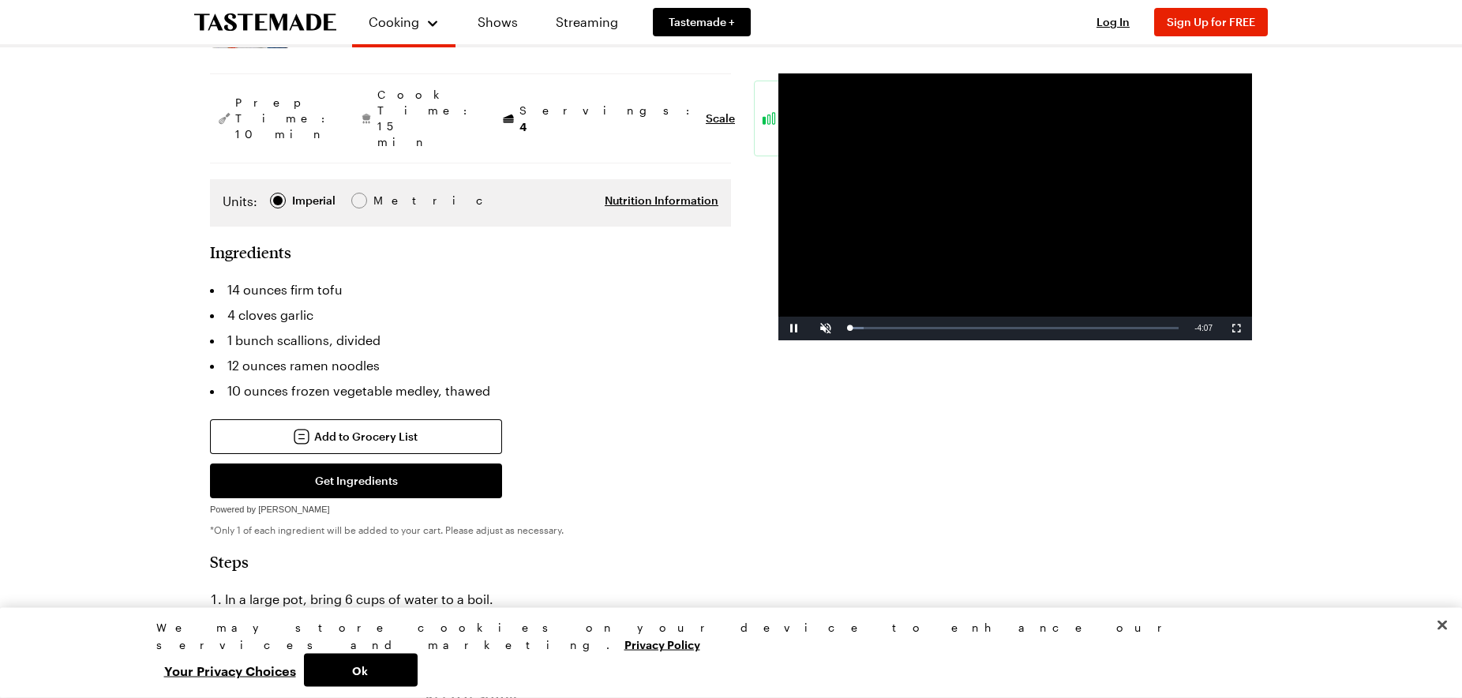
scroll to position [308, 0]
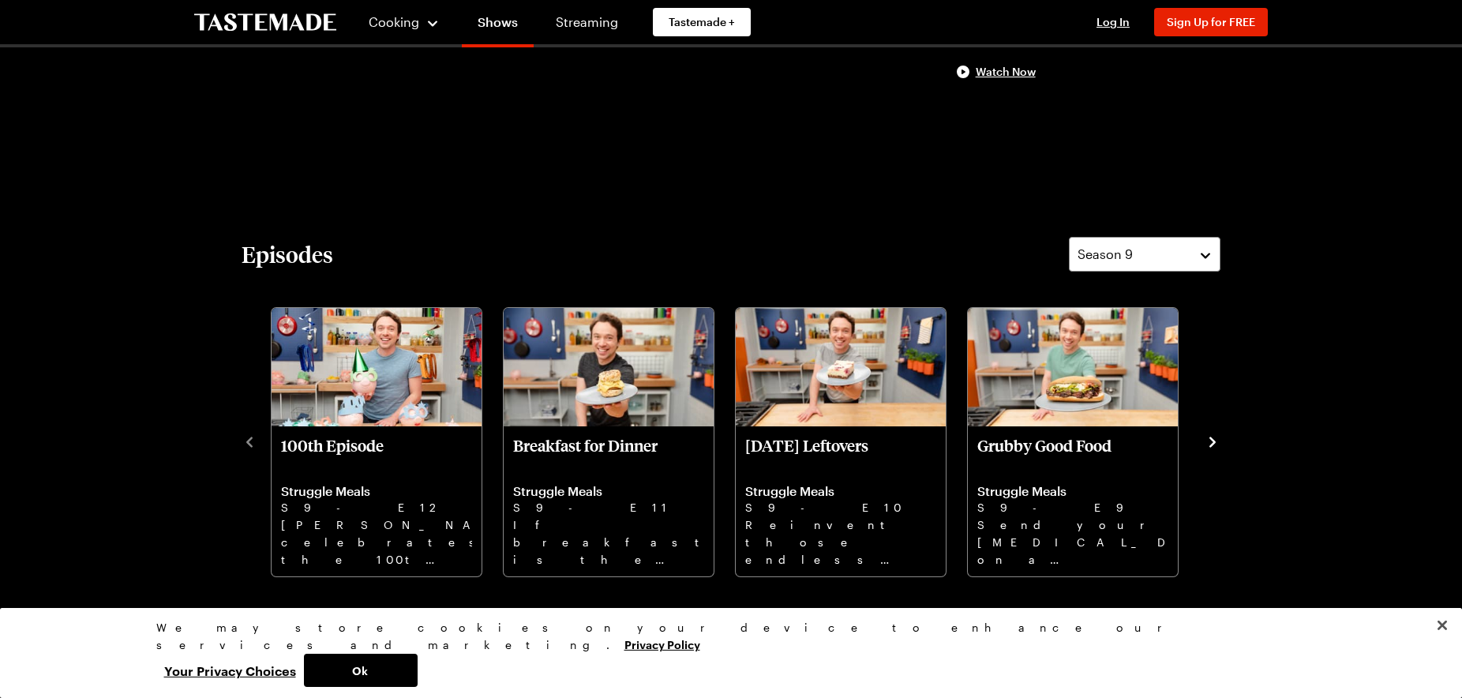
scroll to position [1156, 0]
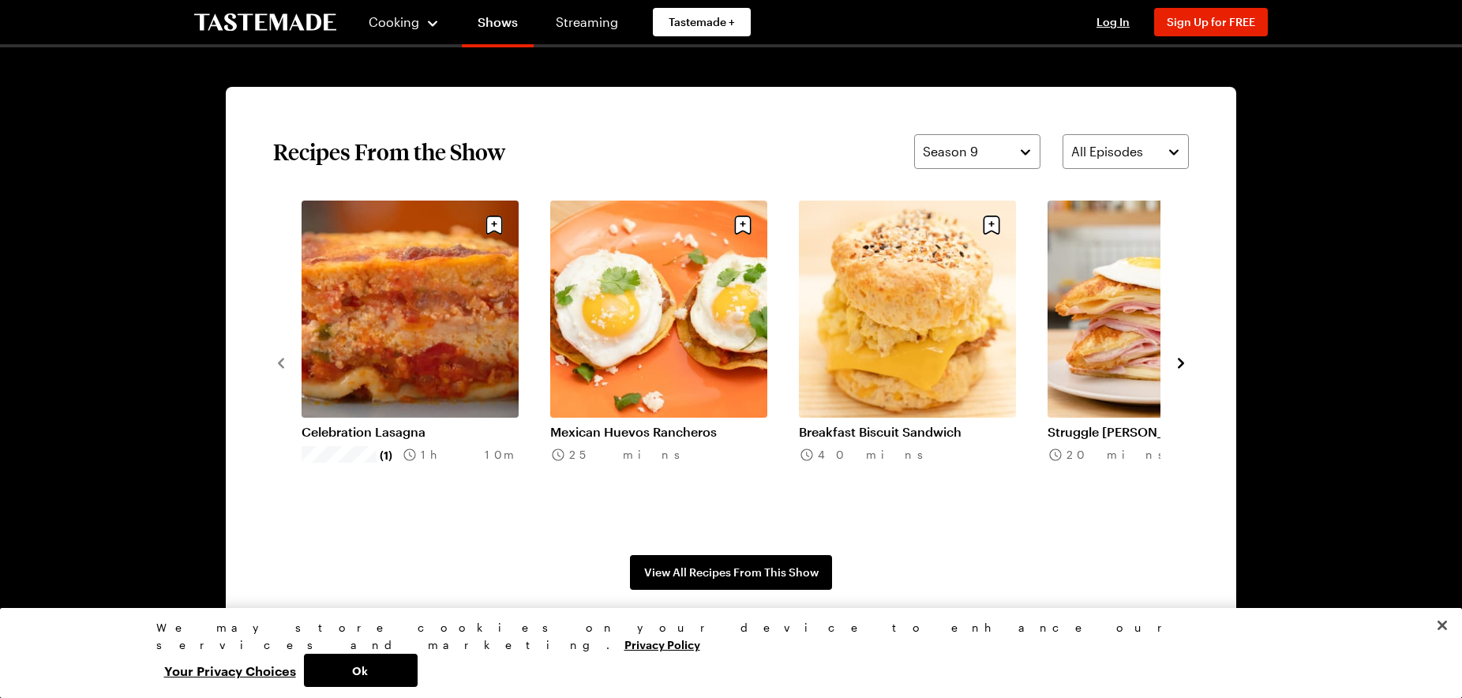
click at [1179, 360] on icon "navigate to next item" at bounding box center [1181, 363] width 6 height 10
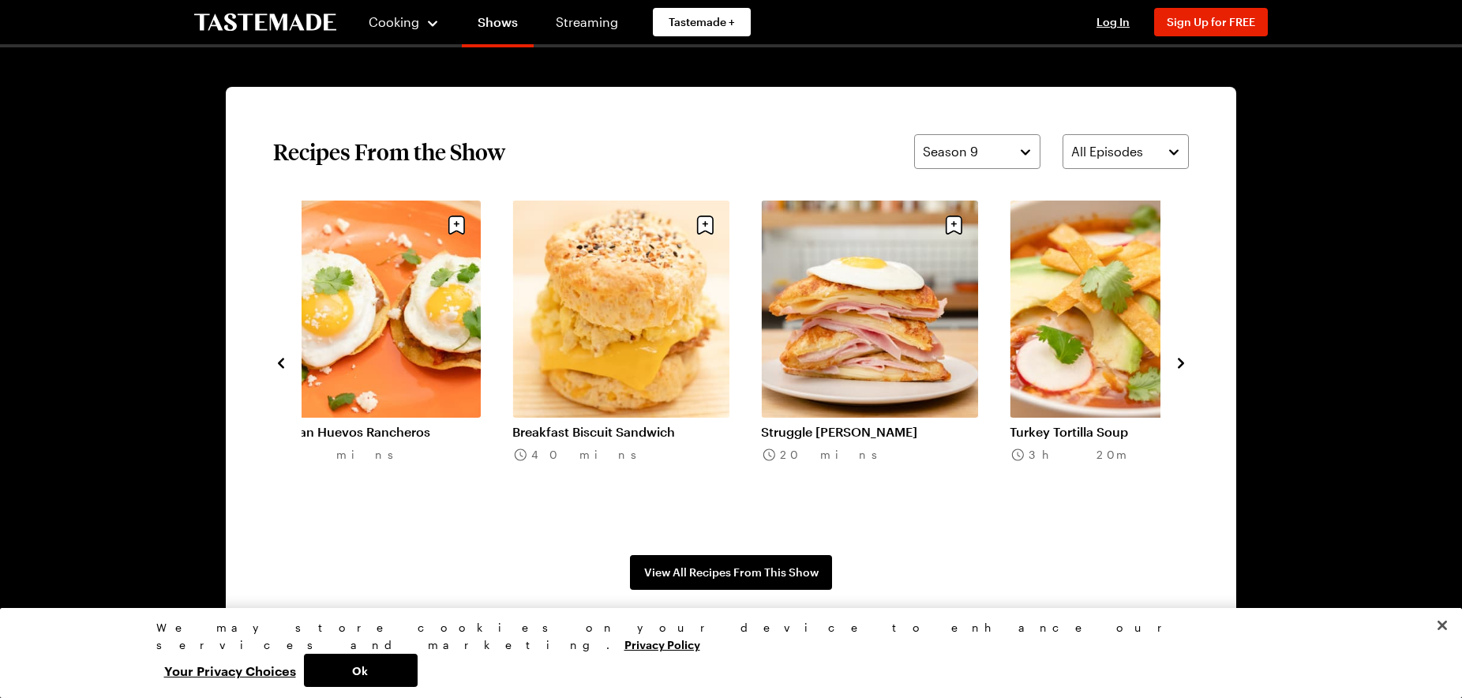
click at [1179, 360] on icon "navigate to next item" at bounding box center [1181, 363] width 6 height 10
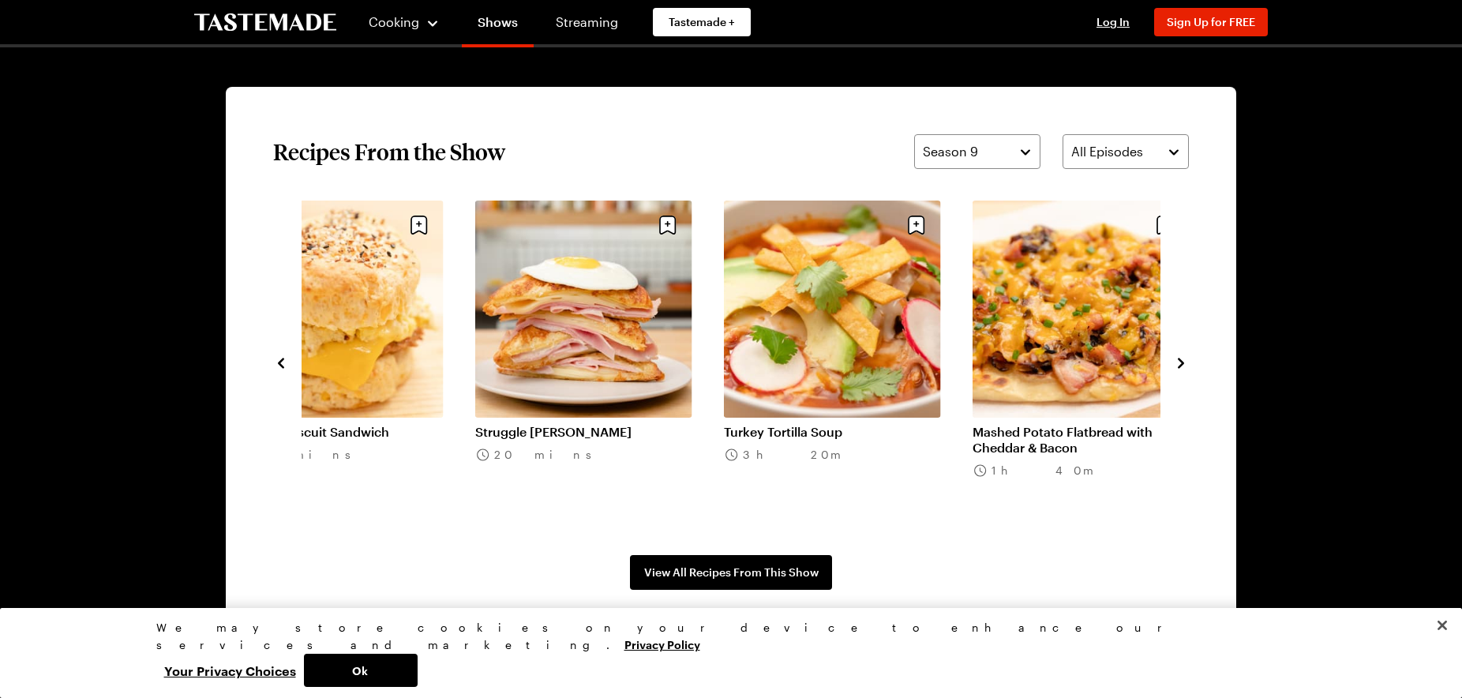
click at [1179, 360] on icon "navigate to next item" at bounding box center [1181, 363] width 6 height 10
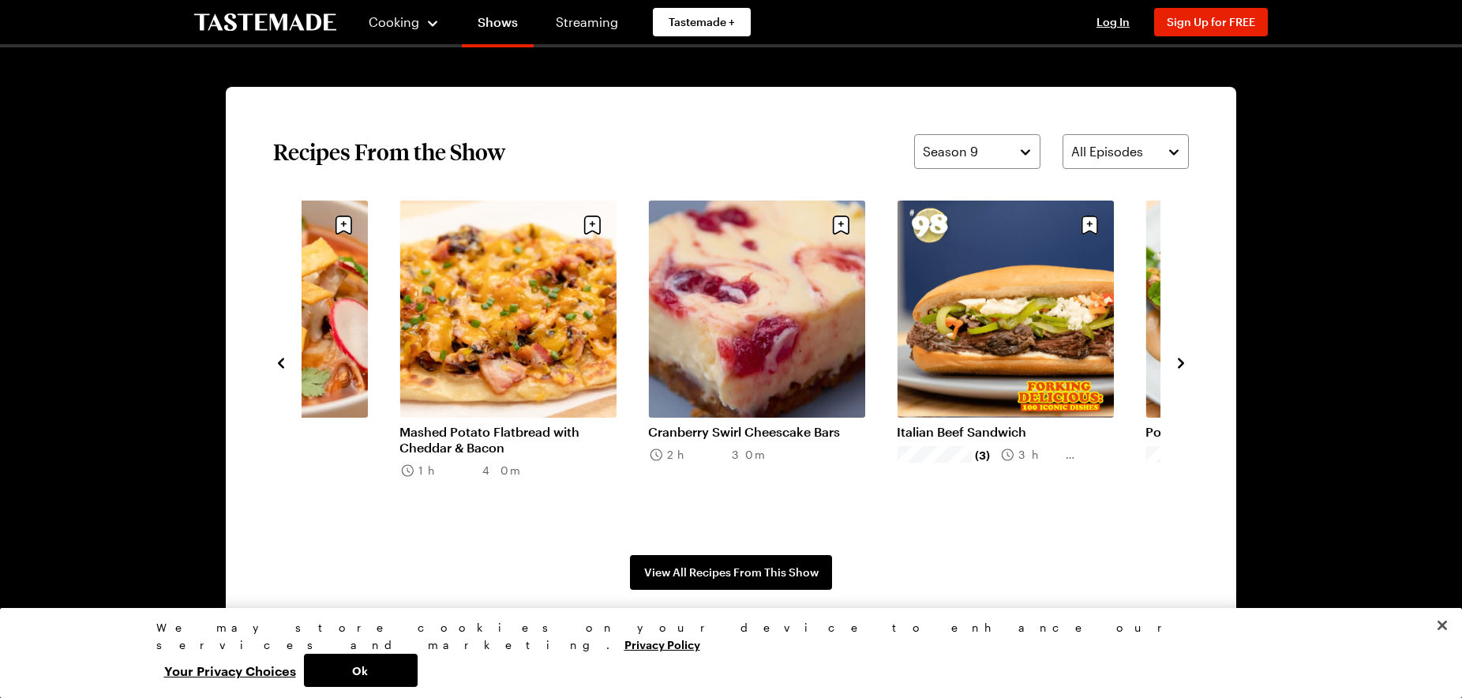
click at [1179, 360] on icon "navigate to next item" at bounding box center [1181, 363] width 6 height 10
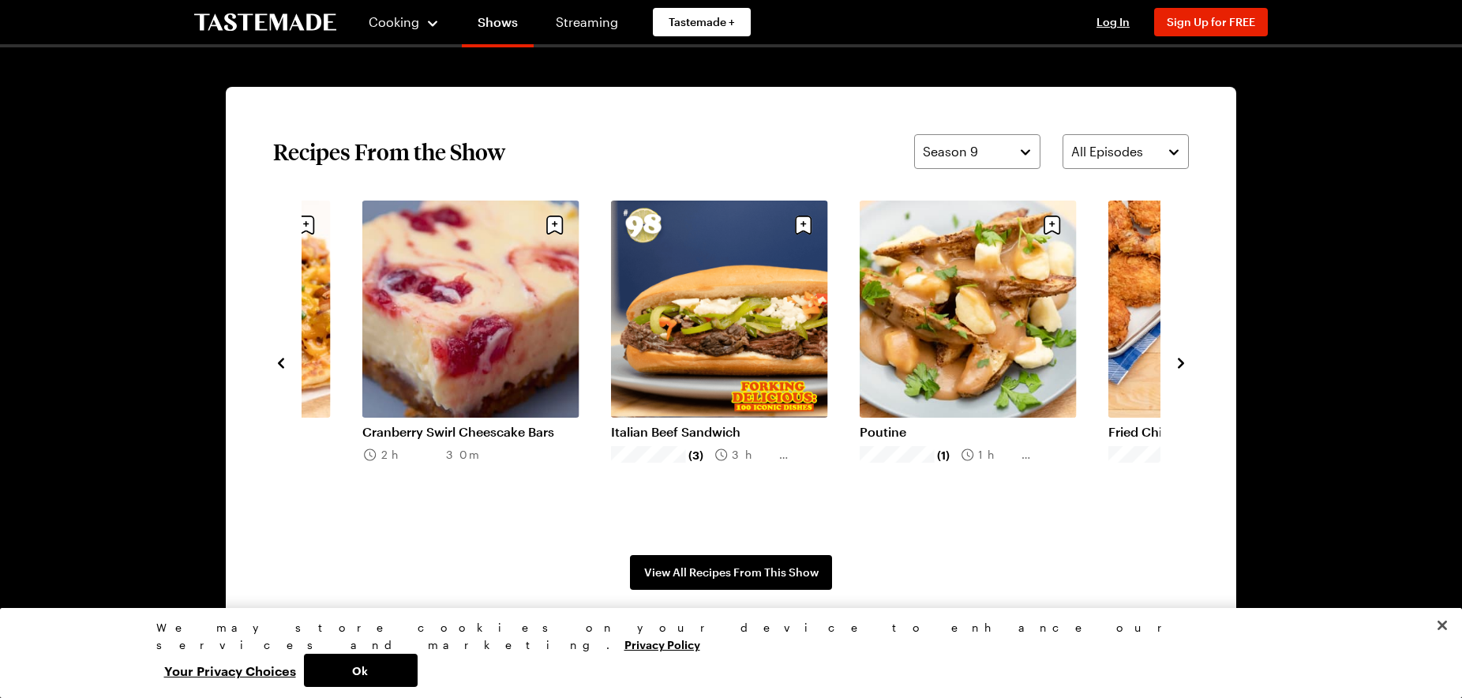
click at [1179, 360] on icon "navigate to next item" at bounding box center [1181, 363] width 6 height 10
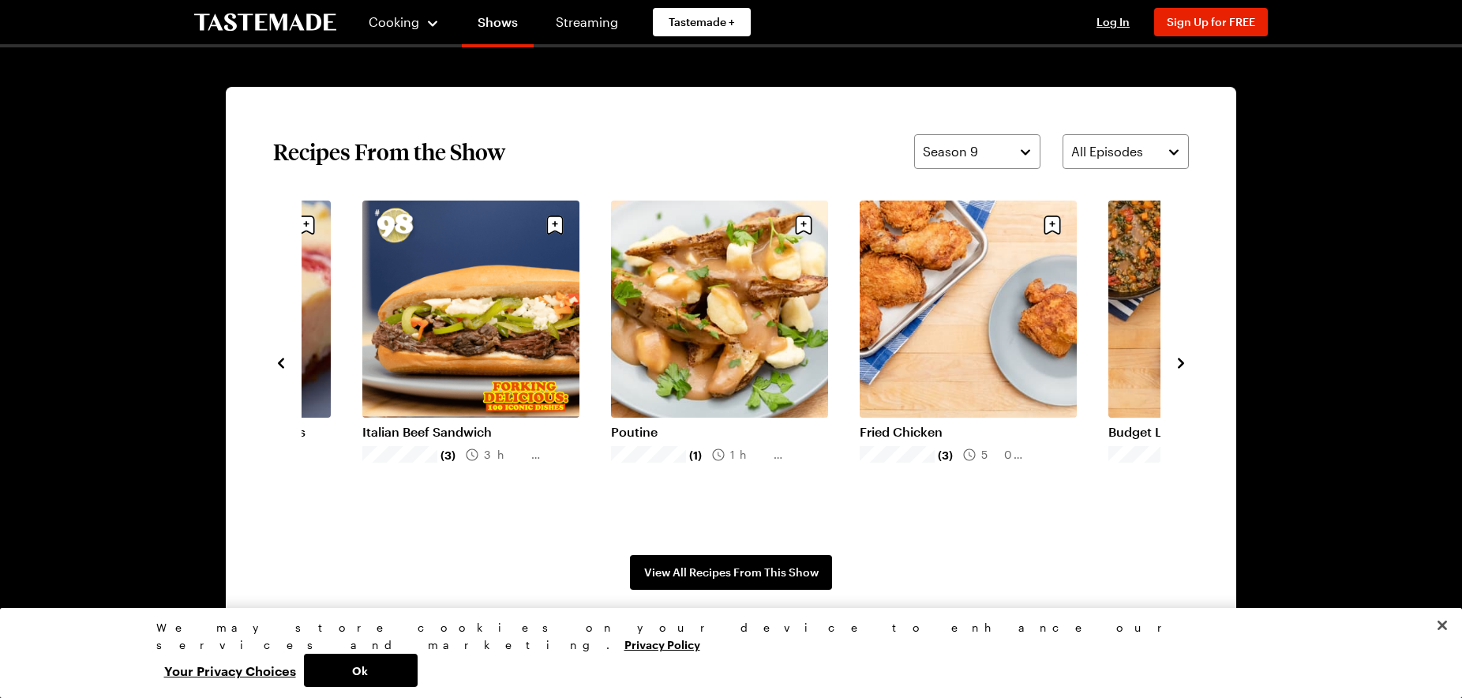
click at [1179, 360] on icon "navigate to next item" at bounding box center [1181, 363] width 6 height 10
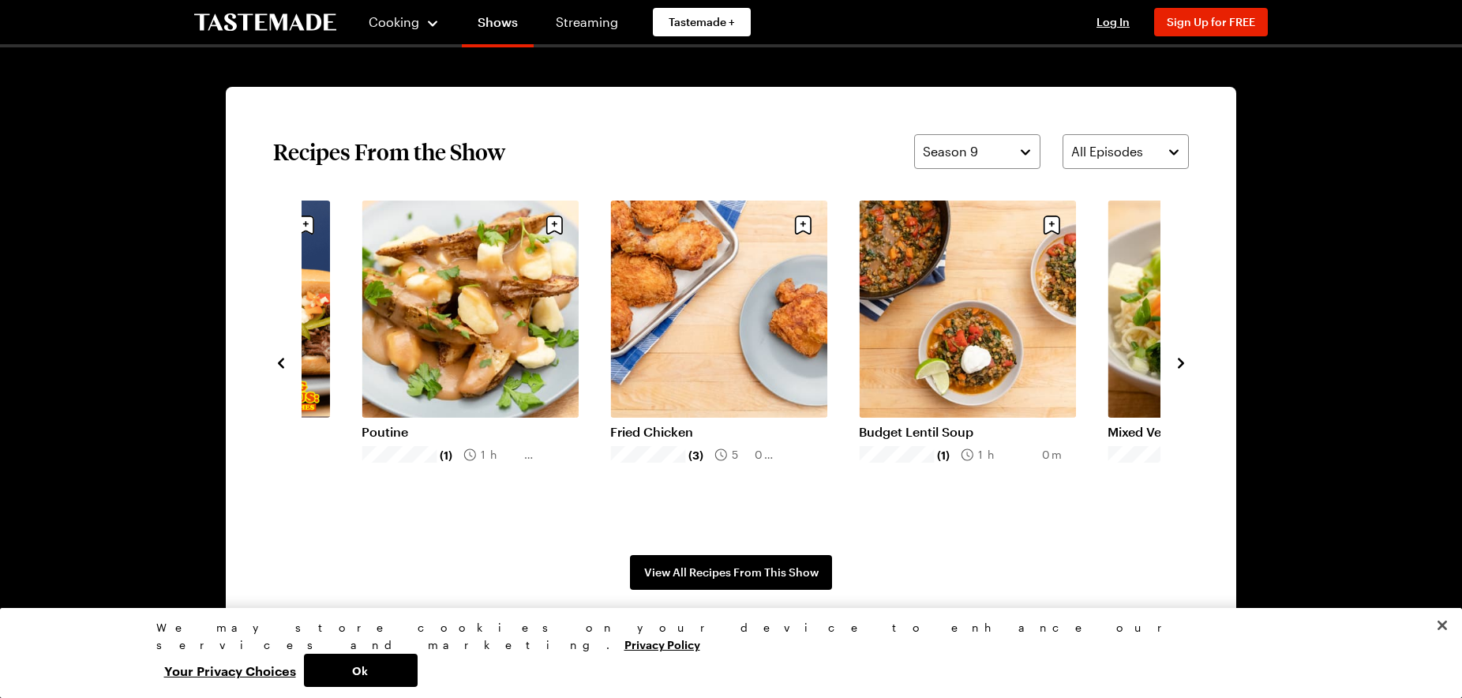
click at [1179, 360] on icon "navigate to next item" at bounding box center [1181, 363] width 6 height 10
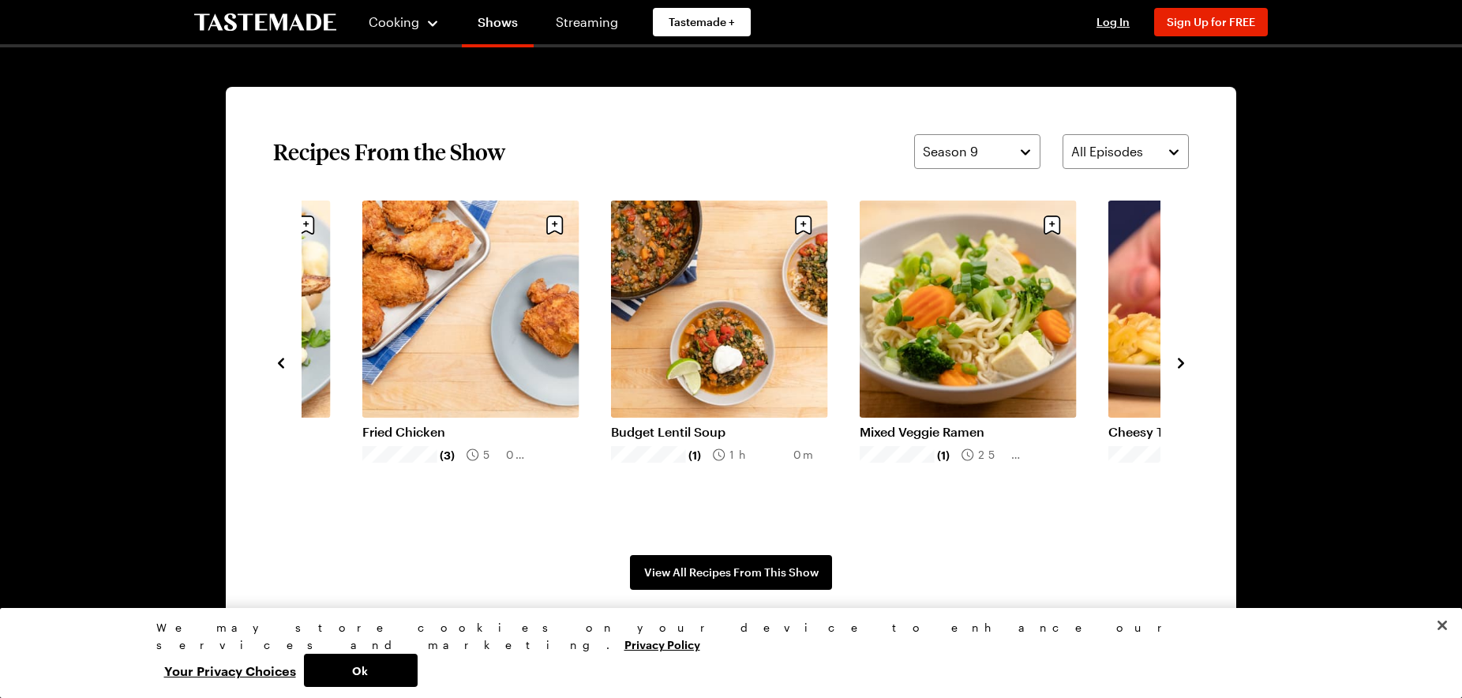
click at [1179, 360] on icon "navigate to next item" at bounding box center [1181, 363] width 6 height 10
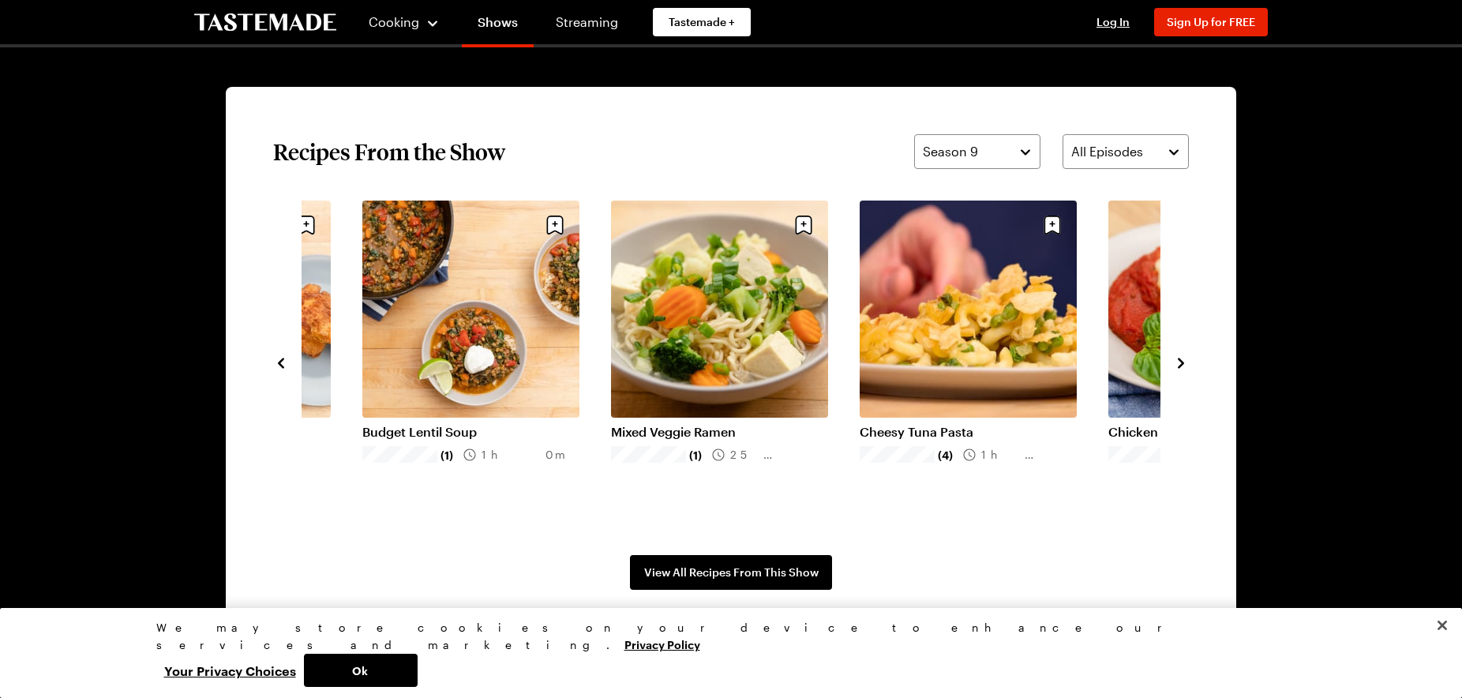
click at [1179, 360] on icon "navigate to next item" at bounding box center [1181, 363] width 6 height 10
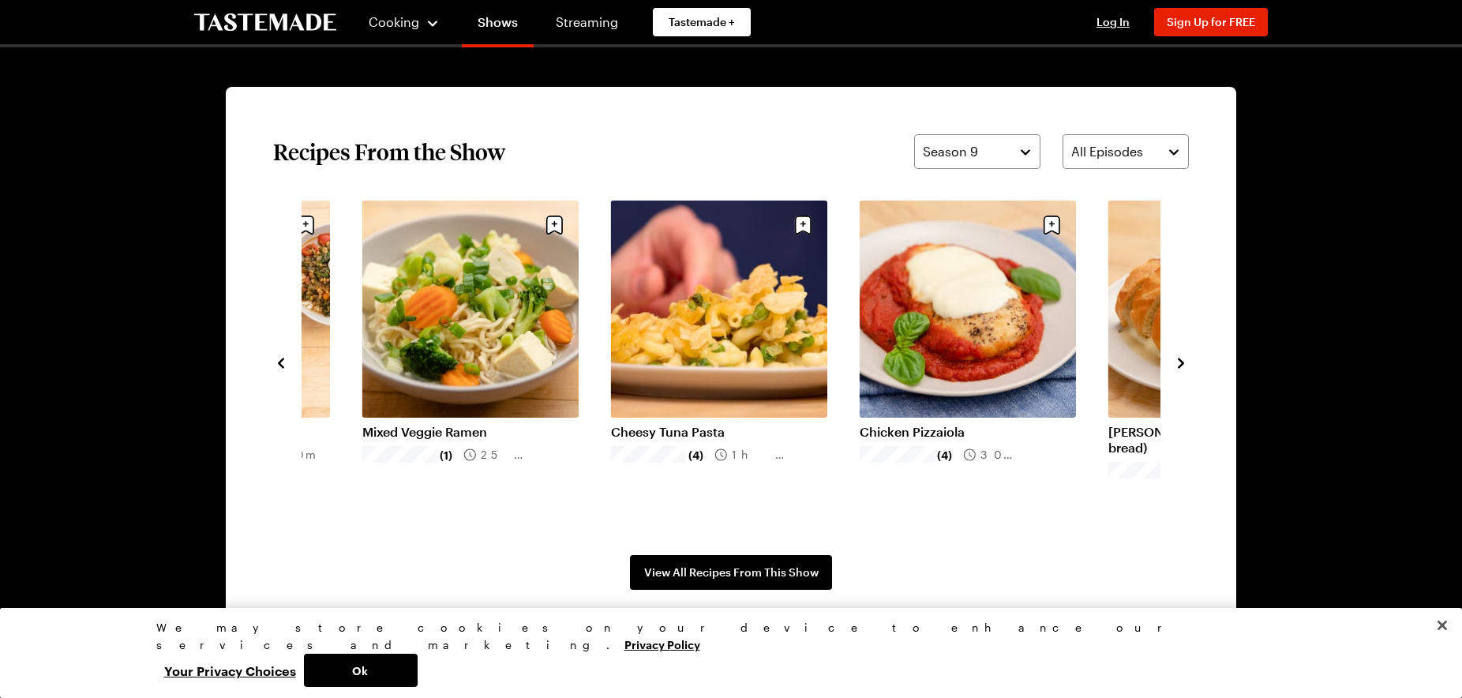
click at [659, 424] on link "Cheesy Tuna Pasta" at bounding box center [719, 432] width 217 height 16
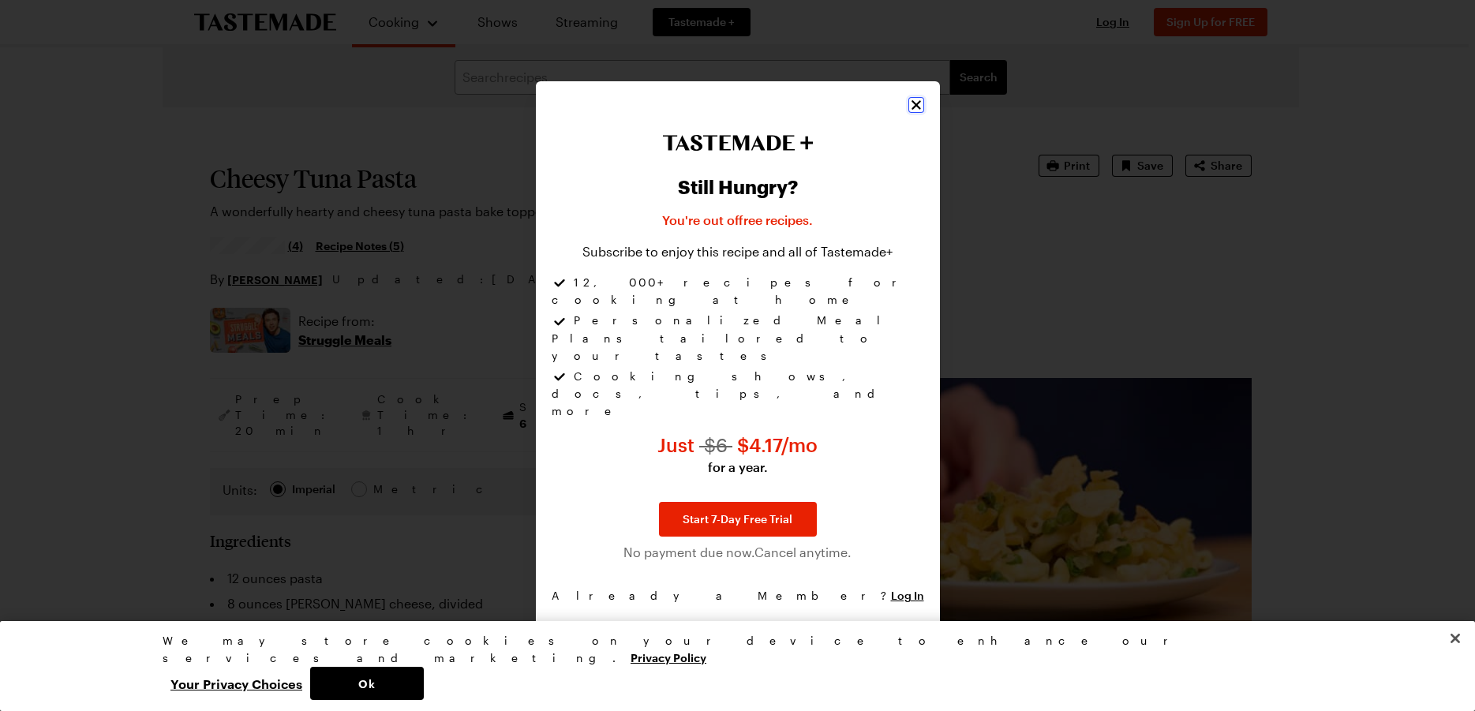
click at [912, 113] on icon "Close" at bounding box center [917, 105] width 16 height 16
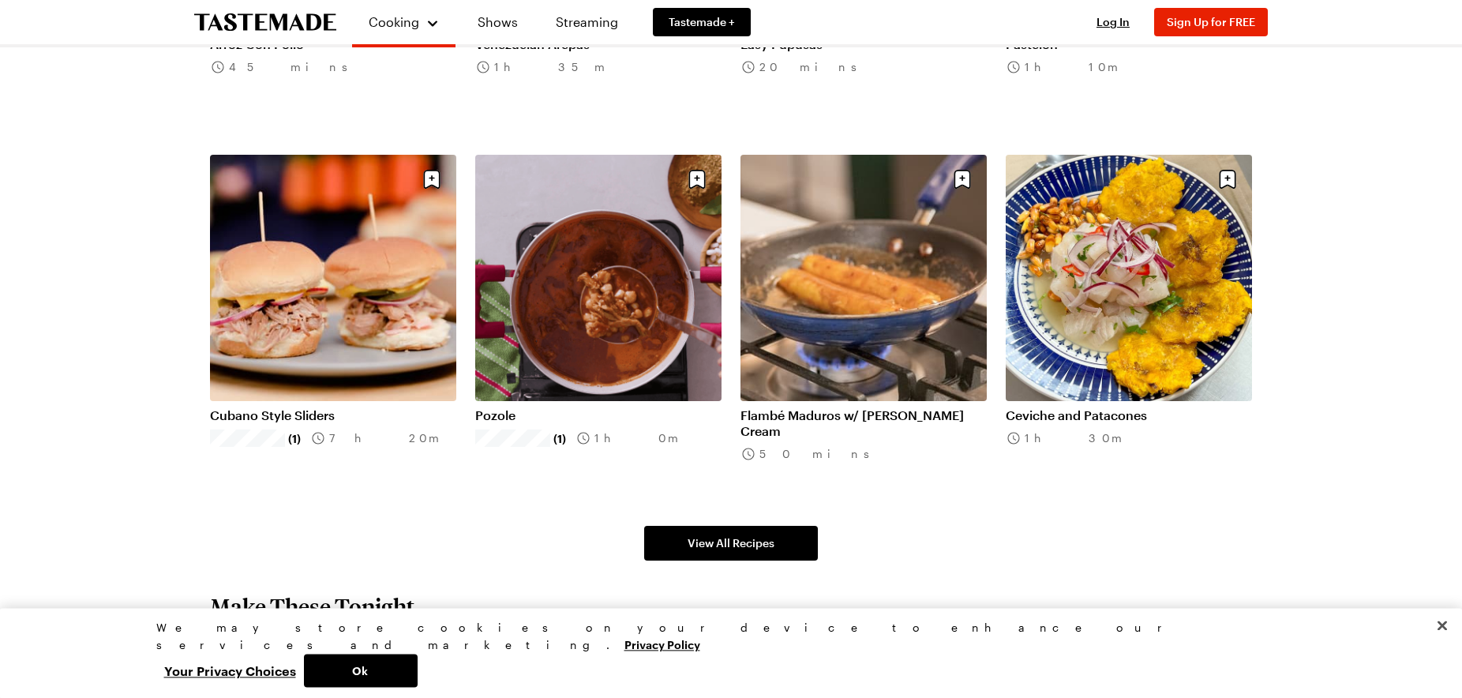
scroll to position [1146, 0]
